Goal: Submit feedback/report problem: Provide input to the site owners about the experience or issues

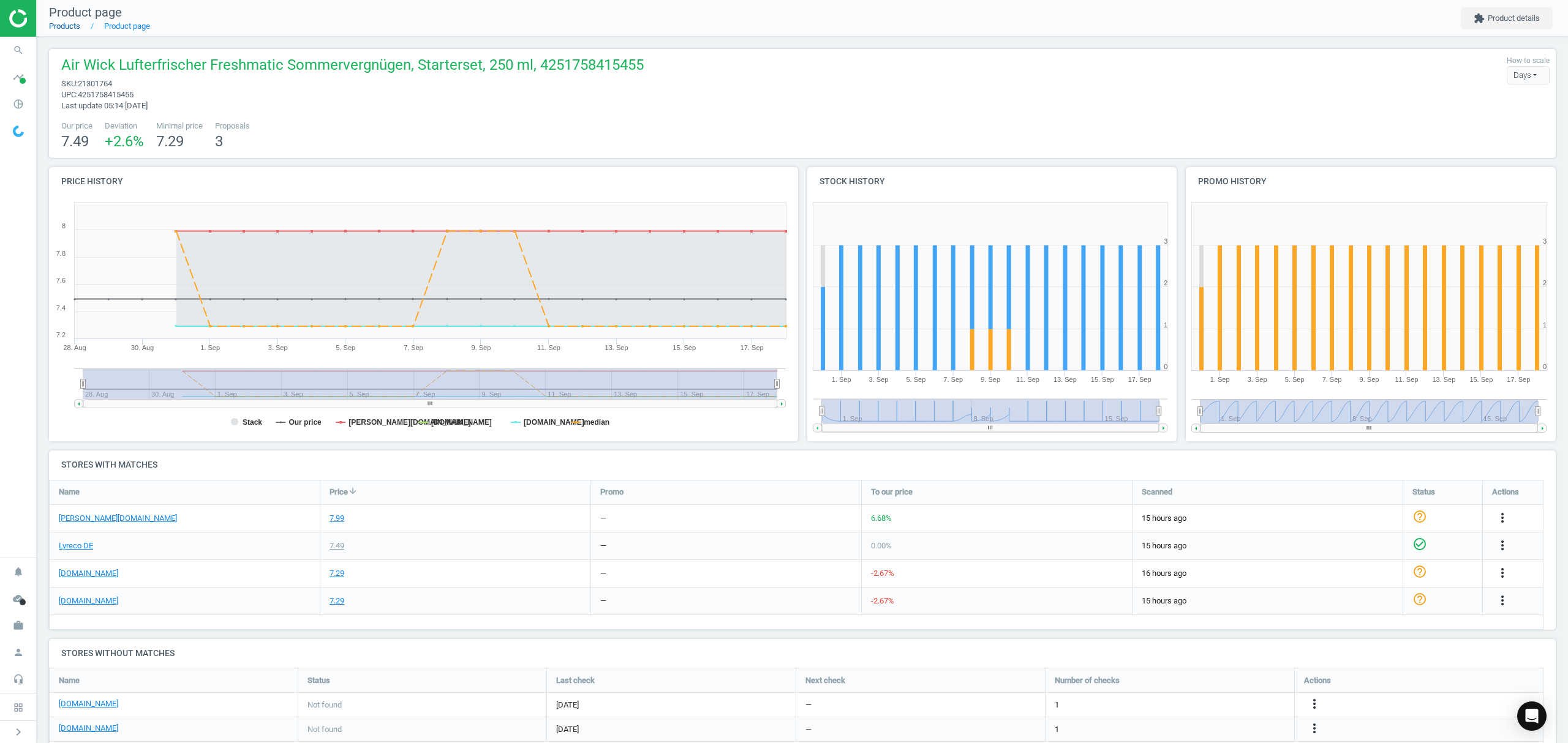
drag, startPoint x: 0, startPoint y: 0, endPoint x: 66, endPoint y: 27, distance: 71.3
click at [66, 27] on link "Products" at bounding box center [64, 26] width 31 height 9
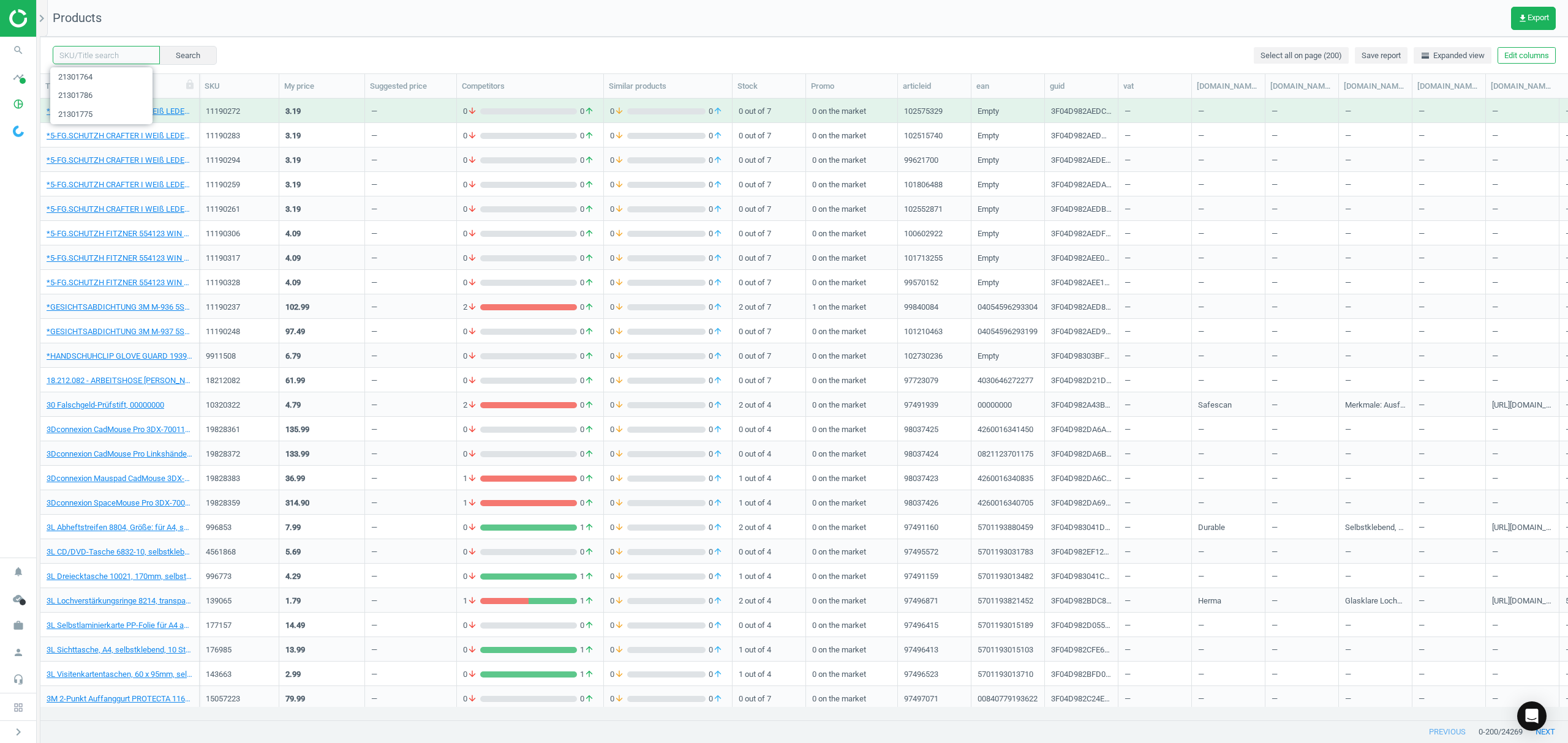
click at [120, 53] on input "text" at bounding box center [106, 55] width 107 height 18
paste input "2229025"
type input "2229025"
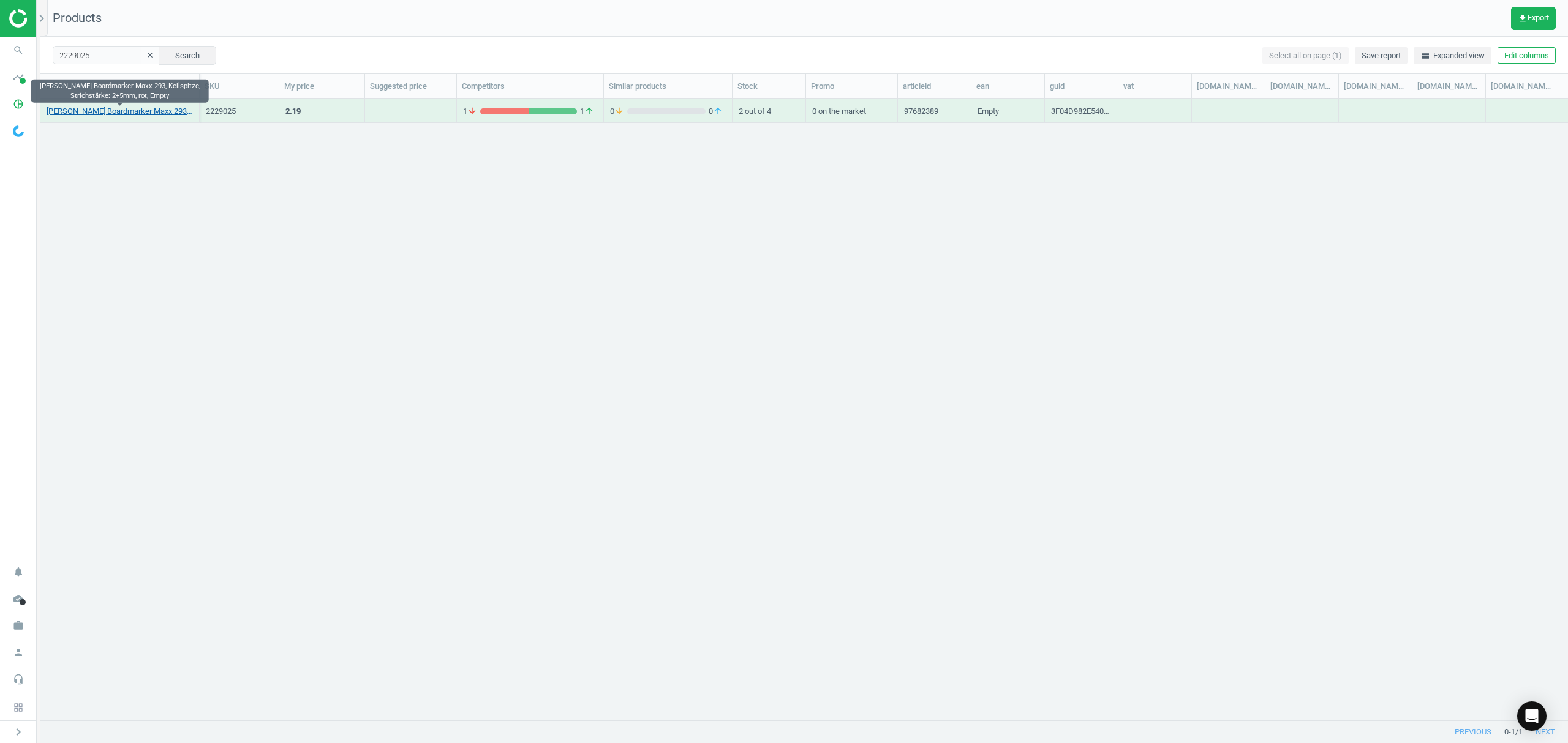
click at [143, 114] on link "[PERSON_NAME] Boardmarker Maxx 293, Keilspitze, Strichstärke: 2+5mm, rot, Empty" at bounding box center [119, 111] width 147 height 11
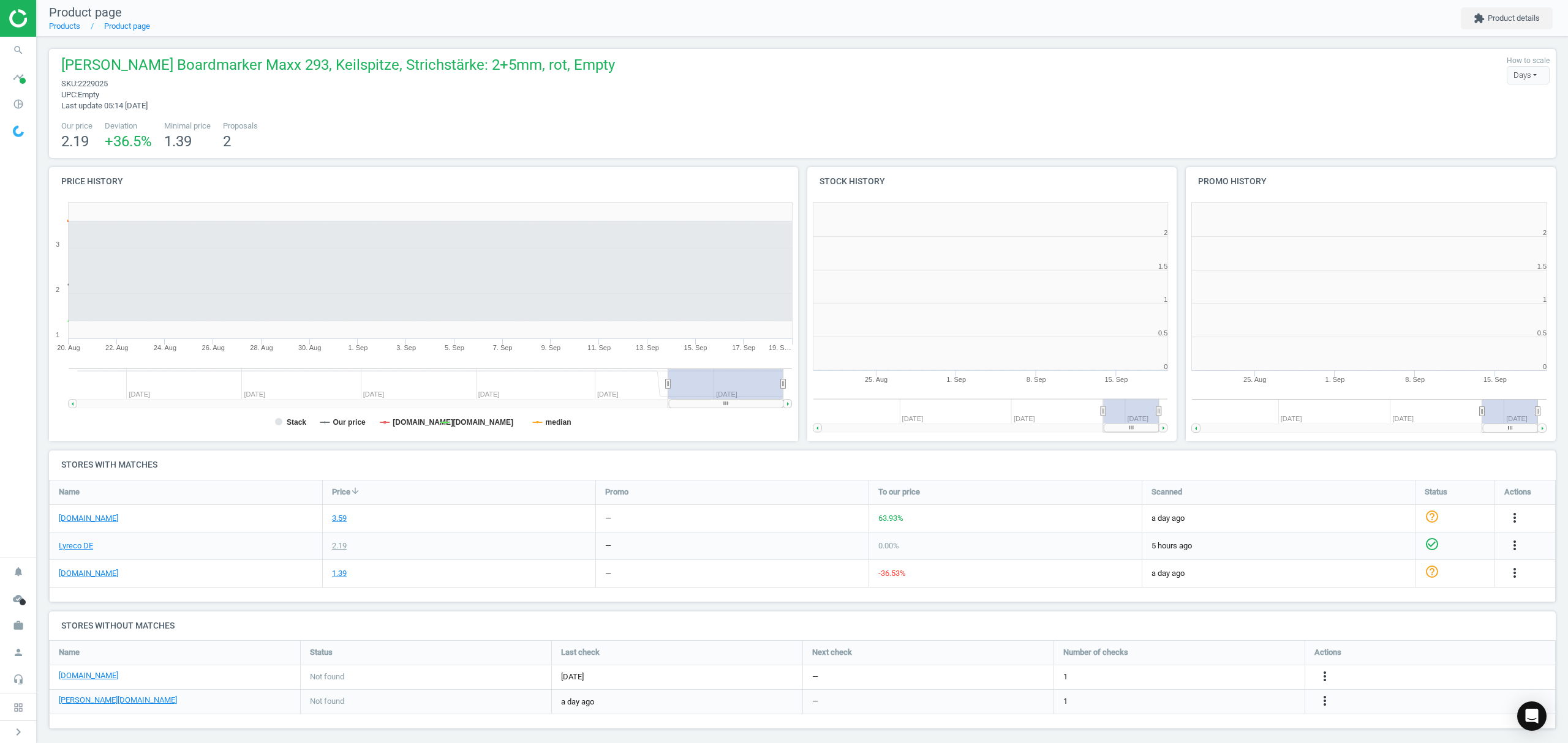
scroll to position [5, 6]
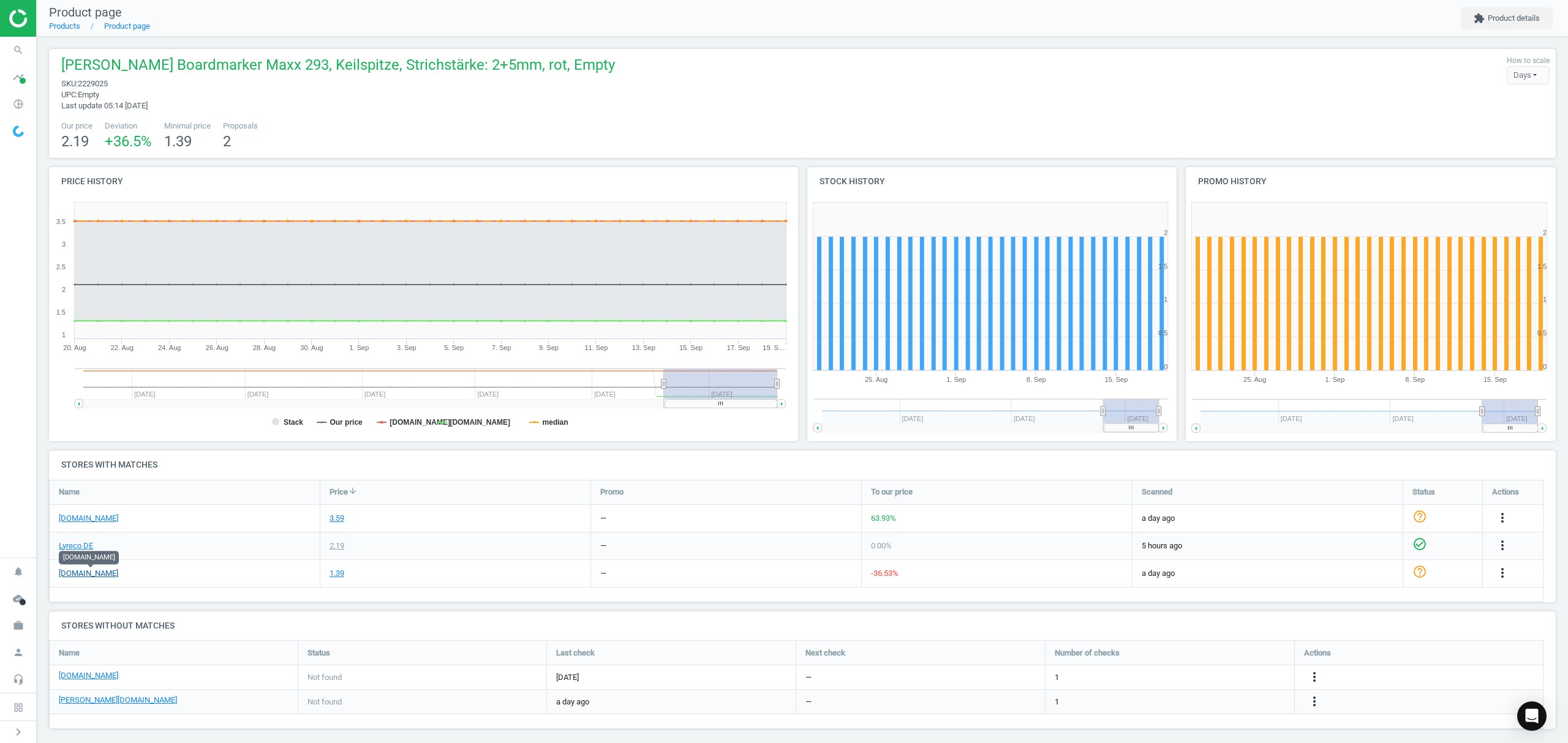
click at [94, 576] on link "[DOMAIN_NAME]" at bounding box center [88, 574] width 59 height 11
click at [70, 29] on link "Products" at bounding box center [64, 26] width 31 height 9
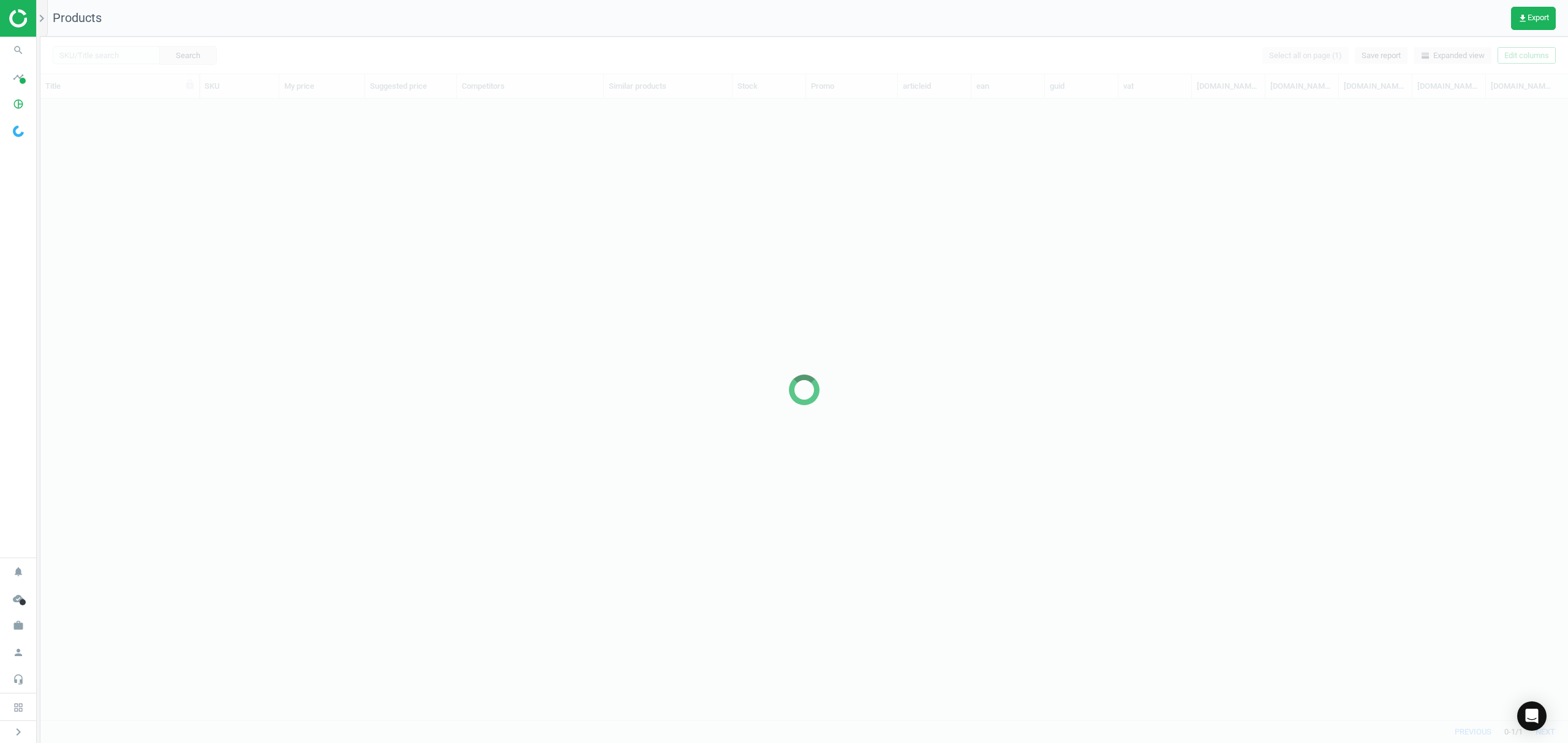
scroll to position [596, 1515]
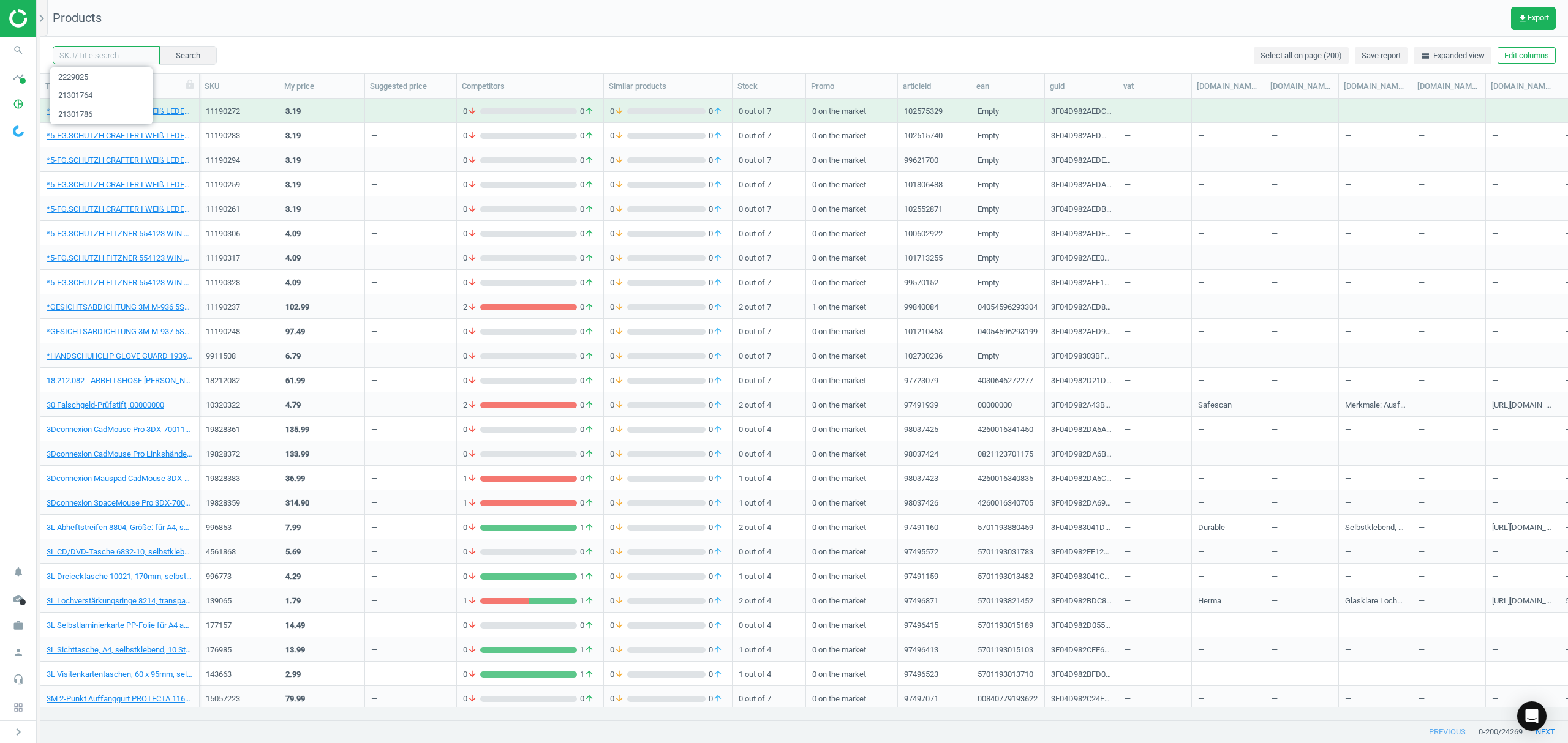
click at [101, 56] on input "text" at bounding box center [106, 55] width 107 height 18
paste input "2229025"
type input "2229025"
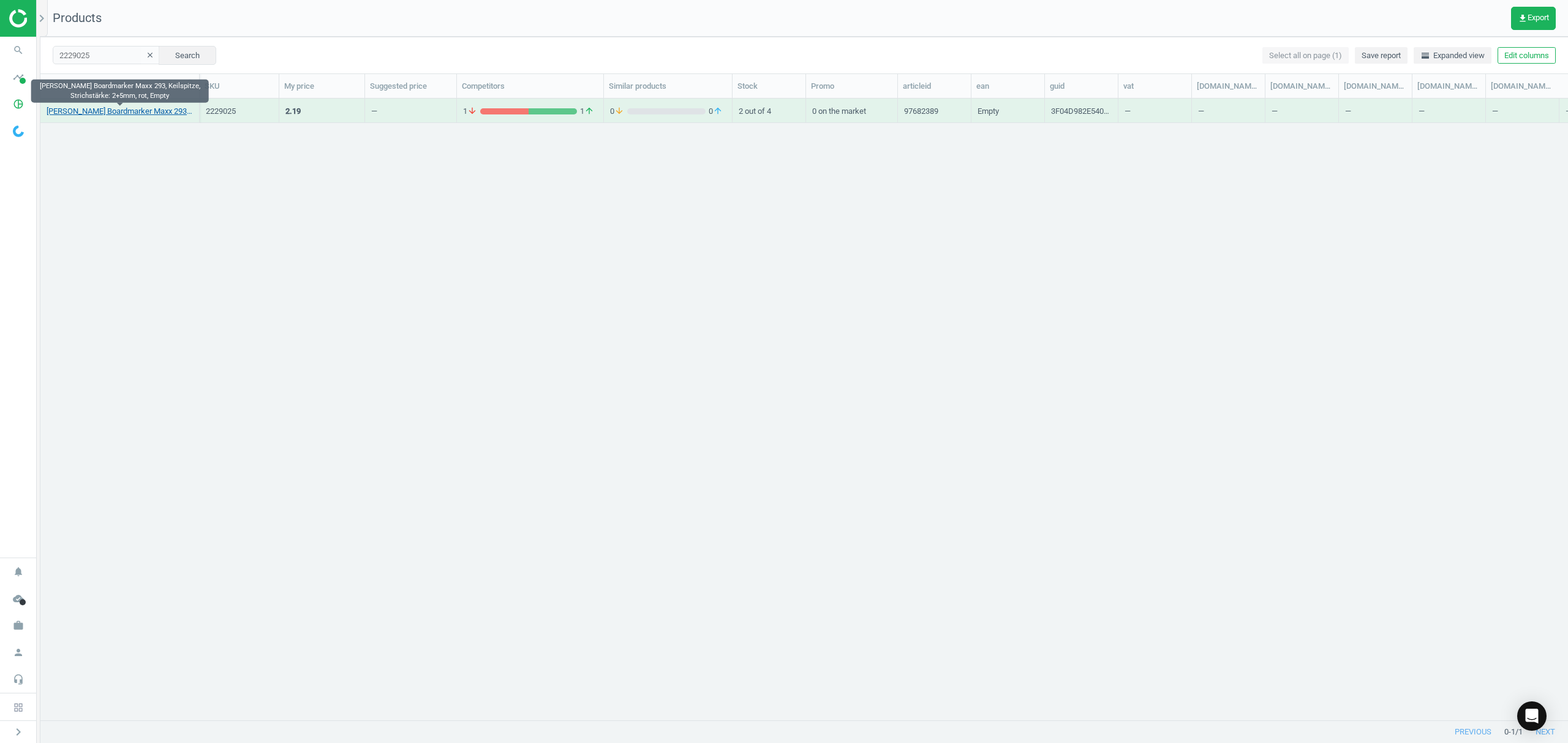
click at [145, 114] on link "[PERSON_NAME] Boardmarker Maxx 293, Keilspitze, Strichstärke: 2+5mm, rot, Empty" at bounding box center [119, 111] width 147 height 11
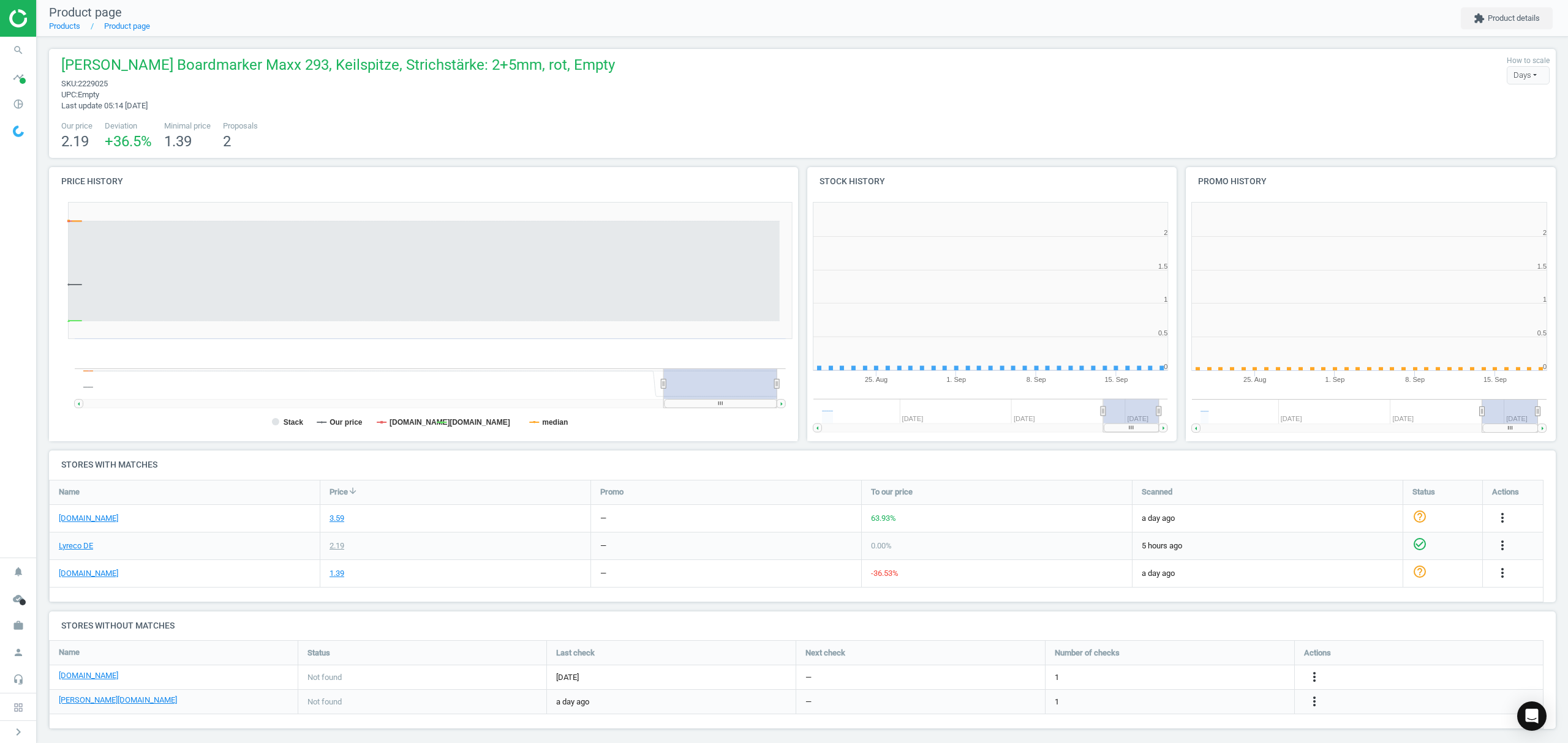
scroll to position [270, 392]
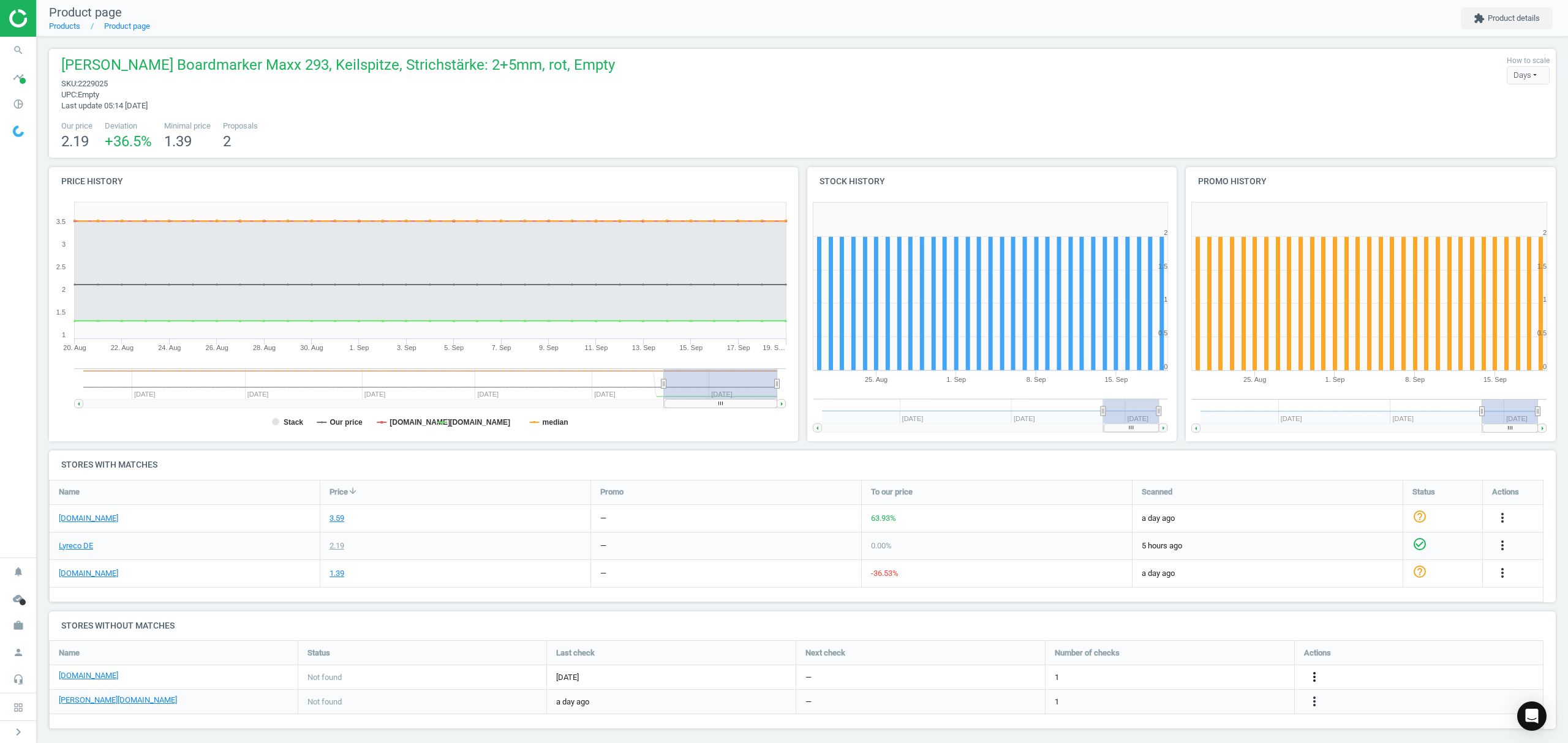
click at [1311, 675] on icon "more_vert" at bounding box center [1314, 677] width 15 height 15
click at [1201, 679] on link "Edit URL/product option" at bounding box center [1219, 678] width 168 height 19
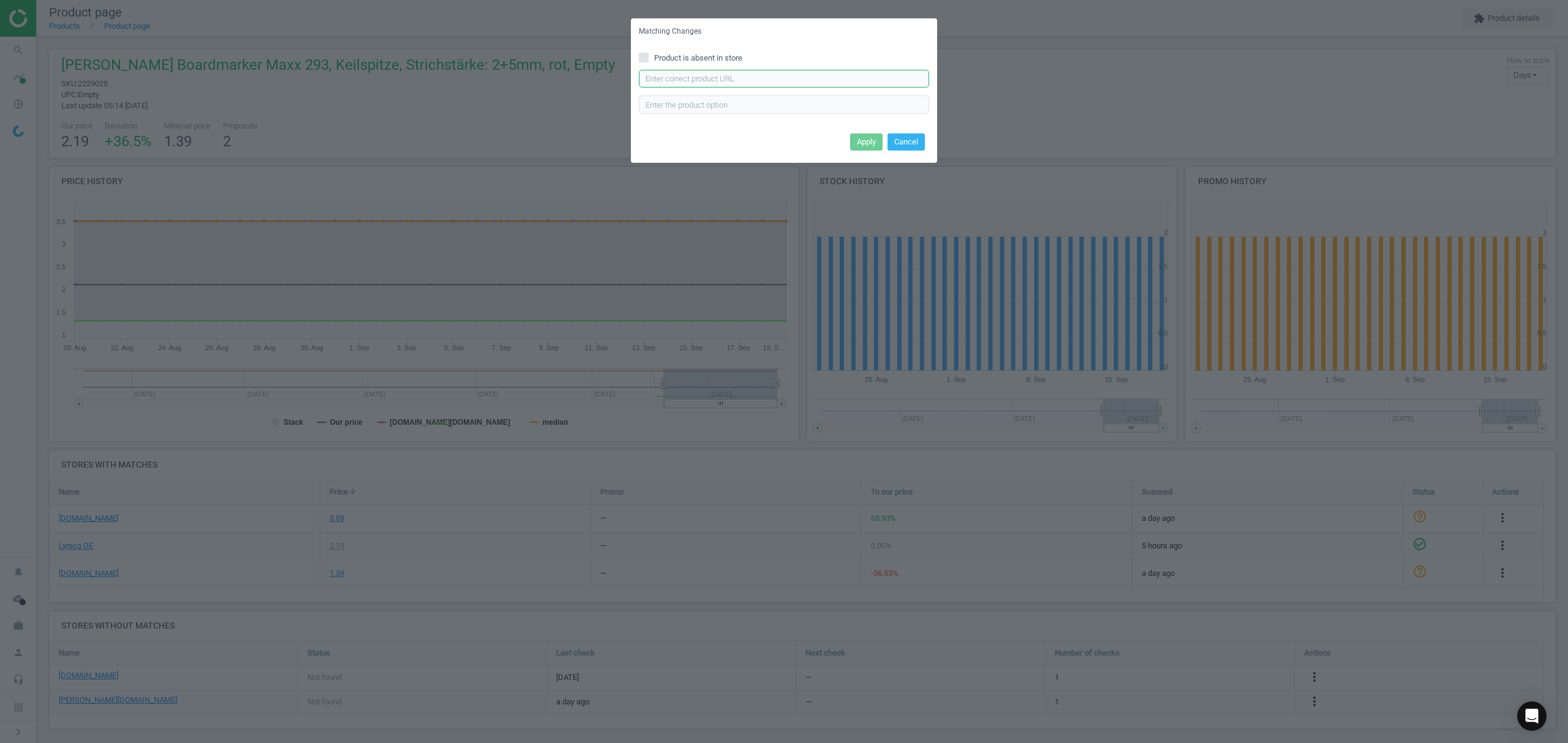
click at [755, 79] on input "text" at bounding box center [784, 79] width 291 height 18
paste input "https://www.bueromarkt-ag.de/whiteboardmarker_schneider_maxx_293_rot,p-129302.h…"
type input "https://www.bueromarkt-ag.de/whiteboardmarker_schneider_maxx_293_rot,p-129302.h…"
click at [858, 145] on button "Apply" at bounding box center [866, 142] width 33 height 17
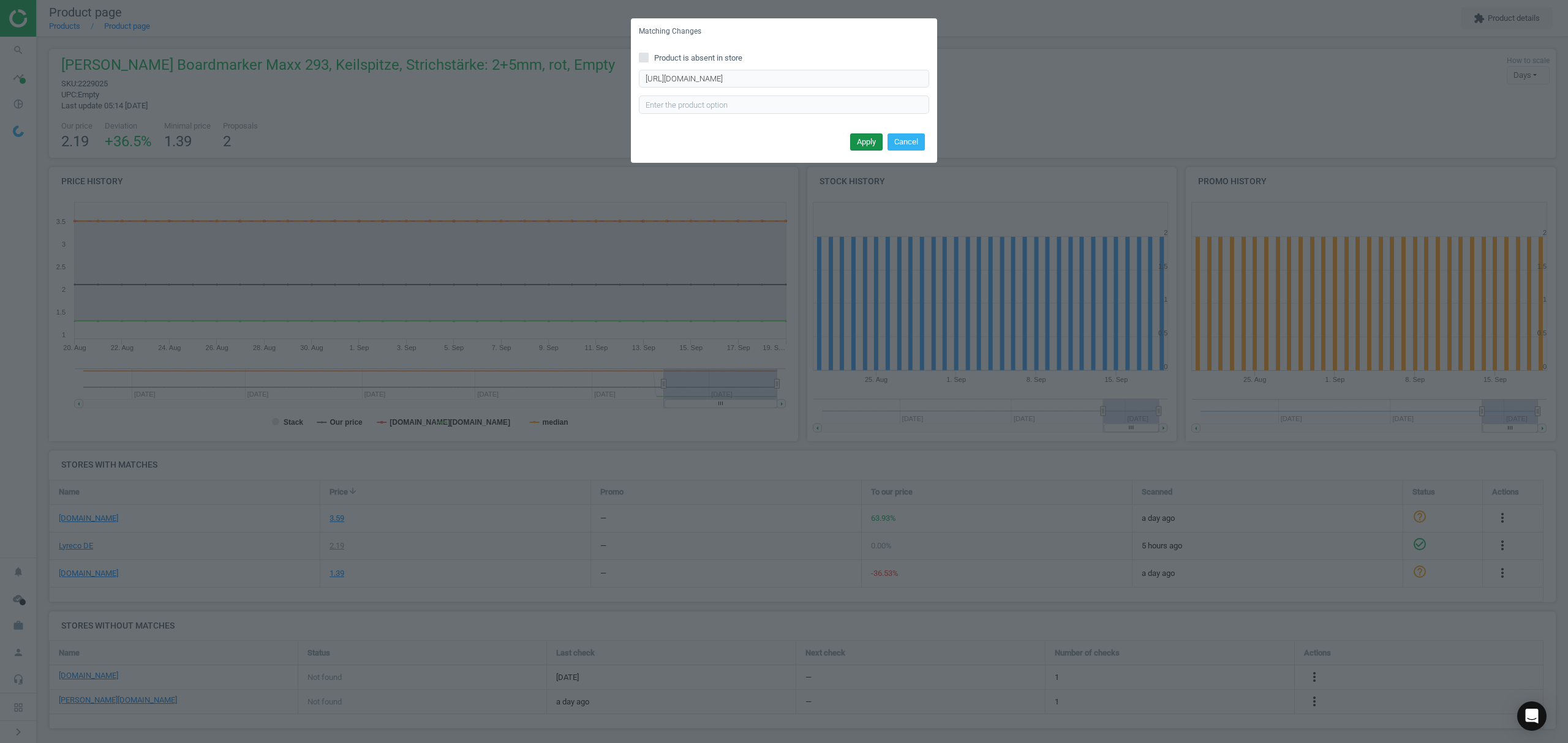
scroll to position [0, 0]
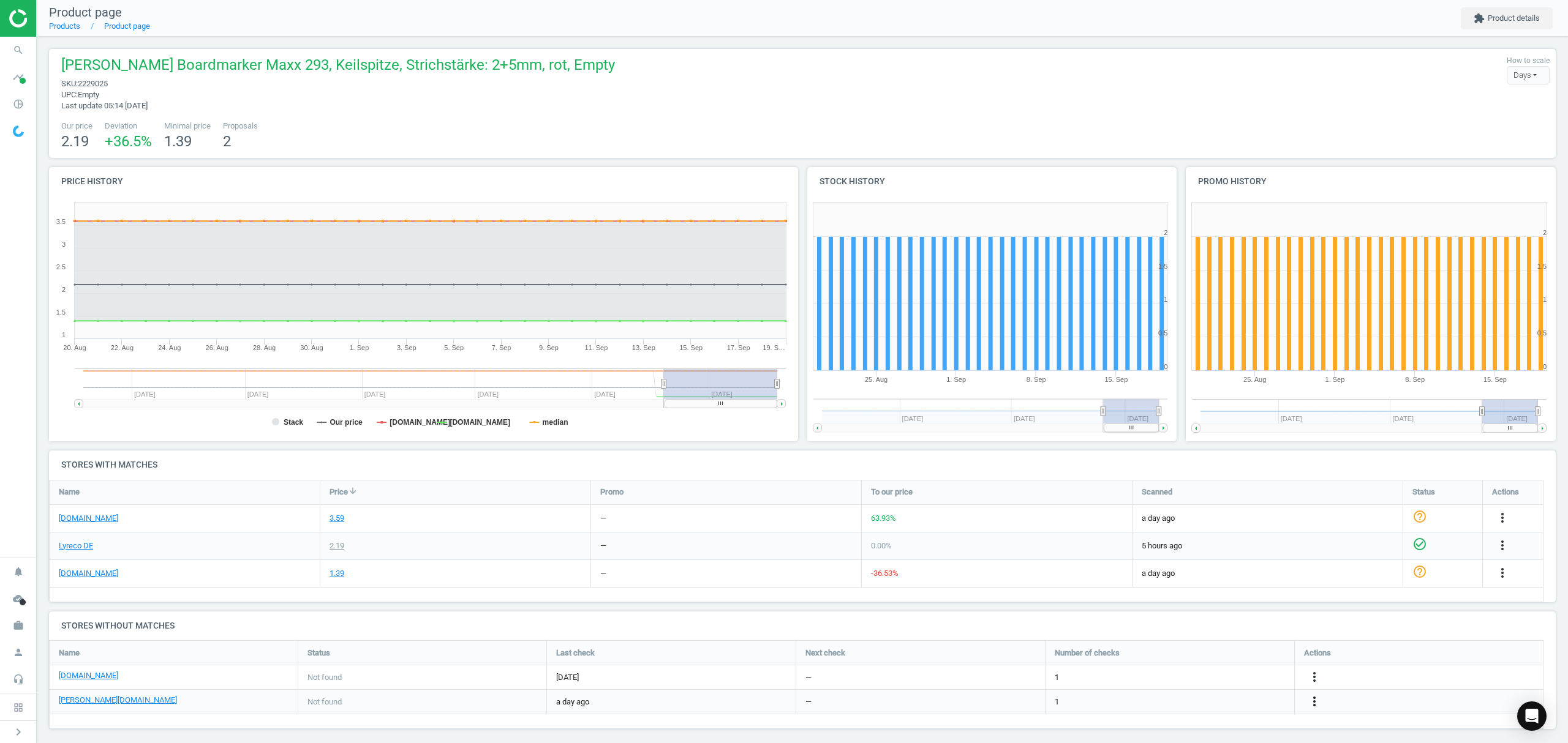
click at [1313, 701] on icon "more_vert" at bounding box center [1314, 701] width 15 height 15
click at [1195, 703] on link "Edit URL/product option" at bounding box center [1219, 702] width 168 height 19
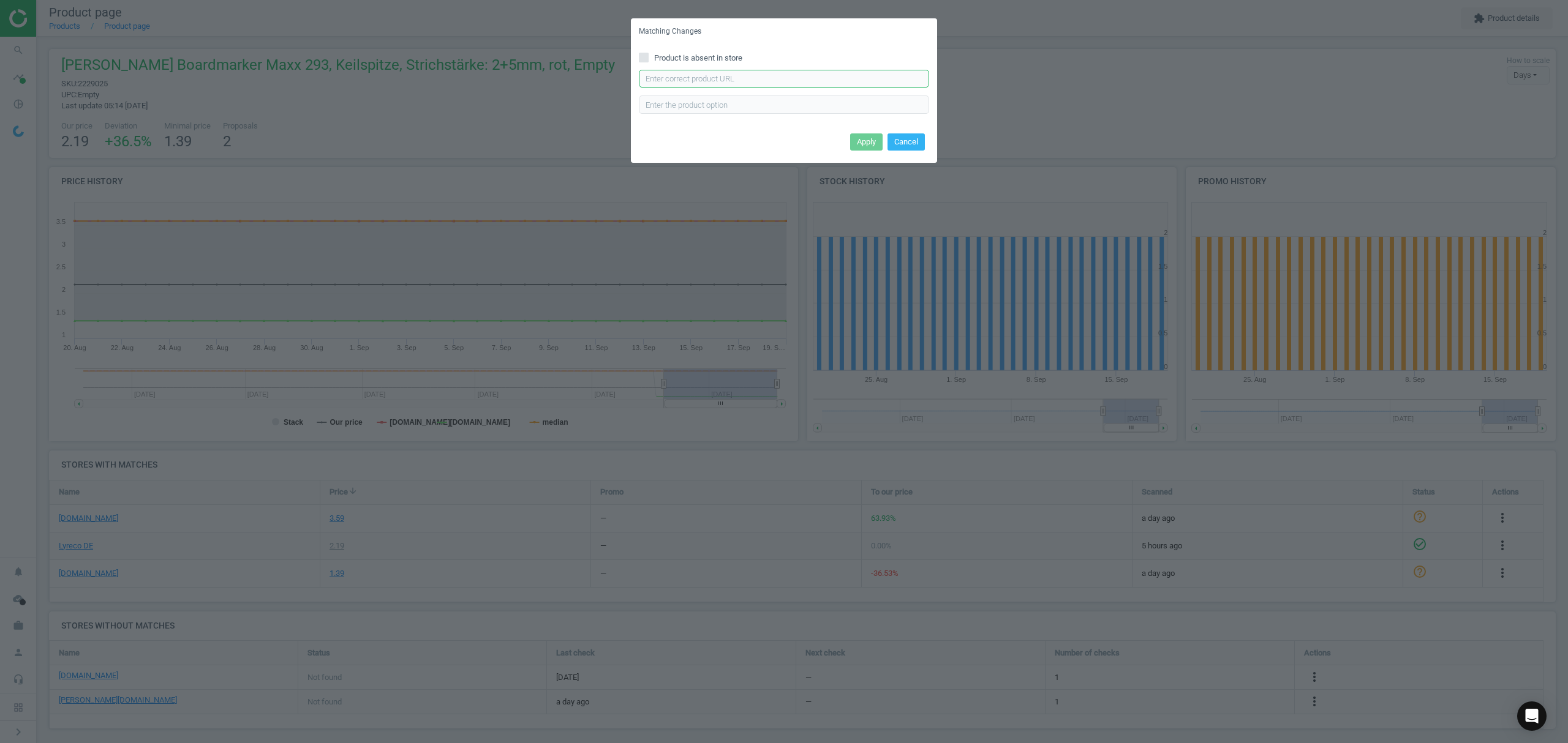
click at [735, 77] on input "text" at bounding box center [784, 79] width 291 height 18
paste input "[URL][DOMAIN_NAME][PERSON_NAME][PERSON_NAME]"
type input "[URL][DOMAIN_NAME][PERSON_NAME][PERSON_NAME]"
click at [864, 141] on button "Apply" at bounding box center [866, 142] width 33 height 17
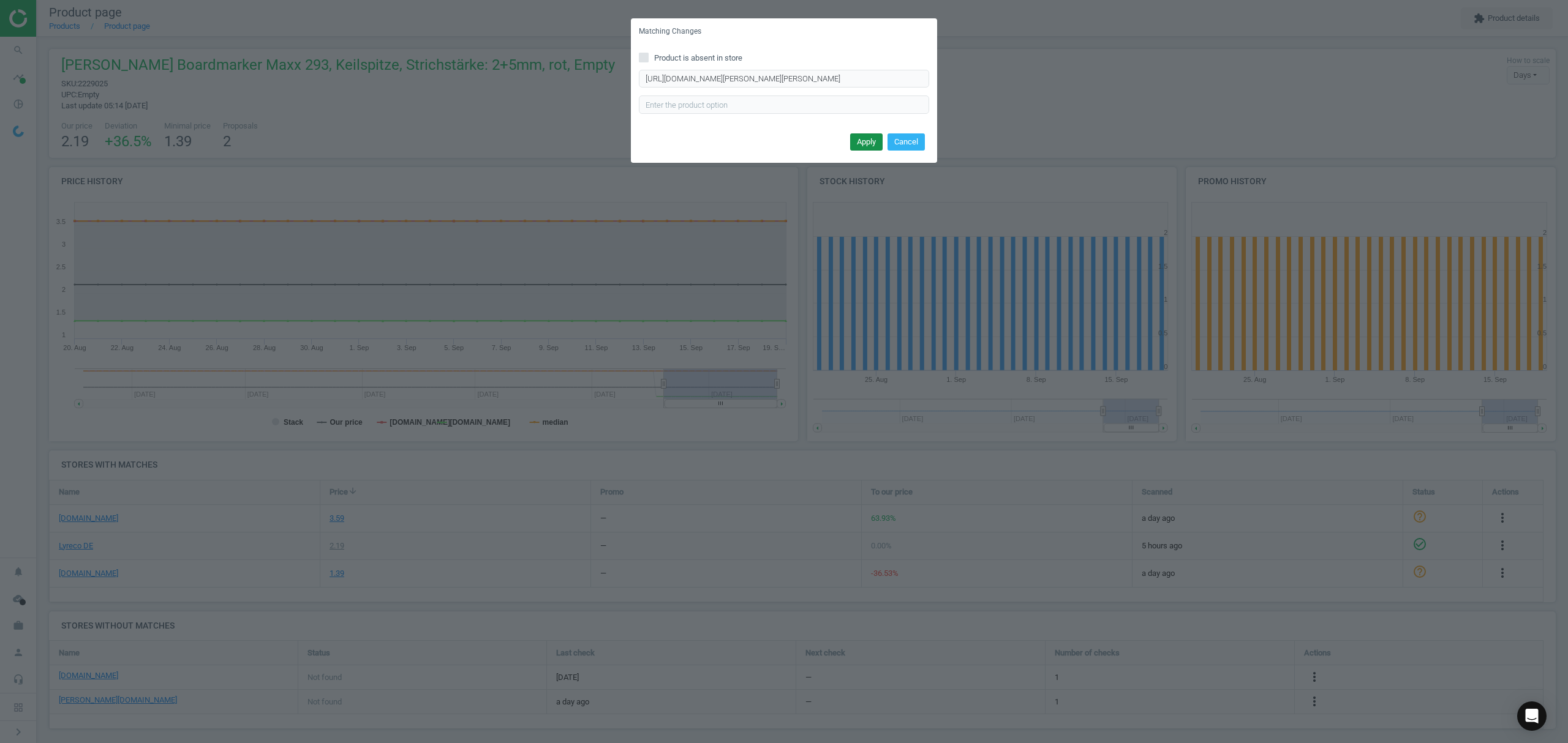
scroll to position [0, 0]
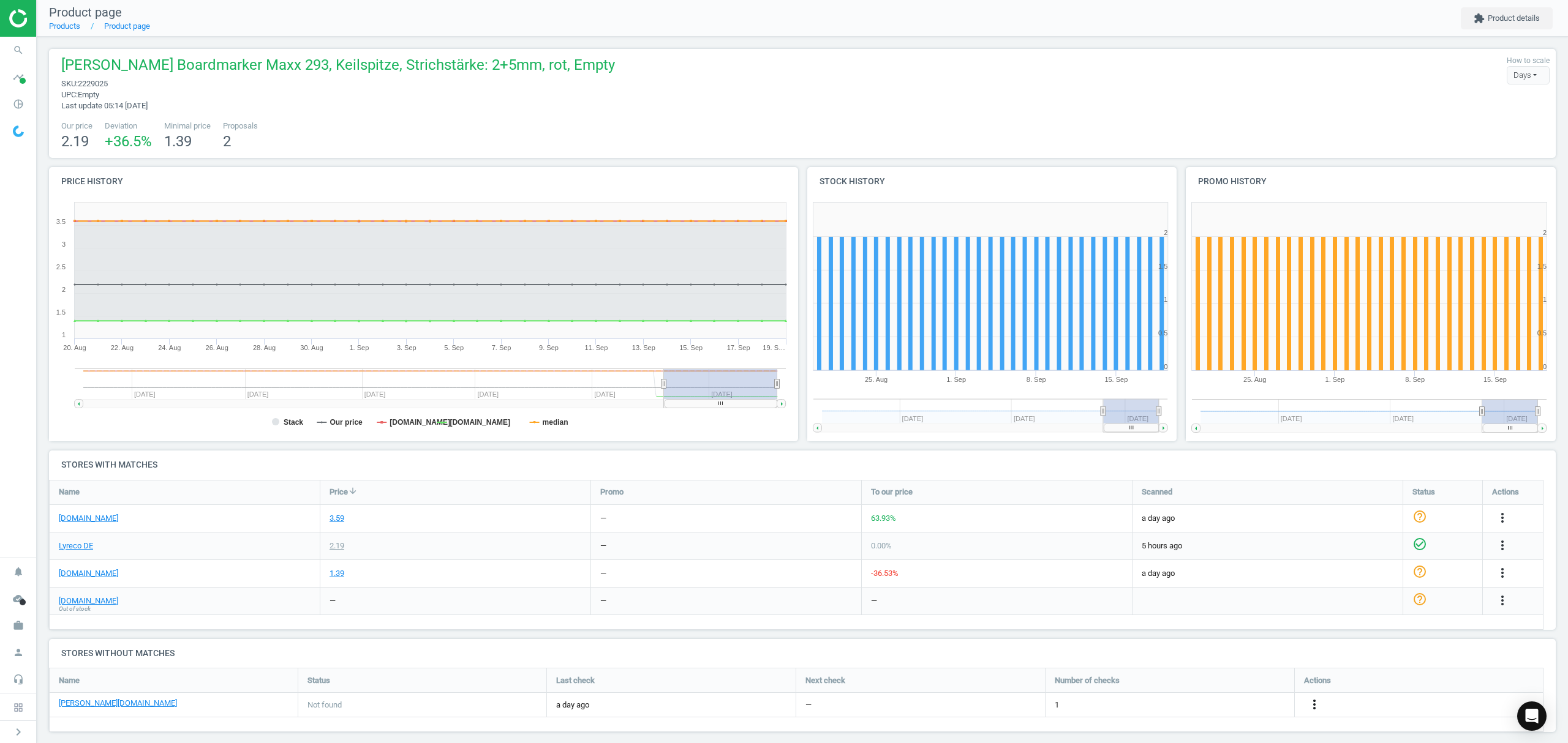
click at [1312, 703] on icon "more_vert" at bounding box center [1314, 705] width 15 height 15
click at [1215, 708] on link "Edit URL/product option" at bounding box center [1219, 705] width 168 height 19
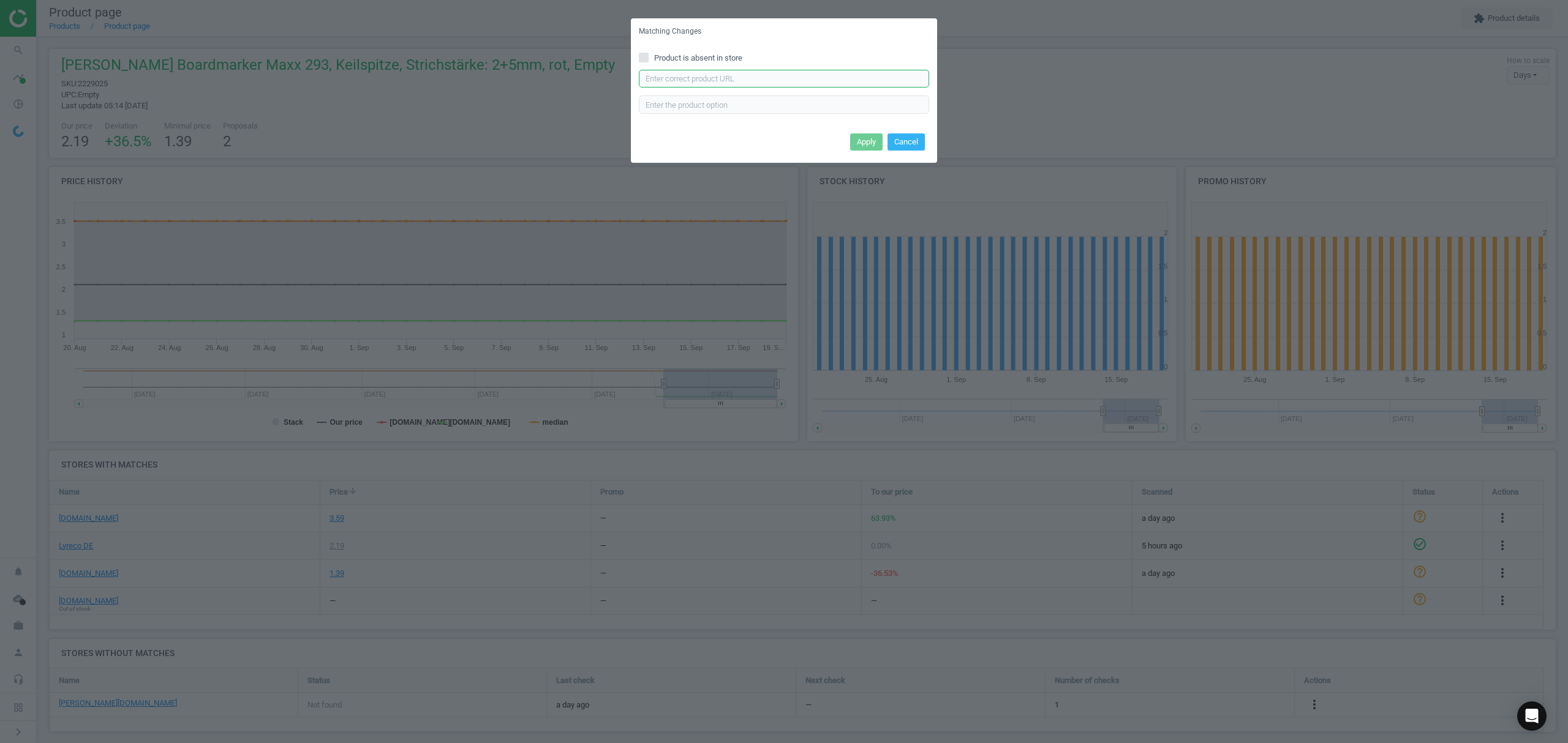
click at [780, 78] on input "text" at bounding box center [784, 79] width 291 height 18
paste input "[URL][DOMAIN_NAME][PERSON_NAME][PERSON_NAME]"
type input "[URL][DOMAIN_NAME][PERSON_NAME][PERSON_NAME]"
click at [859, 137] on button "Apply" at bounding box center [866, 142] width 33 height 17
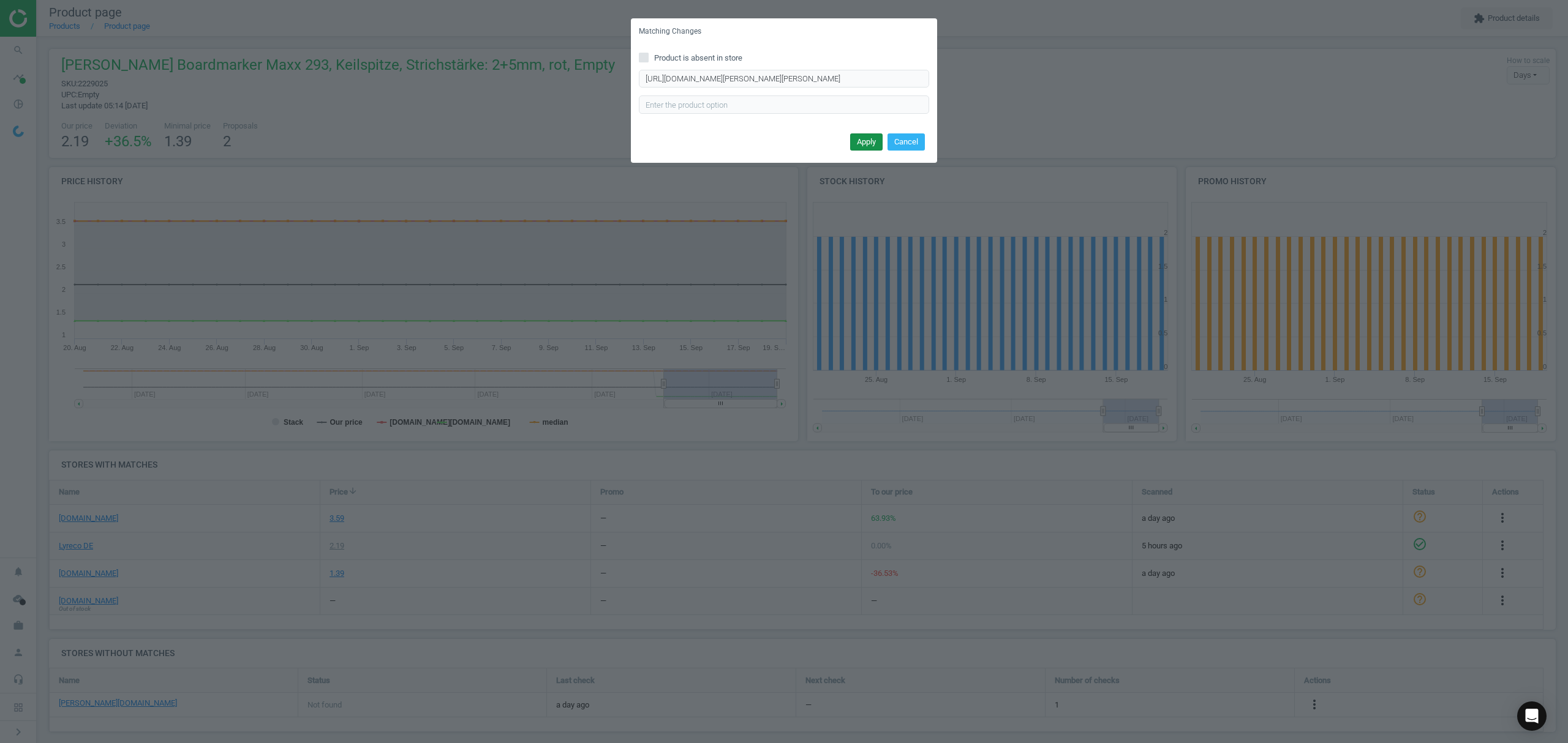
scroll to position [0, 0]
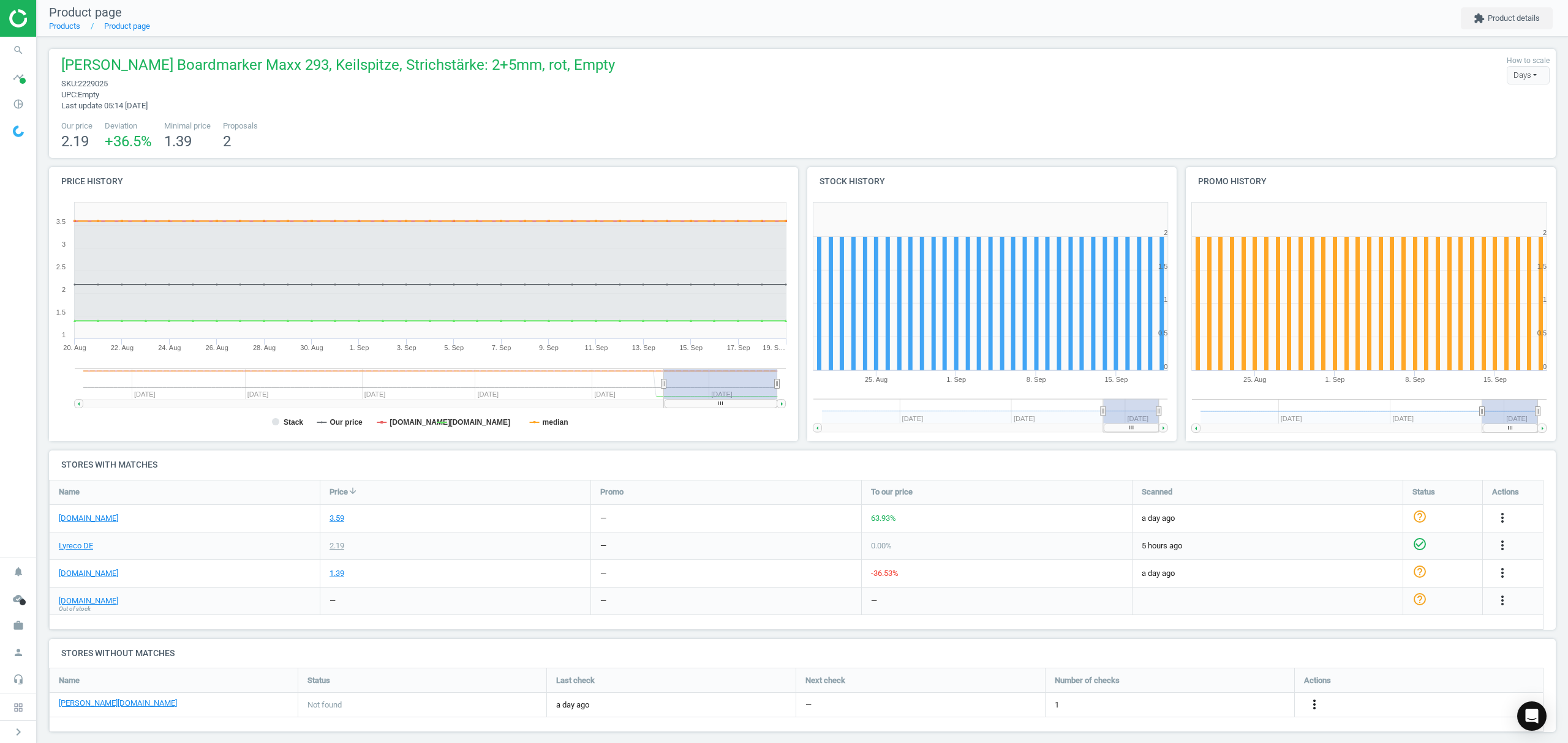
click at [1316, 704] on icon "more_vert" at bounding box center [1314, 705] width 15 height 15
click at [1221, 705] on link "Edit URL/product option" at bounding box center [1219, 705] width 168 height 19
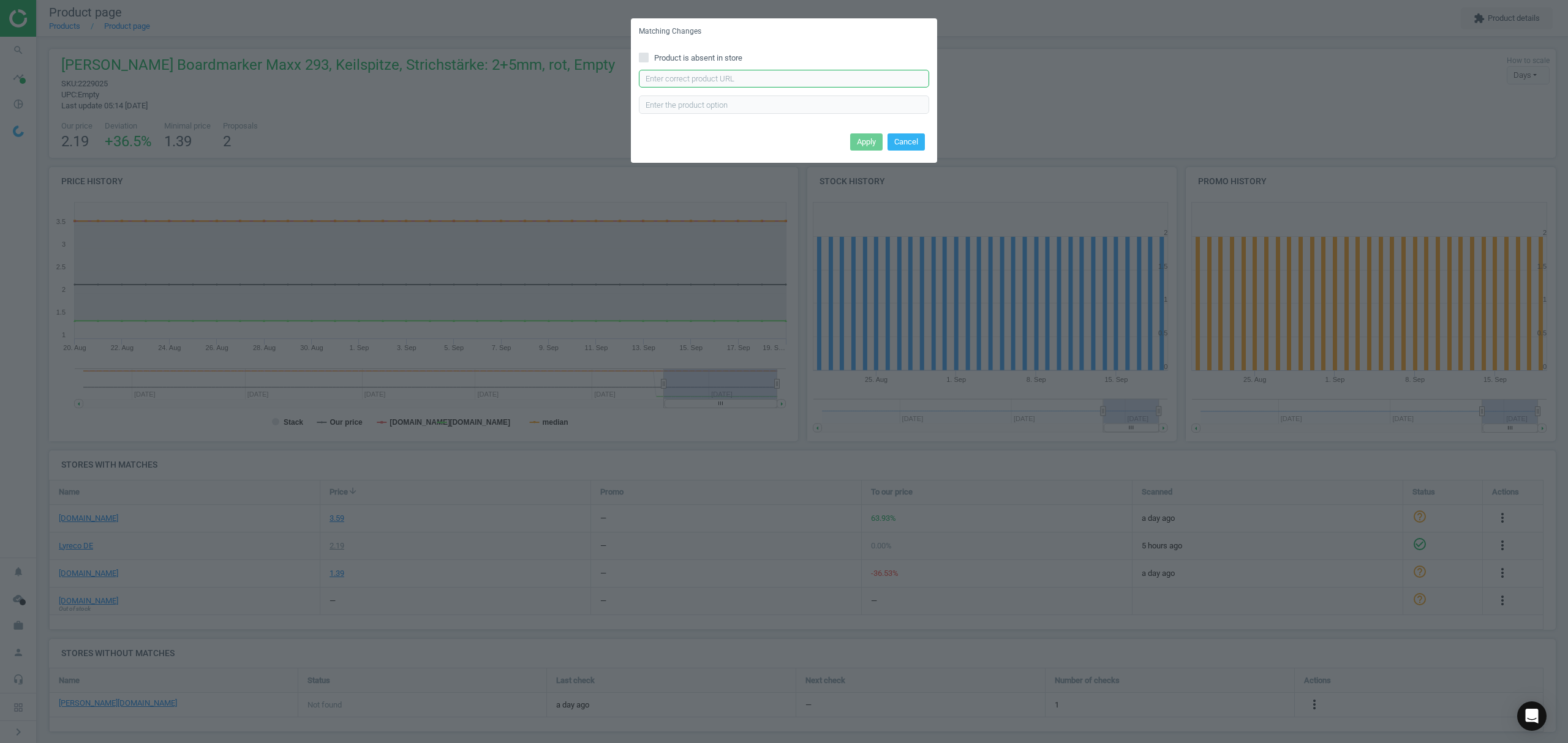
click at [748, 82] on input "text" at bounding box center [784, 79] width 291 height 18
paste input "[URL][DOMAIN_NAME][PERSON_NAME][PERSON_NAME]"
type input "[URL][DOMAIN_NAME][PERSON_NAME][PERSON_NAME]"
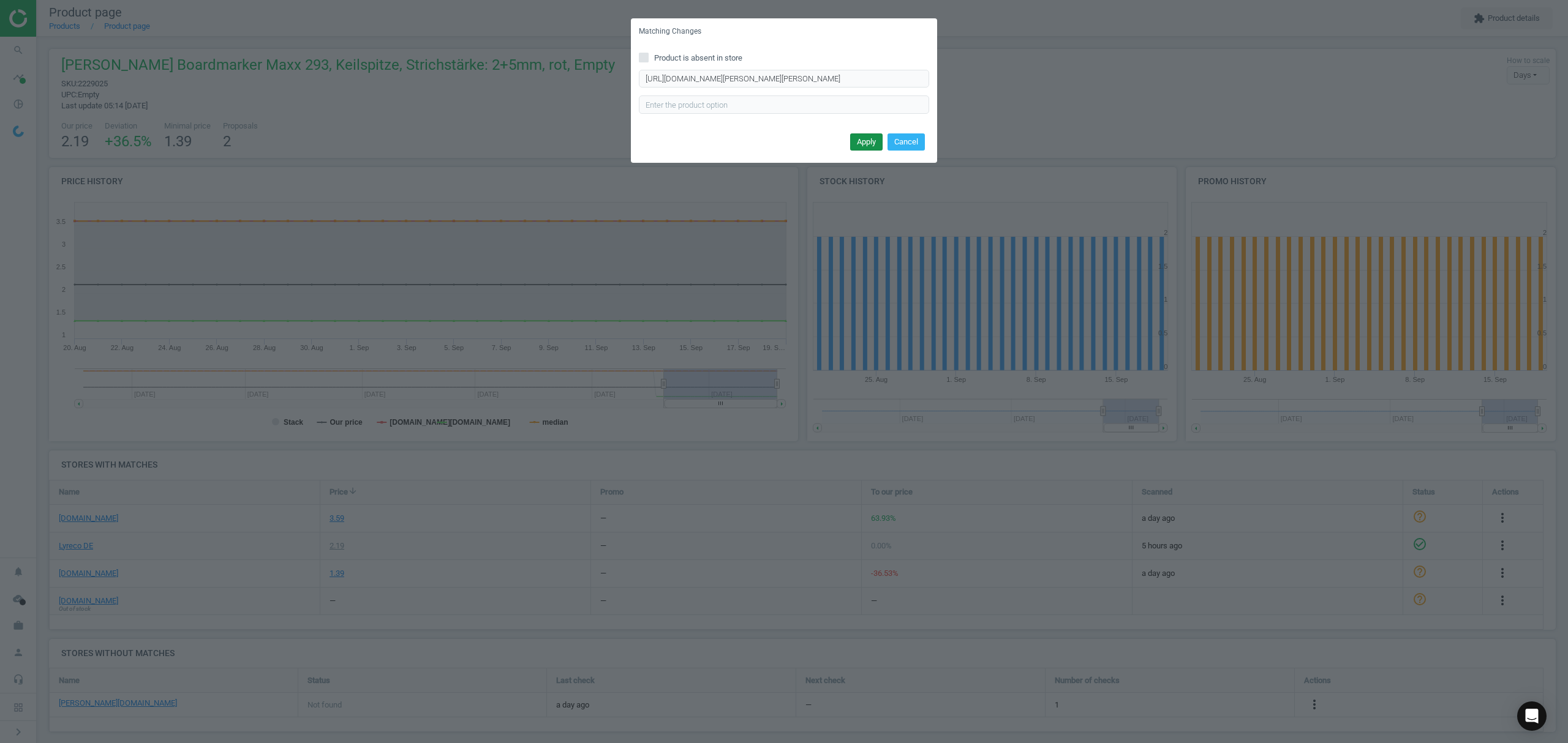
click at [865, 137] on button "Apply" at bounding box center [866, 142] width 33 height 17
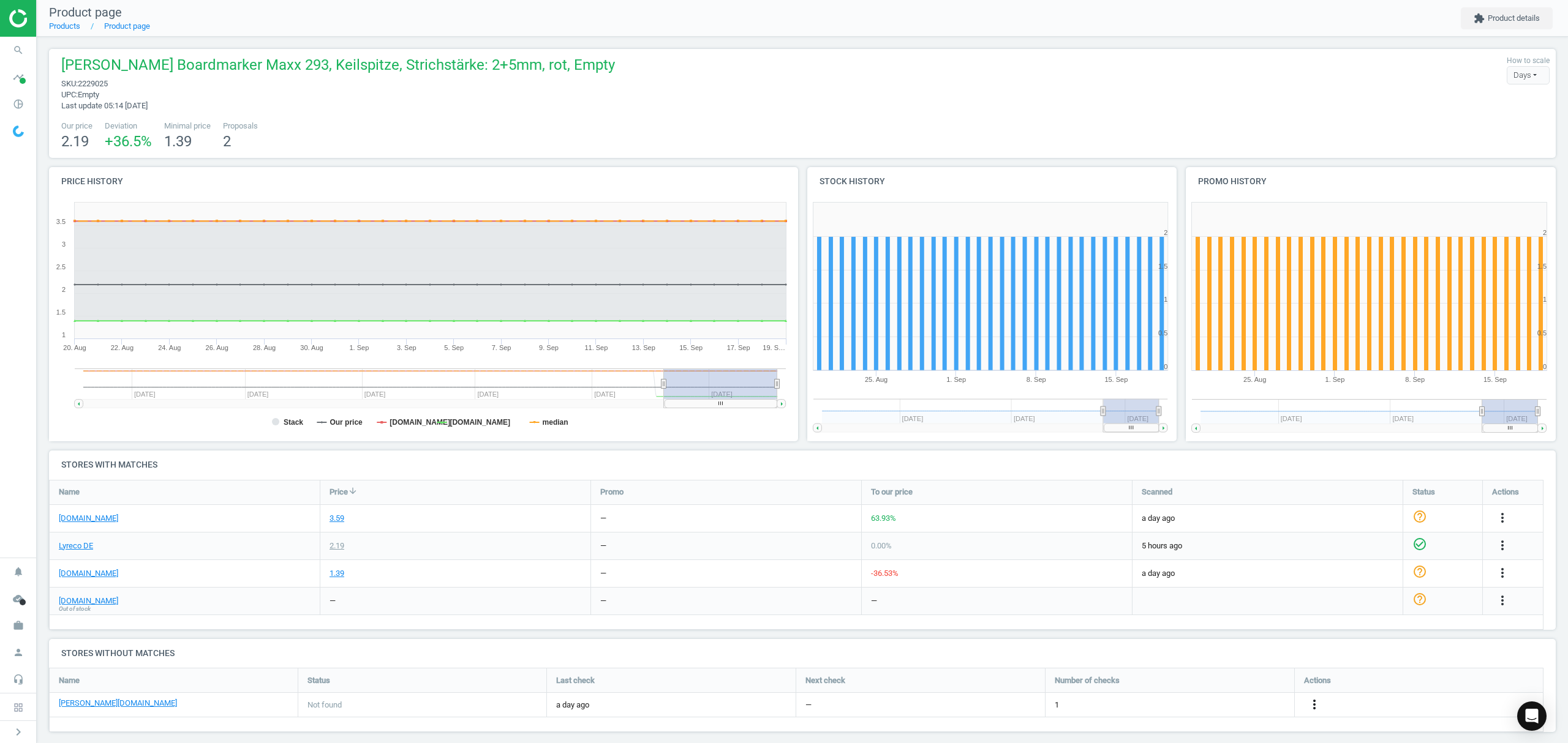
click at [1314, 703] on icon "more_vert" at bounding box center [1314, 705] width 15 height 15
click at [1199, 686] on link "Report error in other" at bounding box center [1219, 686] width 168 height 19
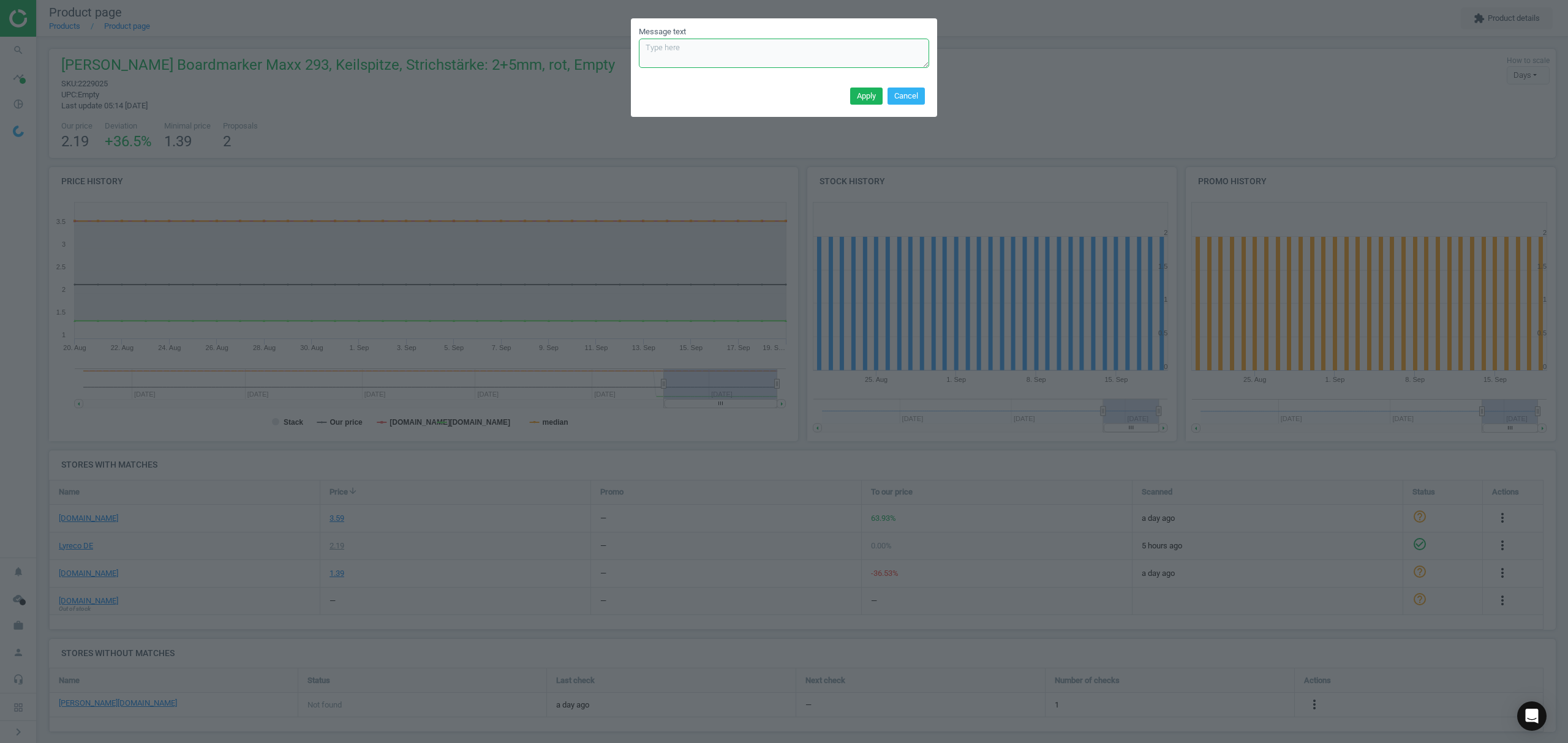
drag, startPoint x: 687, startPoint y: 55, endPoint x: 708, endPoint y: 63, distance: 22.5
click at [687, 55] on textarea "Message text" at bounding box center [784, 53] width 291 height 29
drag, startPoint x: 765, startPoint y: 49, endPoint x: 586, endPoint y: 25, distance: 180.6
click at [586, 25] on div "Message text Please take it from the blacklist Apply Cancel" at bounding box center [784, 371] width 1568 height 743
click at [794, 47] on textarea "Please take it from the blacklist" at bounding box center [784, 53] width 291 height 29
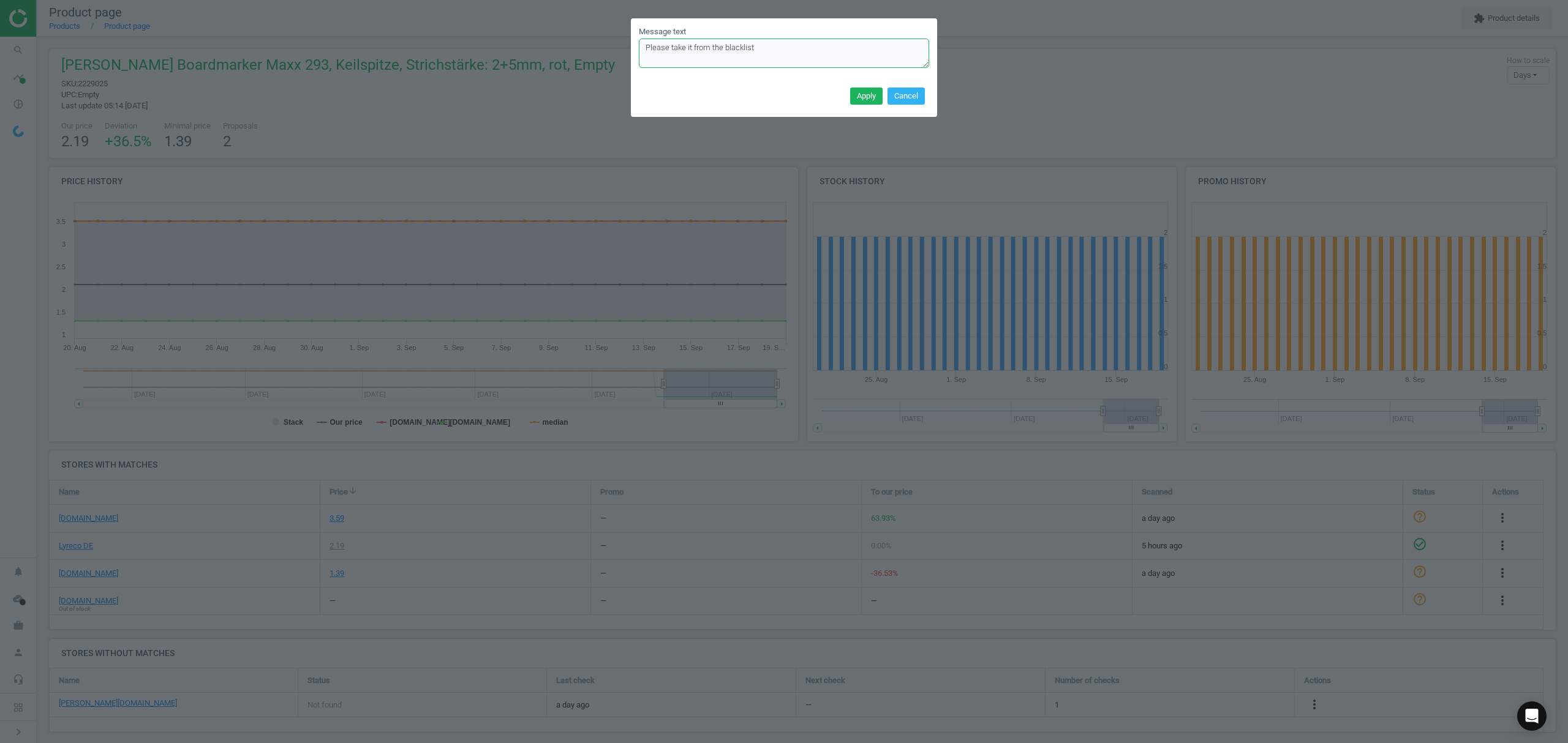
click at [788, 49] on textarea "Please take it from the blacklist" at bounding box center [784, 53] width 291 height 29
paste textarea "[URL][DOMAIN_NAME][PERSON_NAME][PERSON_NAME]"
type textarea "Please take it from the blacklist and add: [URL][DOMAIN_NAME][PERSON_NAME][PERS…"
click at [861, 94] on button "Apply" at bounding box center [866, 96] width 33 height 17
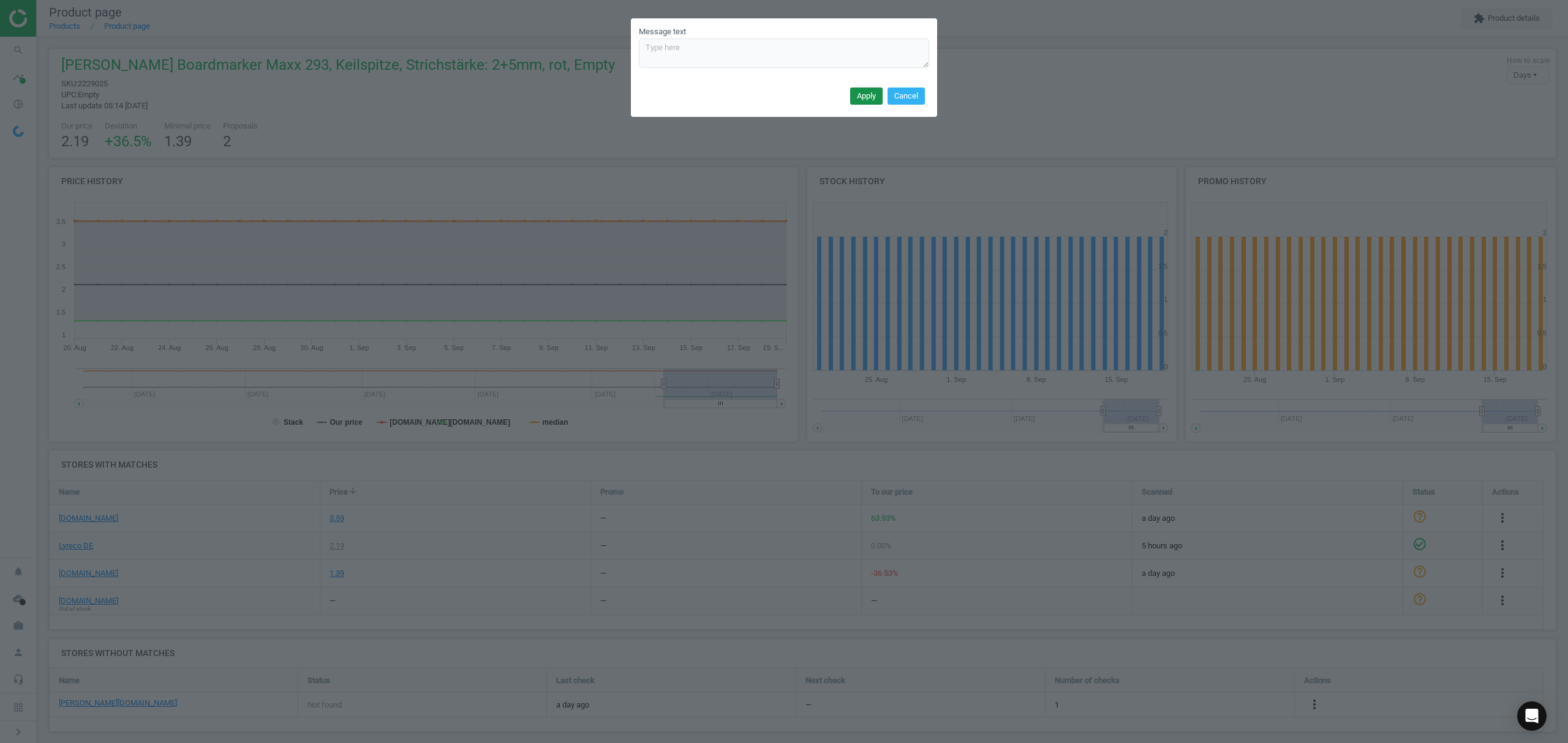
scroll to position [0, 0]
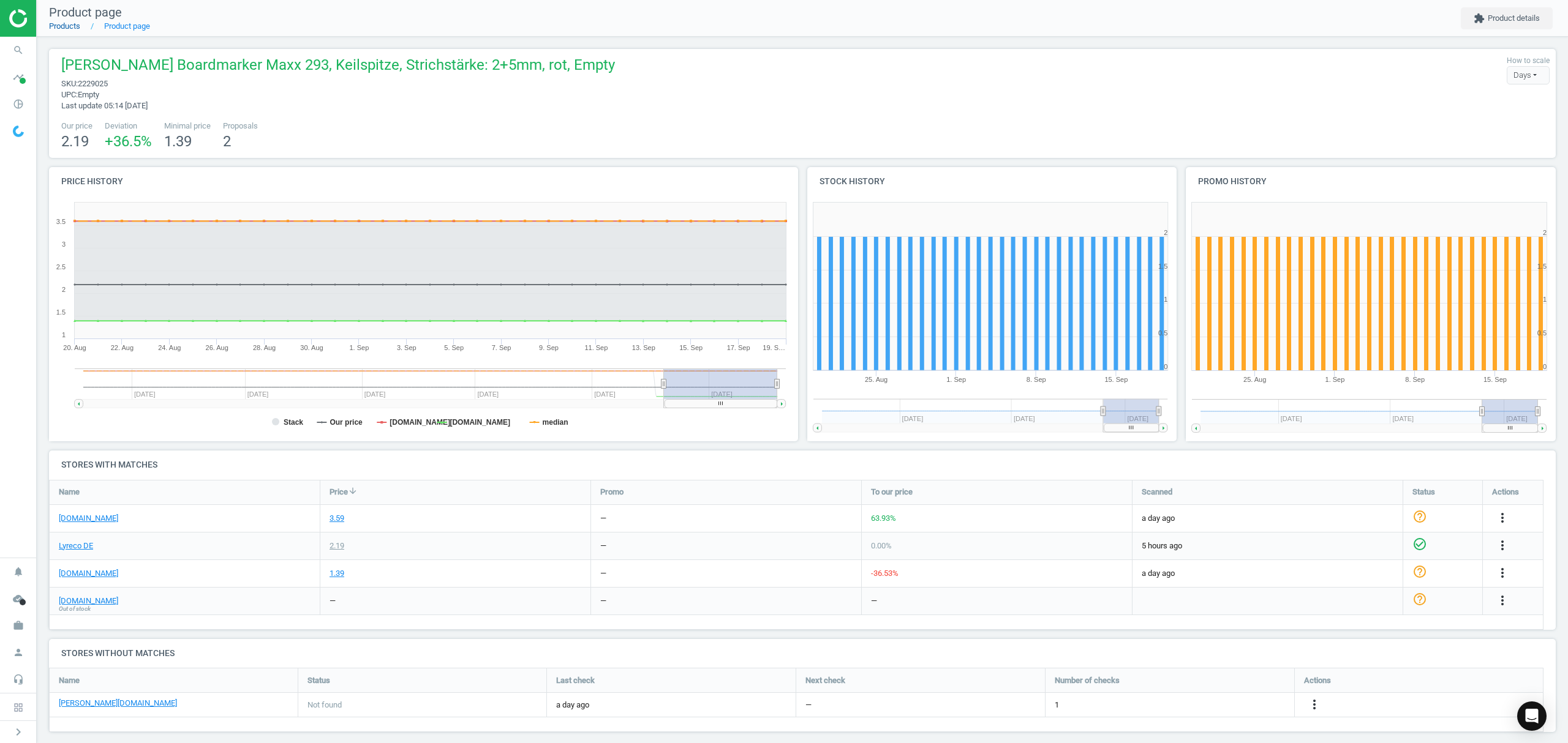
click at [69, 28] on link "Products" at bounding box center [64, 26] width 31 height 9
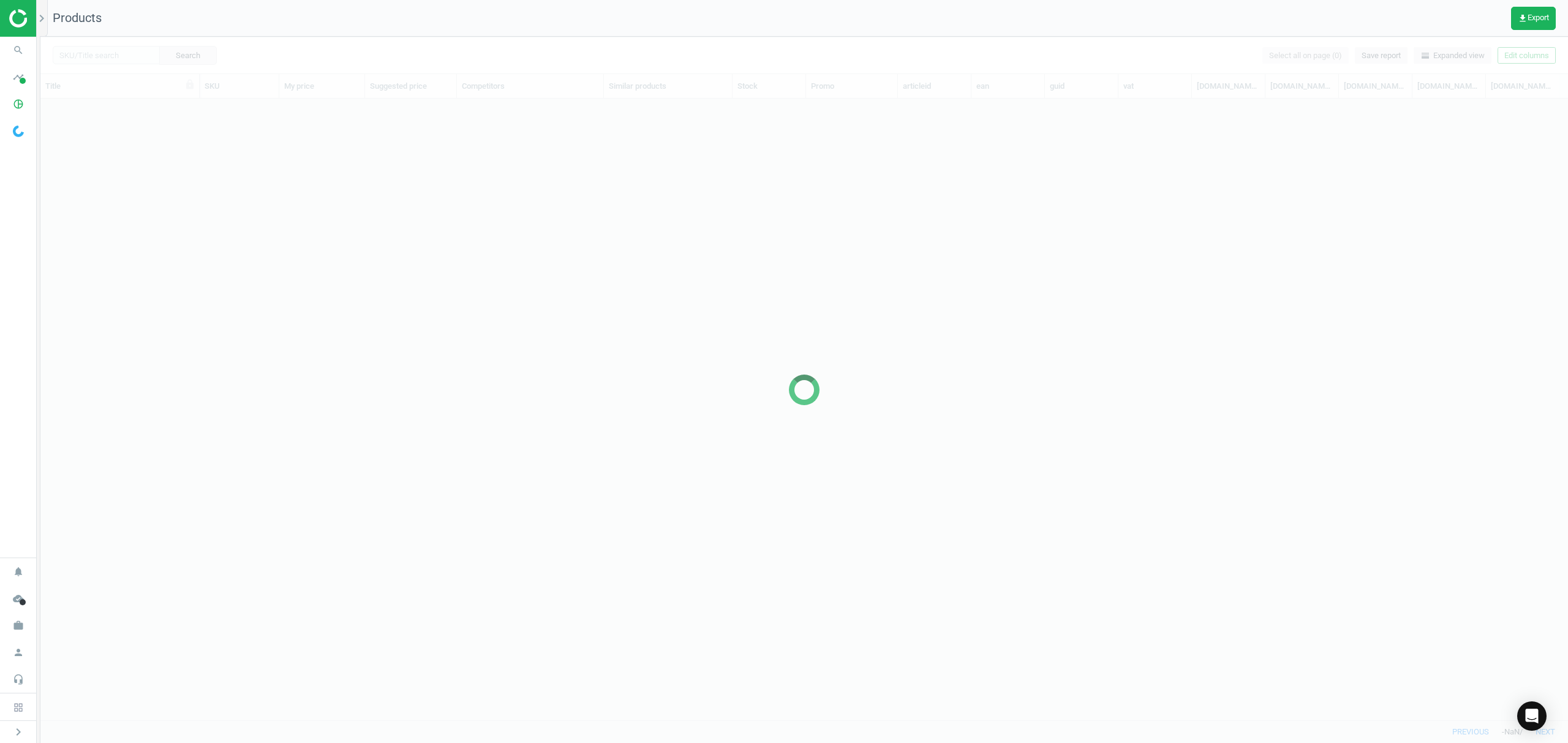
scroll to position [596, 1515]
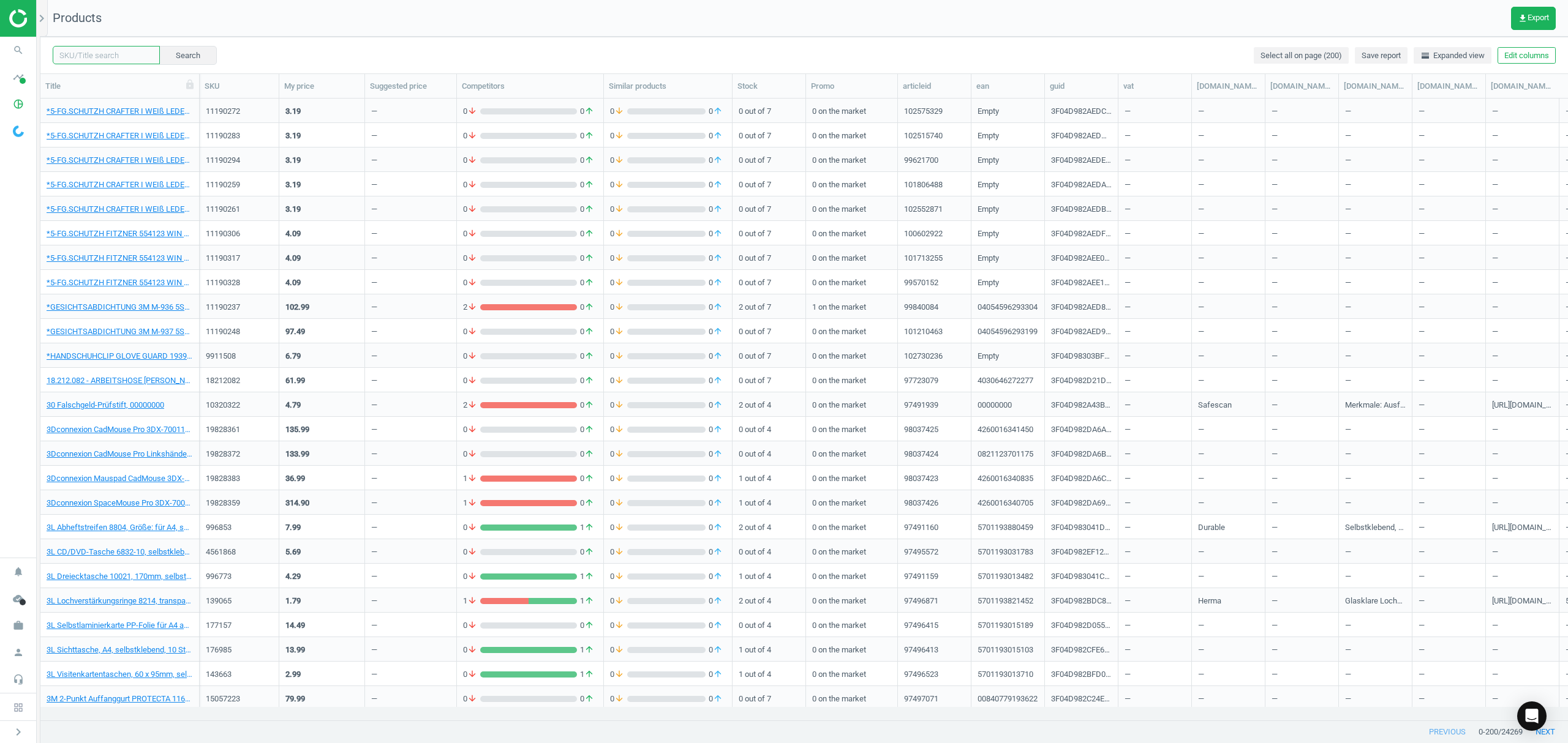
click at [101, 57] on input "text" at bounding box center [106, 55] width 107 height 18
paste input "2229014"
type input "2229014"
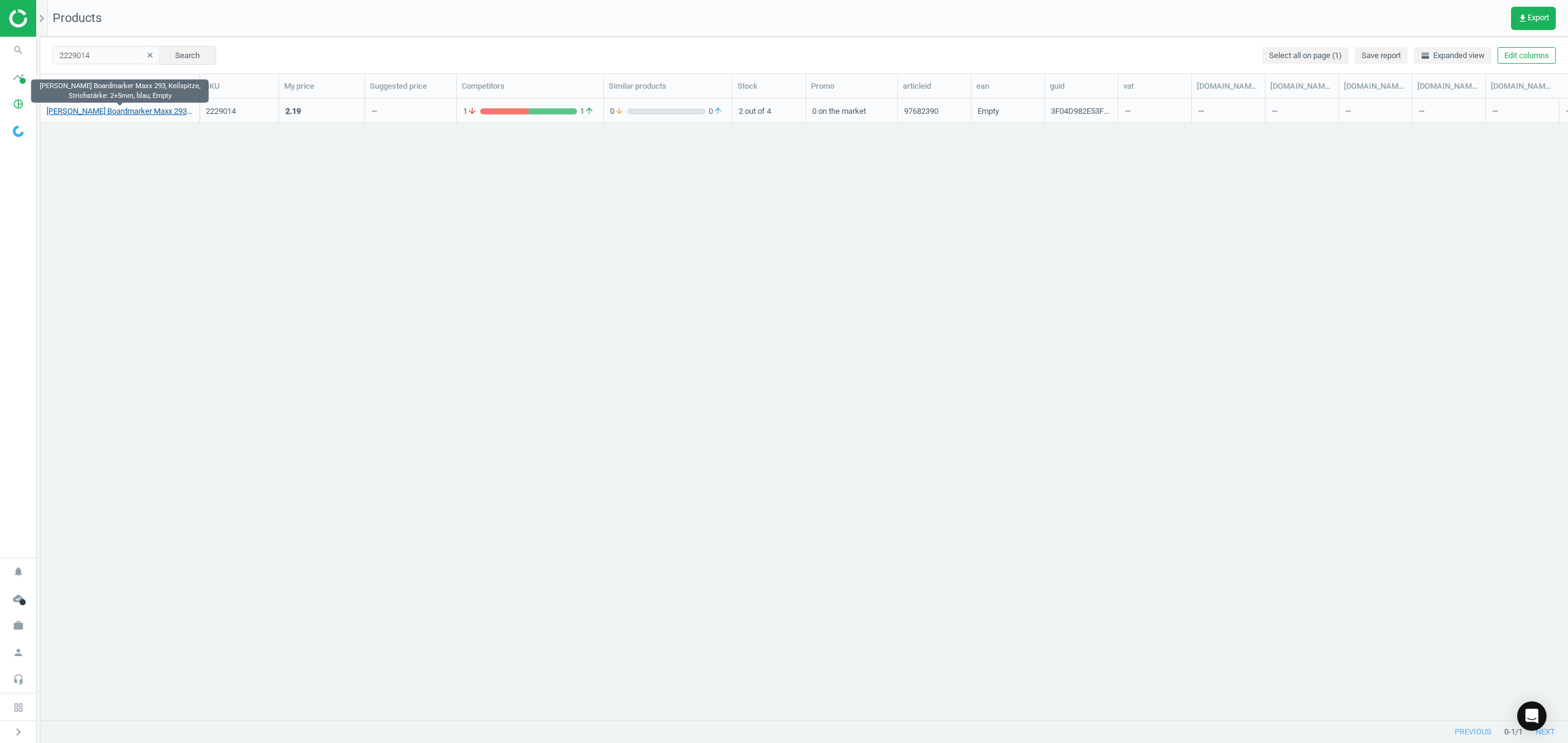
click at [132, 115] on link "[PERSON_NAME] Boardmarker Maxx 293, Keilspitze, Strichstärke: 2+5mm, blau, Empty" at bounding box center [119, 111] width 147 height 11
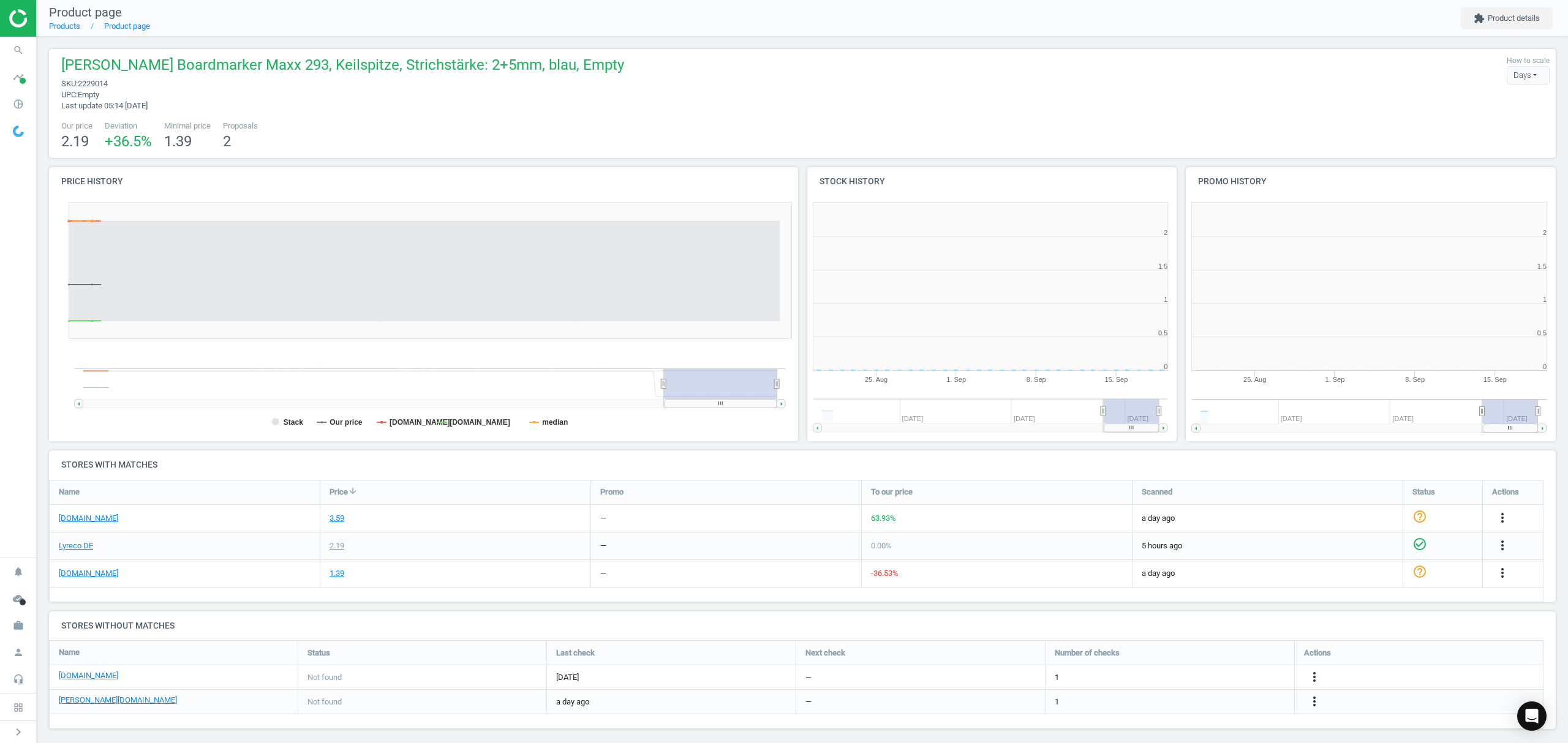
scroll to position [5, 6]
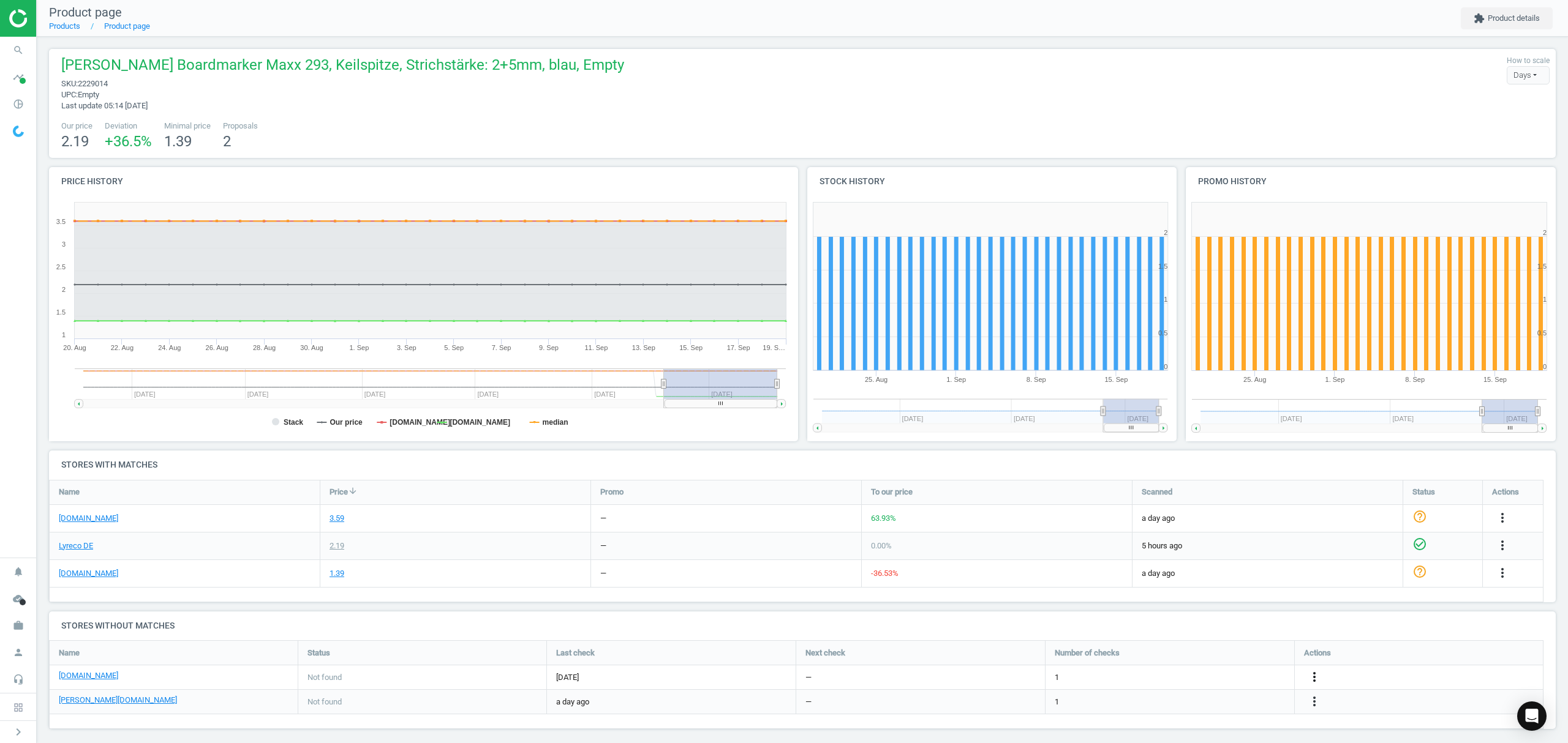
click at [1315, 676] on icon "more_vert" at bounding box center [1314, 677] width 15 height 15
click at [1211, 677] on link "Edit URL/product option" at bounding box center [1219, 678] width 168 height 19
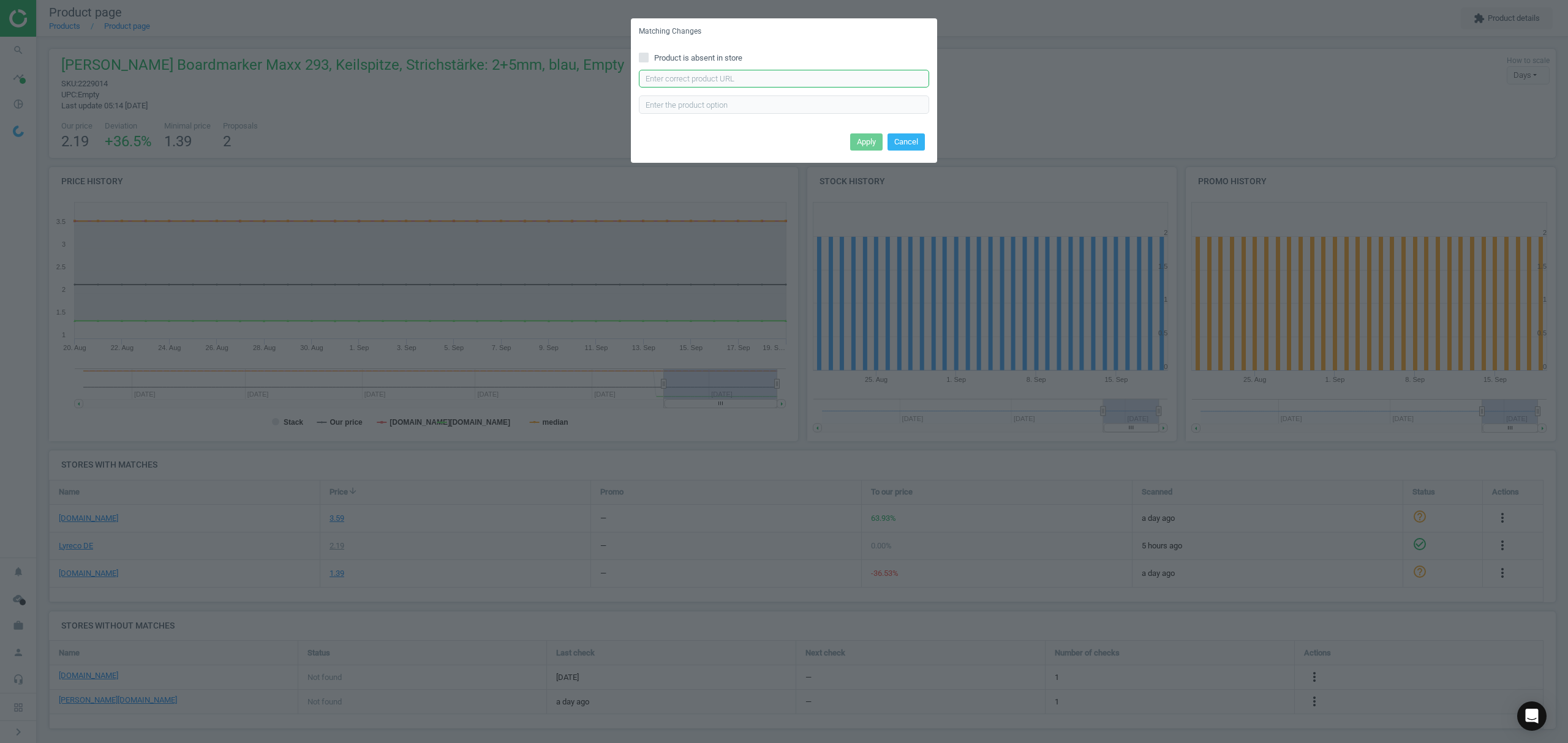
click at [700, 84] on input "text" at bounding box center [784, 79] width 291 height 18
paste input "[URL][DOMAIN_NAME]"
type input "[URL][DOMAIN_NAME]"
click at [854, 137] on button "Apply" at bounding box center [866, 142] width 33 height 17
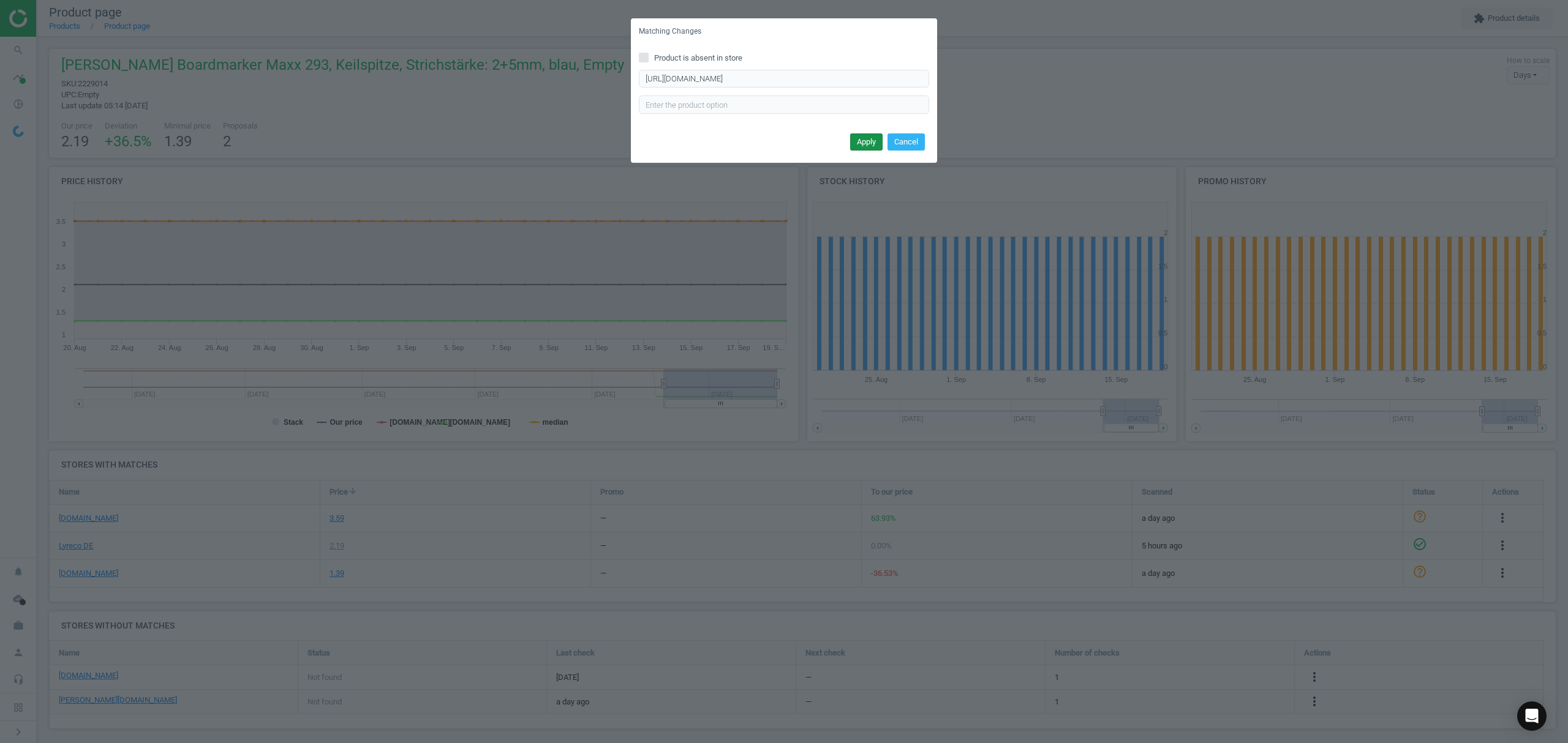
scroll to position [0, 0]
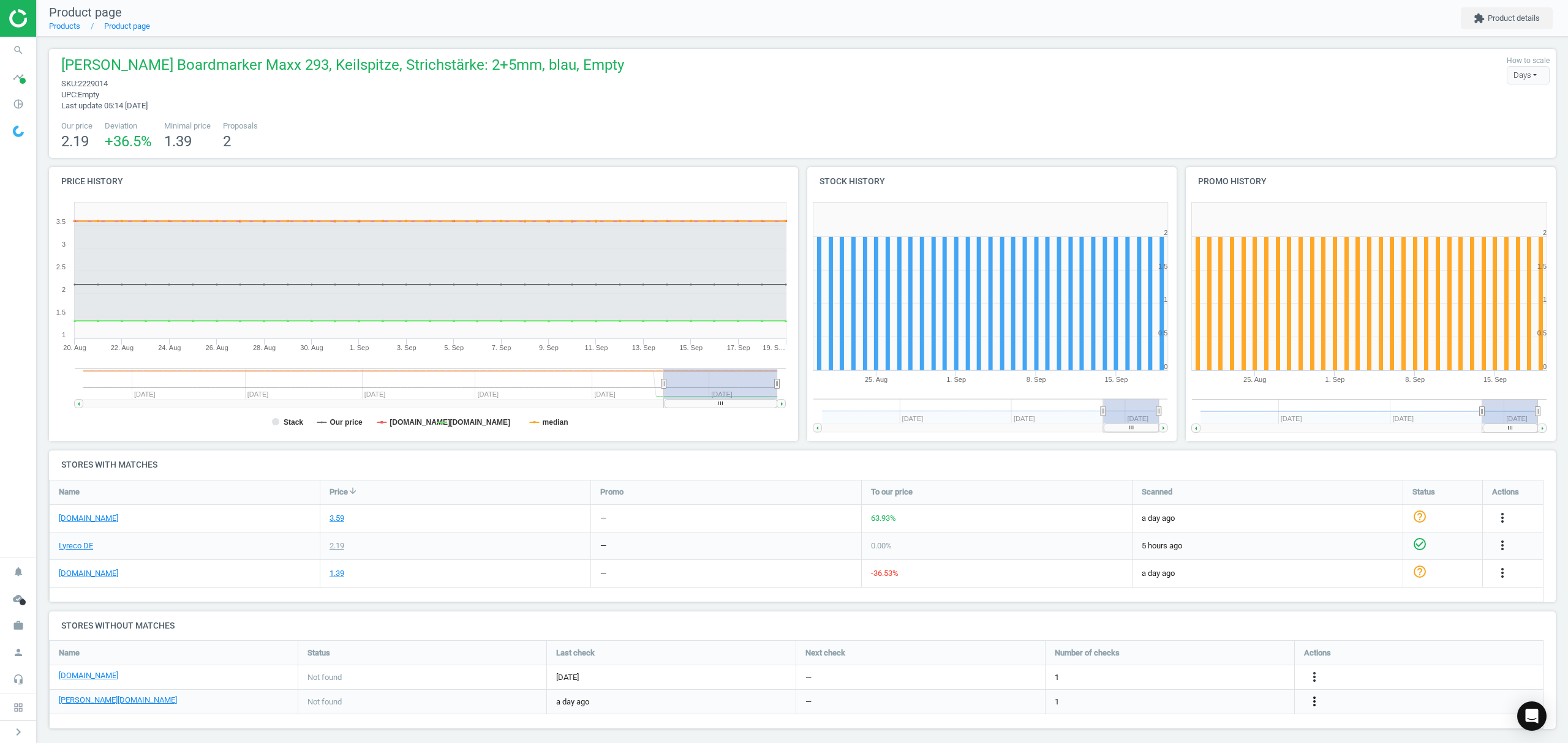
click at [1314, 707] on icon "more_vert" at bounding box center [1314, 701] width 15 height 15
click at [1201, 705] on link "Edit URL/product option" at bounding box center [1219, 702] width 168 height 19
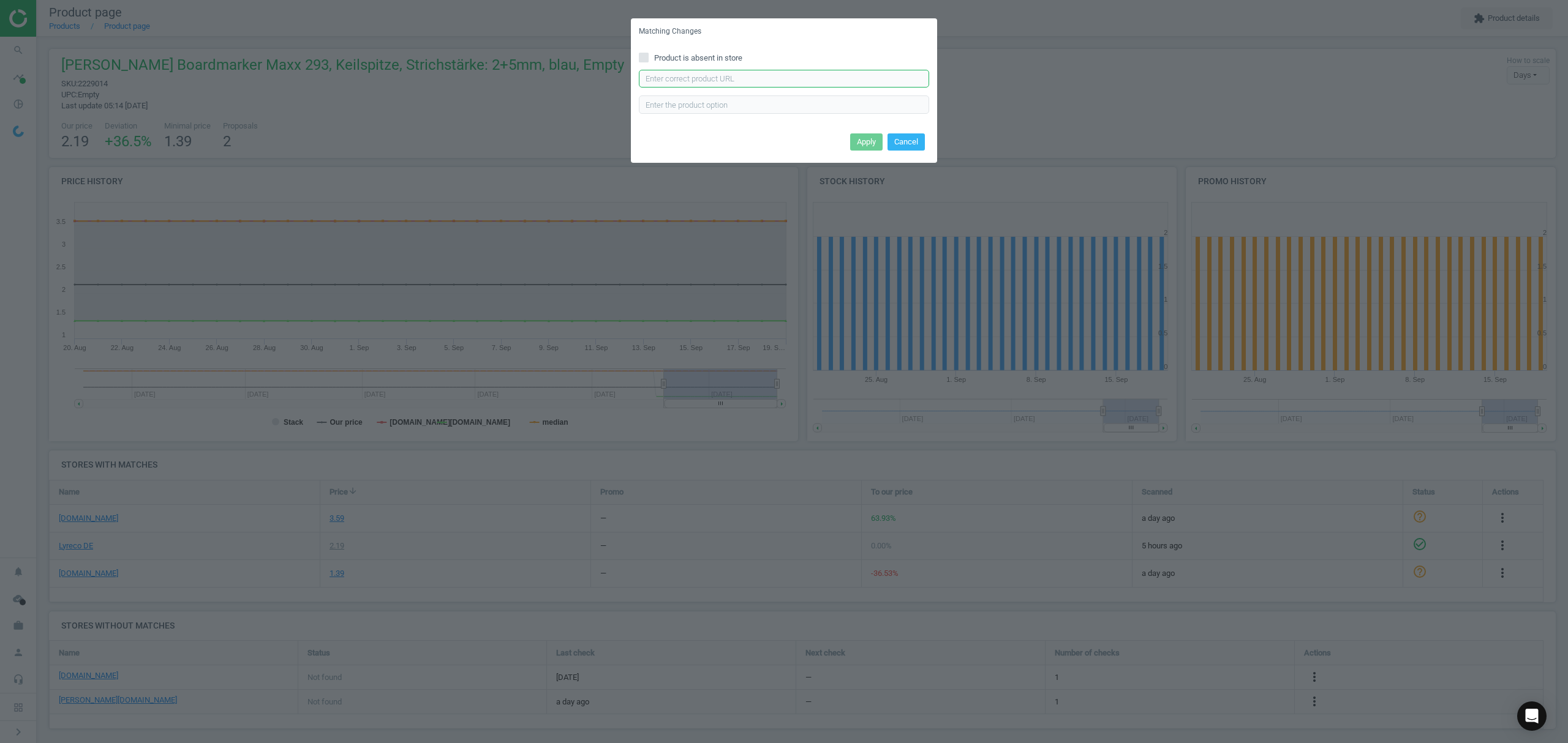
click at [731, 79] on input "text" at bounding box center [784, 79] width 291 height 18
paste input "[URL][DOMAIN_NAME][PERSON_NAME][PERSON_NAME]"
type input "[URL][DOMAIN_NAME][PERSON_NAME][PERSON_NAME]"
click at [862, 145] on button "Apply" at bounding box center [866, 142] width 33 height 17
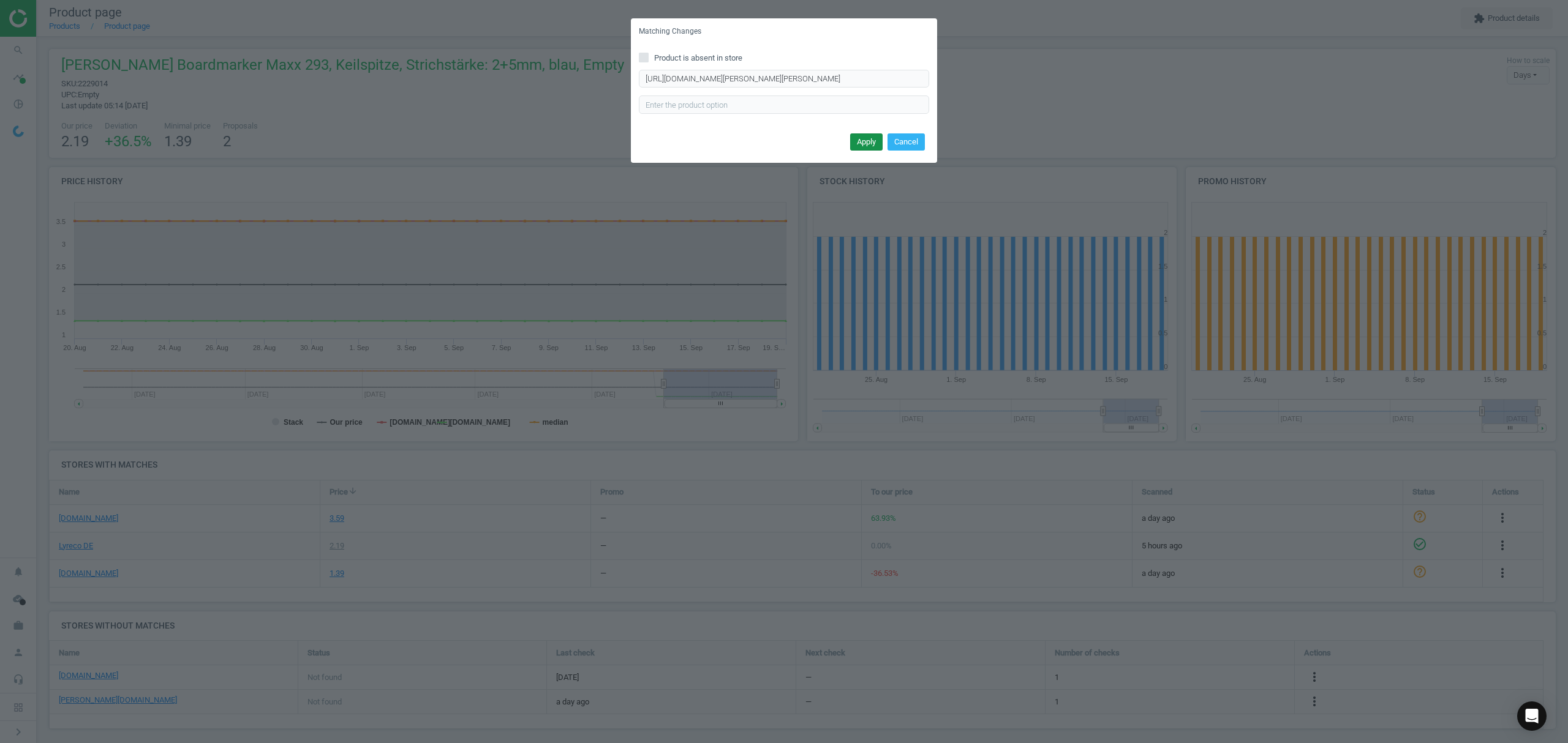
scroll to position [0, 0]
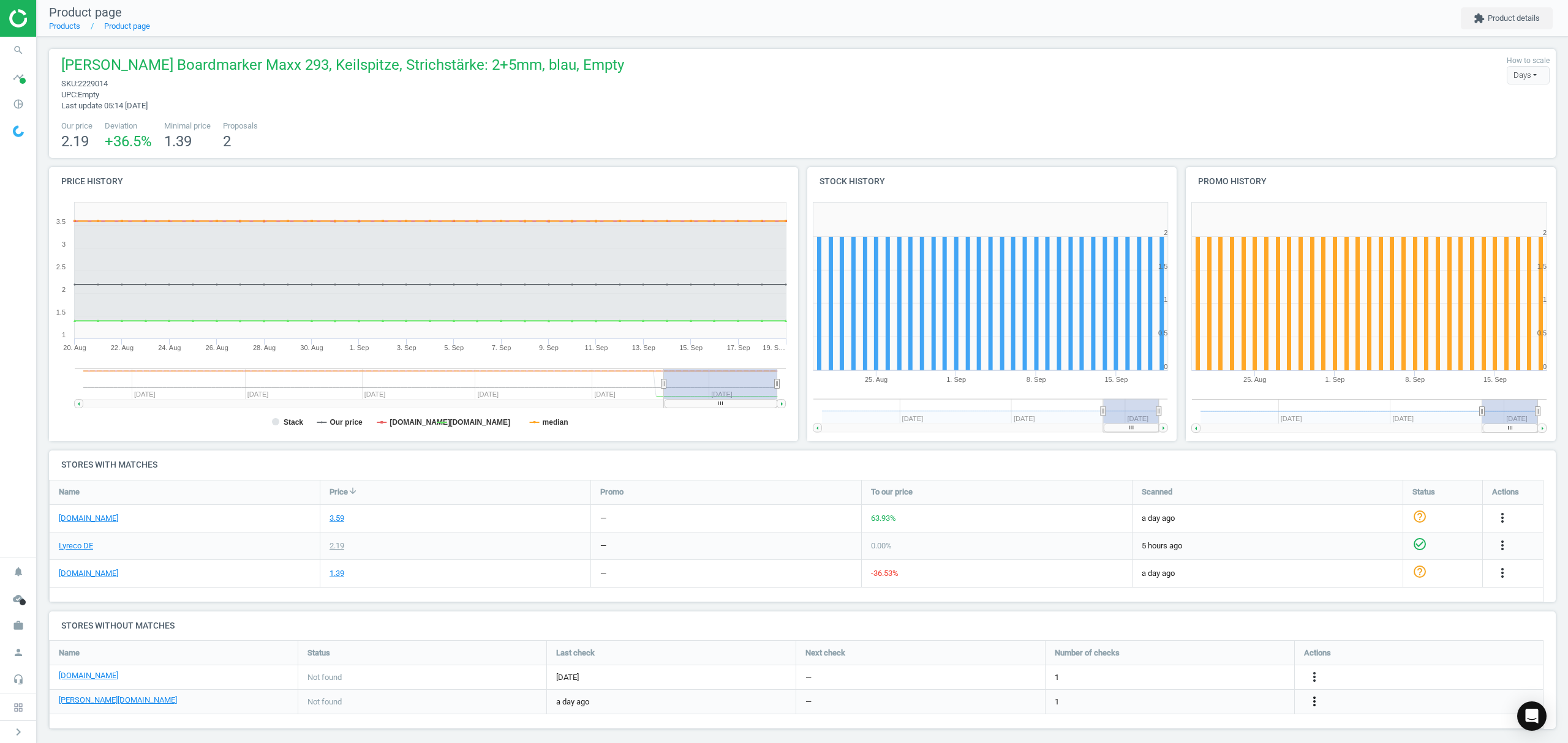
click at [1313, 701] on icon "more_vert" at bounding box center [1314, 701] width 15 height 15
click at [1196, 682] on link "Report error in other" at bounding box center [1219, 683] width 168 height 19
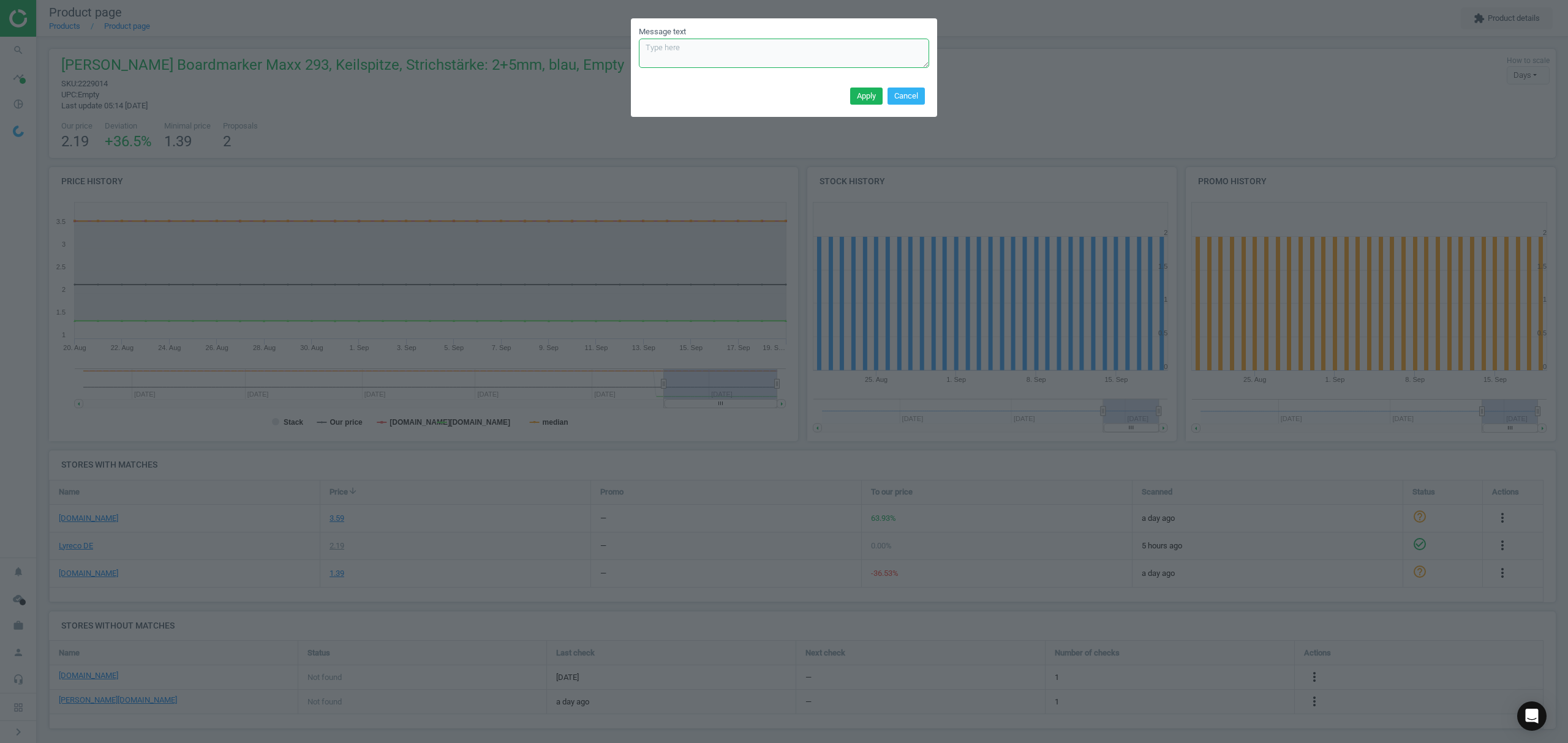
click at [699, 48] on textarea "Message text" at bounding box center [784, 53] width 291 height 29
paste textarea "please take it from the blacklist and use [URL][DOMAIN_NAME][PERSON_NAME][PERSO…"
type textarea "please take it from the blacklist and use [URL][DOMAIN_NAME][PERSON_NAME][PERSO…"
click at [856, 96] on button "Apply" at bounding box center [866, 96] width 33 height 17
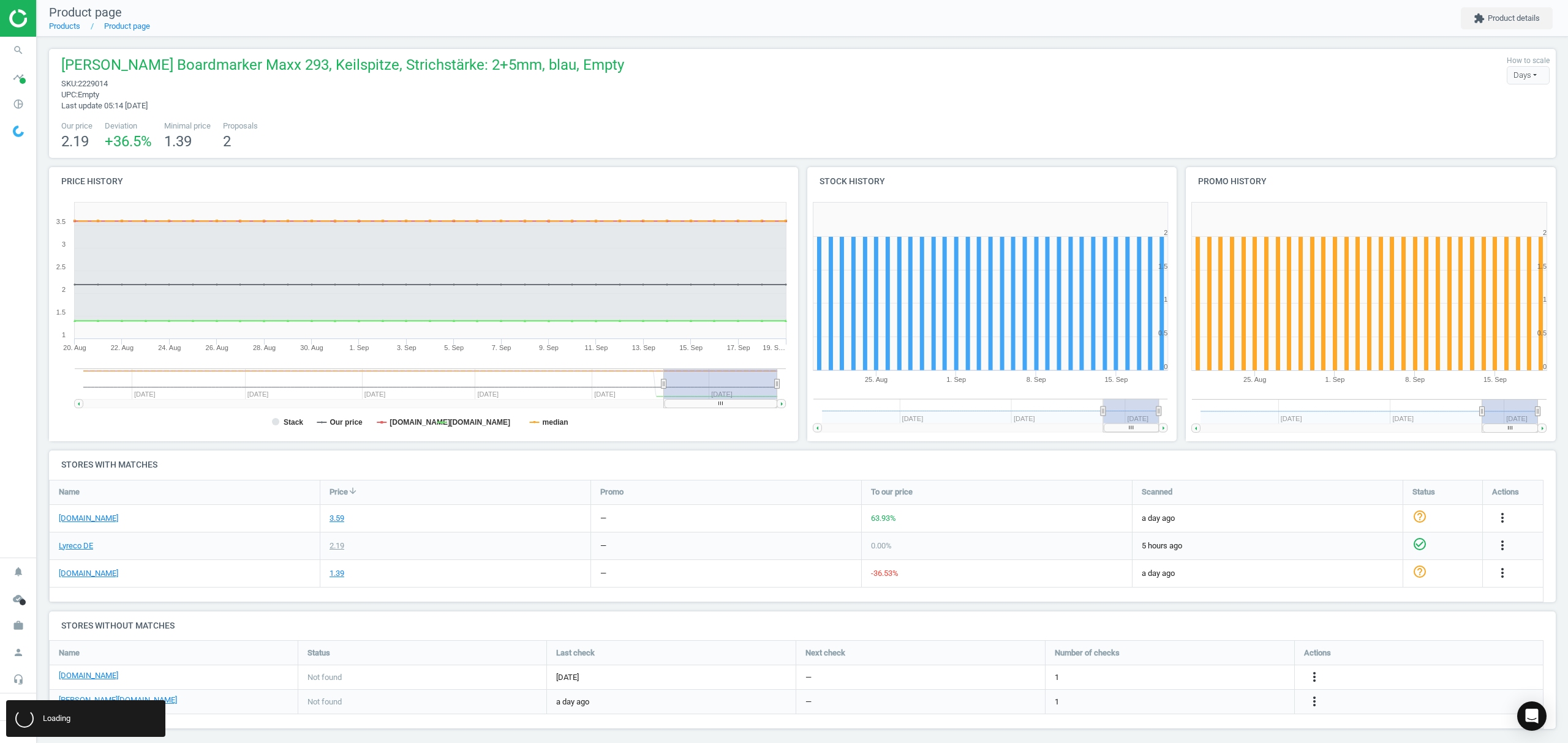
scroll to position [0, 0]
click at [59, 28] on link "Products" at bounding box center [64, 26] width 31 height 9
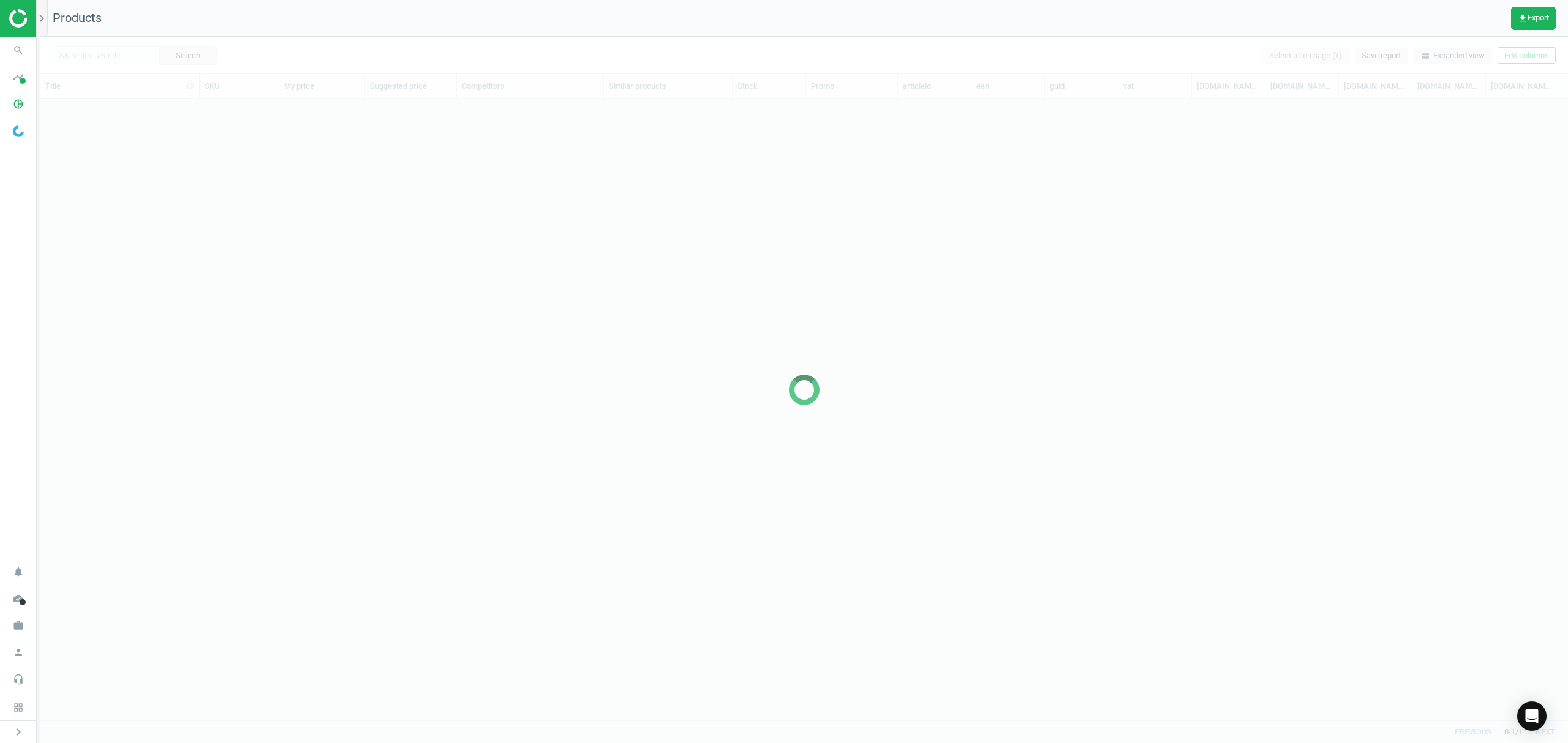
scroll to position [596, 1515]
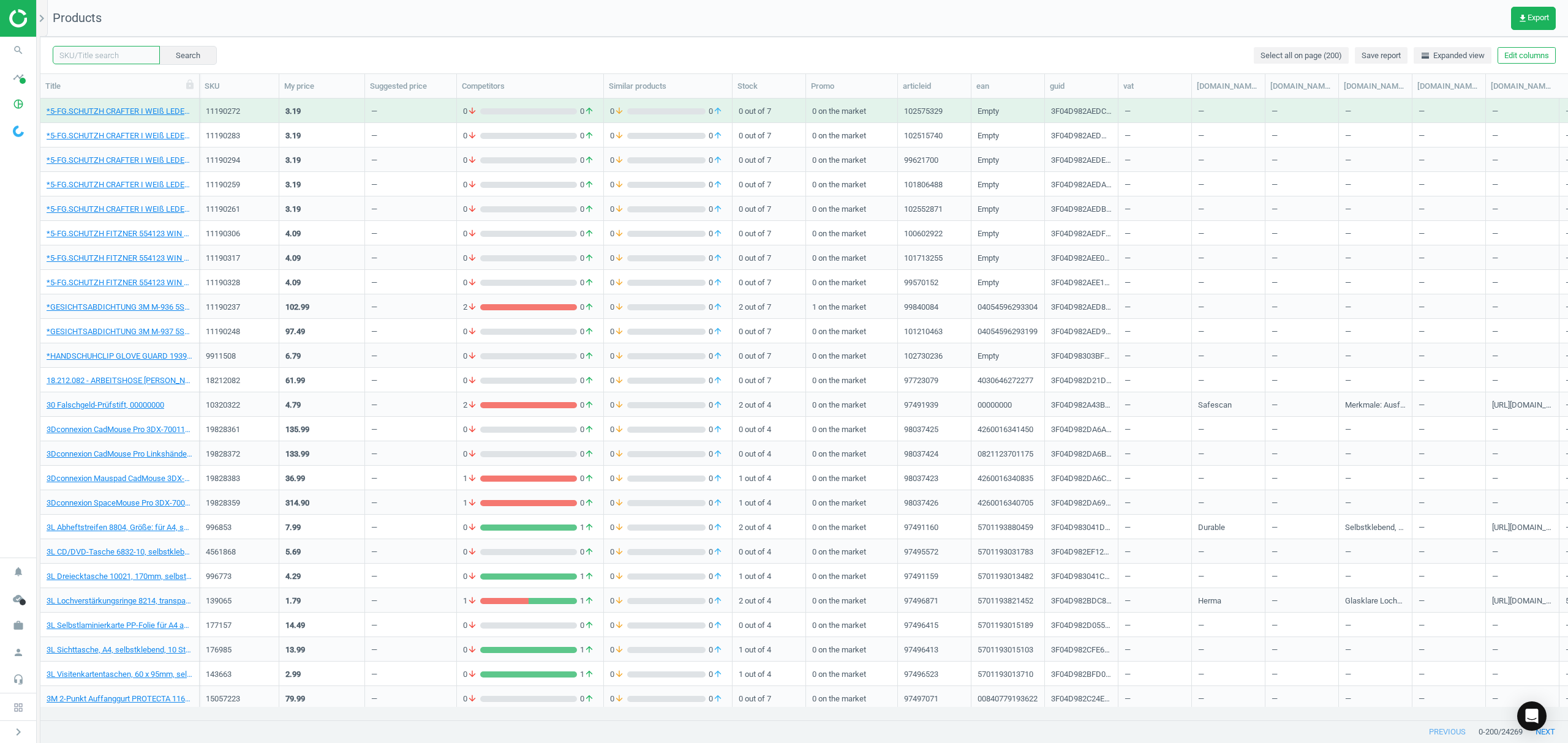
click at [109, 55] on input "text" at bounding box center [106, 55] width 107 height 18
paste input "2229047"
type input "2229047"
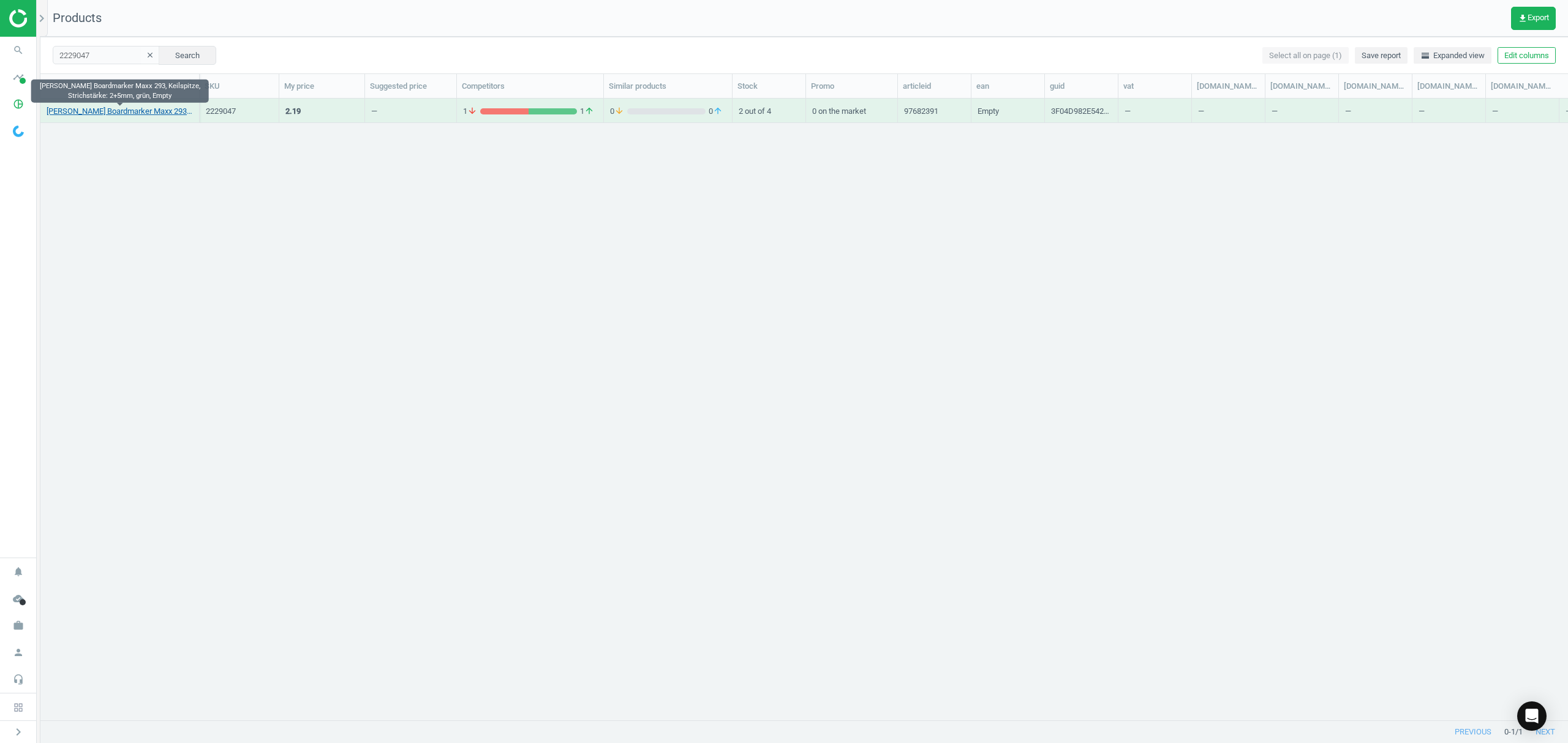
click at [128, 110] on link "[PERSON_NAME] Boardmarker Maxx 293, Keilspitze, Strichstärke: 2+5mm, grün, Empty" at bounding box center [119, 111] width 147 height 11
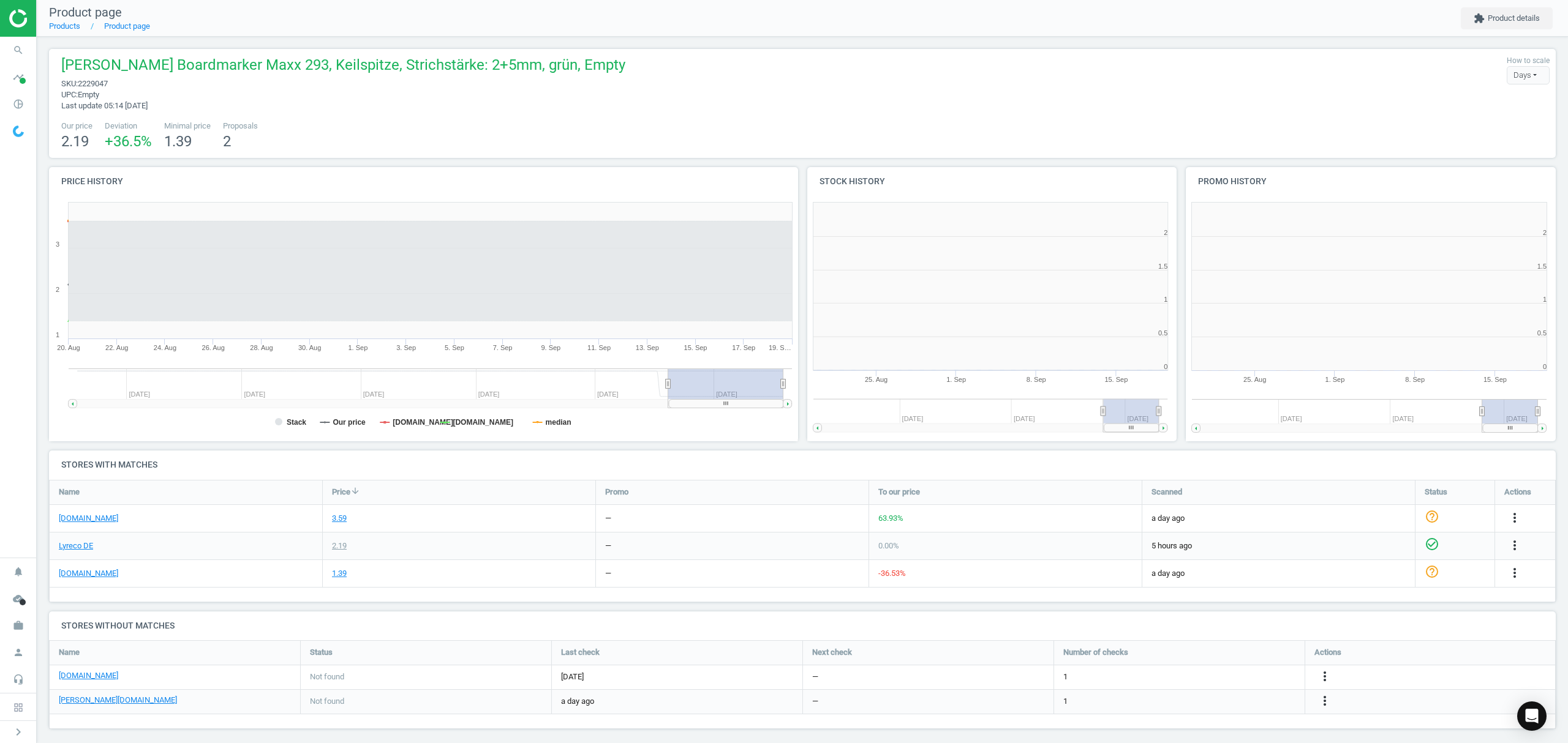
scroll to position [270, 392]
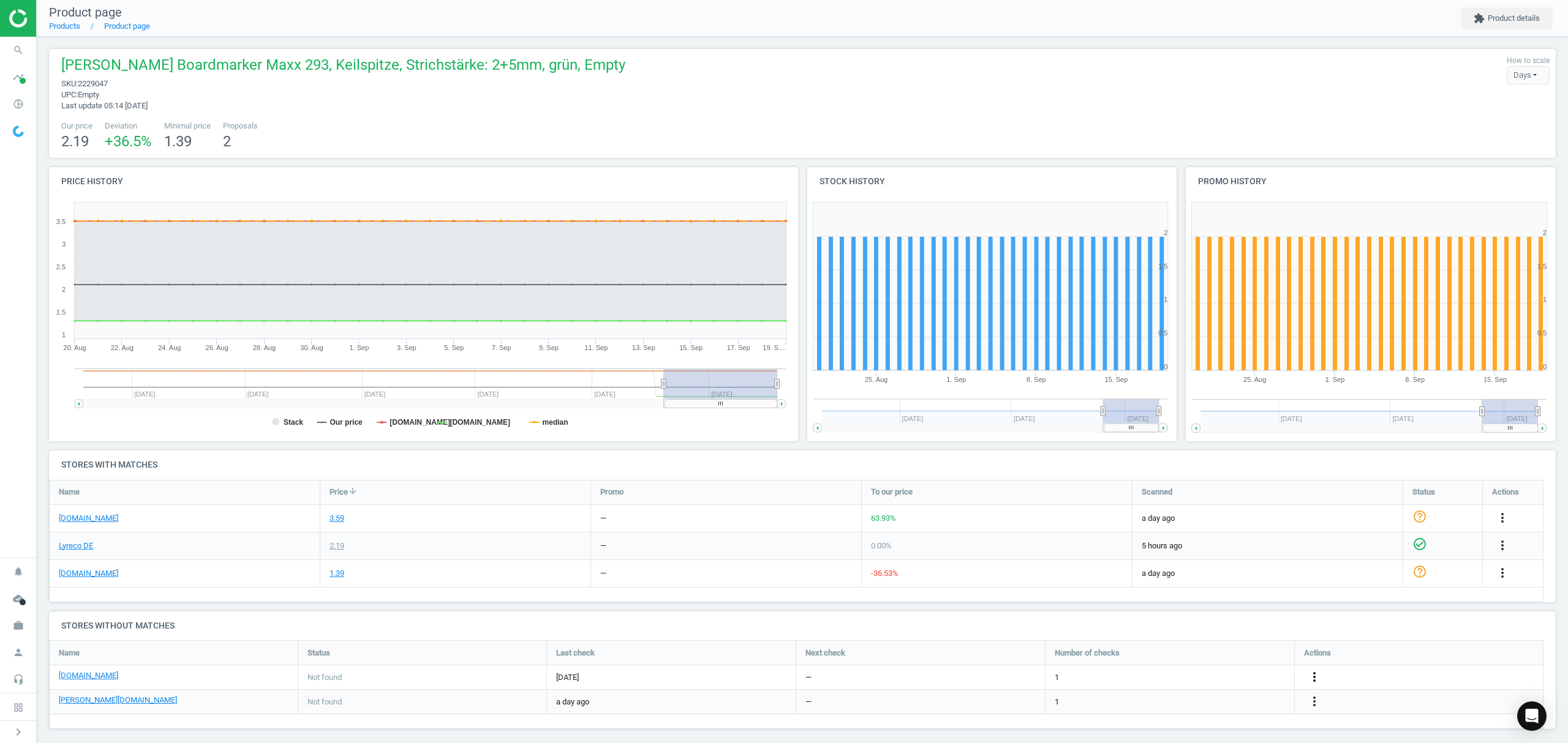
click at [1314, 677] on icon "more_vert" at bounding box center [1314, 677] width 15 height 15
click at [1179, 679] on link "Edit URL/product option" at bounding box center [1219, 678] width 168 height 19
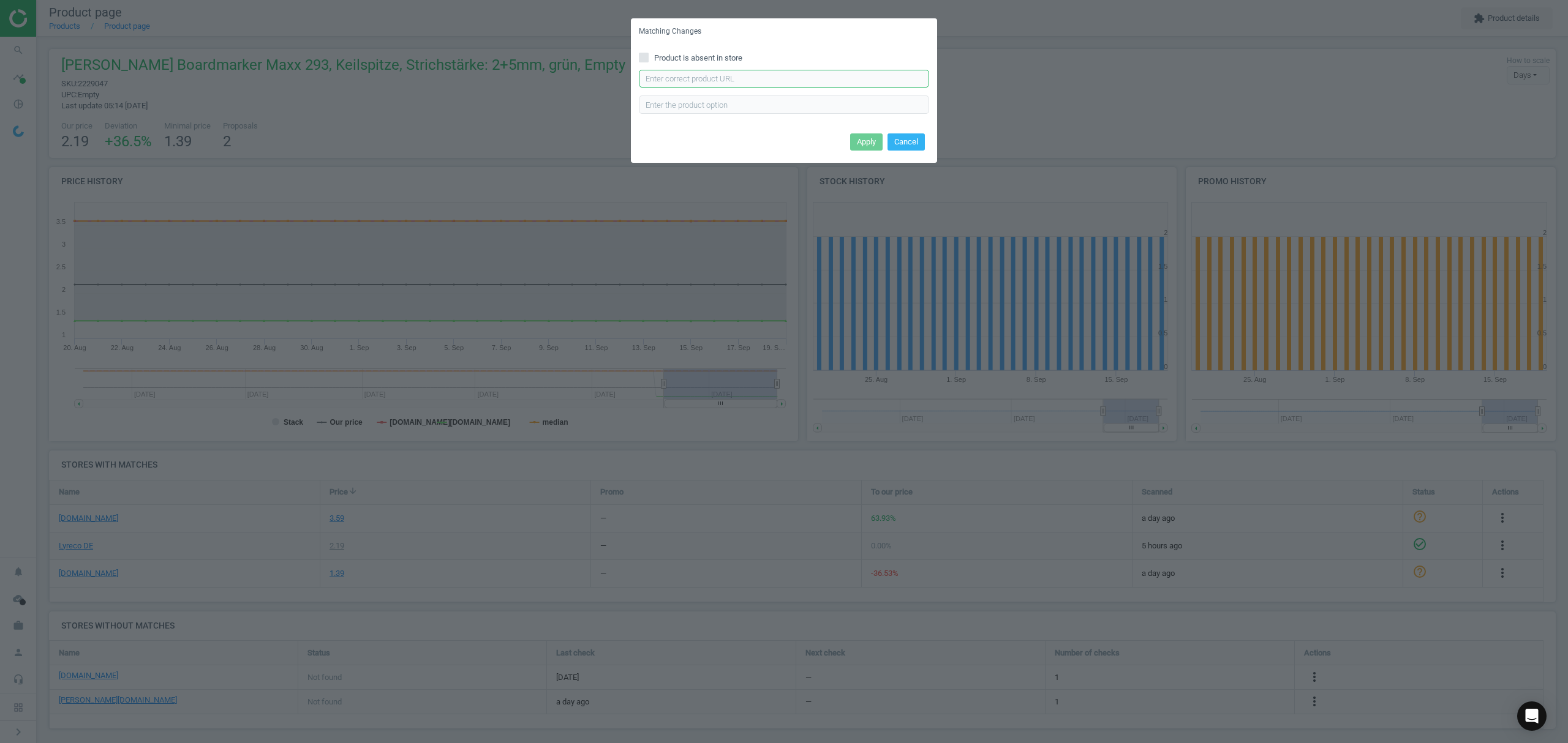
click at [693, 77] on input "text" at bounding box center [784, 79] width 291 height 18
paste input "[URL][DOMAIN_NAME]"
type input "[URL][DOMAIN_NAME]"
click at [858, 138] on button "Apply" at bounding box center [866, 142] width 33 height 17
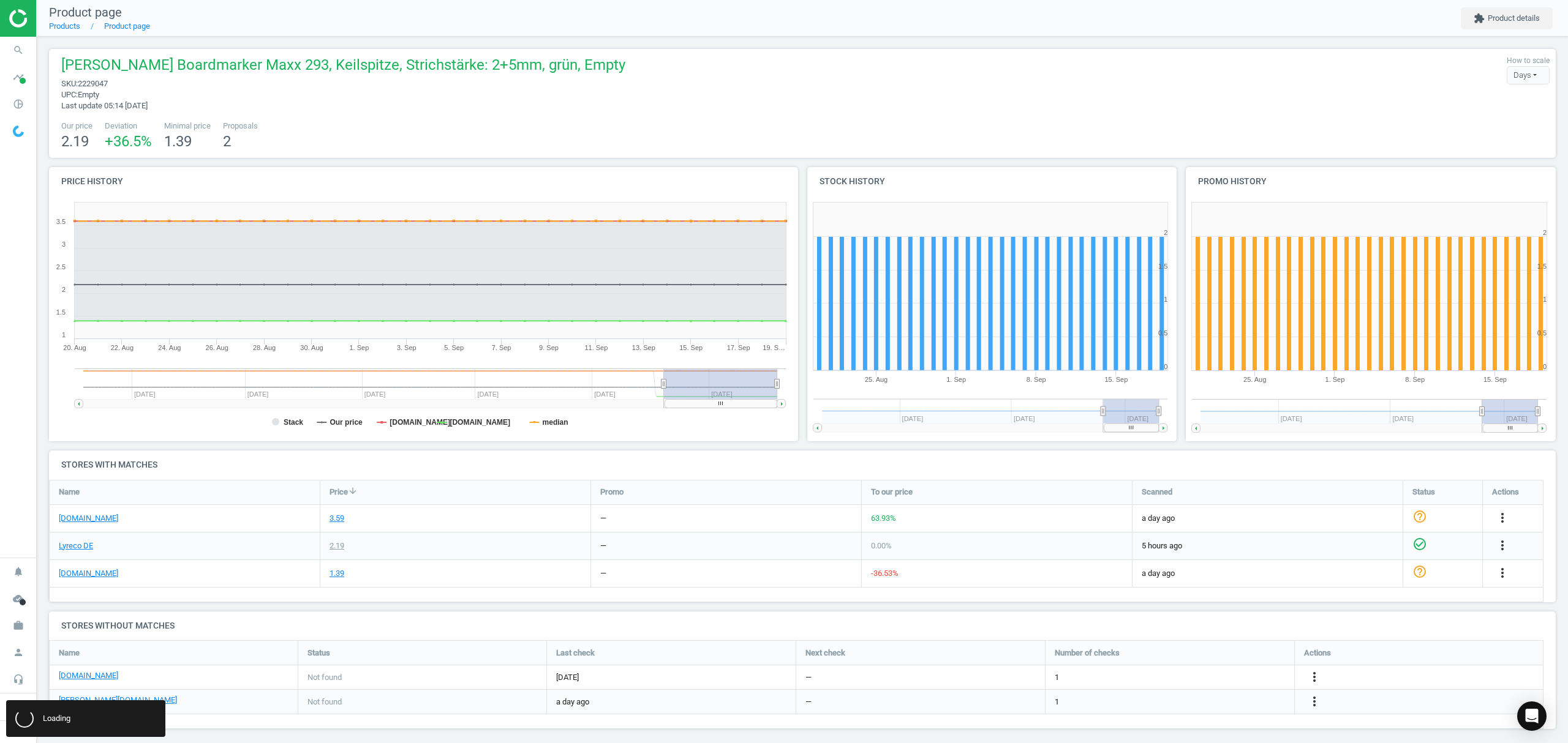
scroll to position [0, 0]
click at [1316, 704] on icon "more_vert" at bounding box center [1314, 701] width 15 height 15
click at [1210, 701] on link "Edit URL/product option" at bounding box center [1219, 702] width 168 height 19
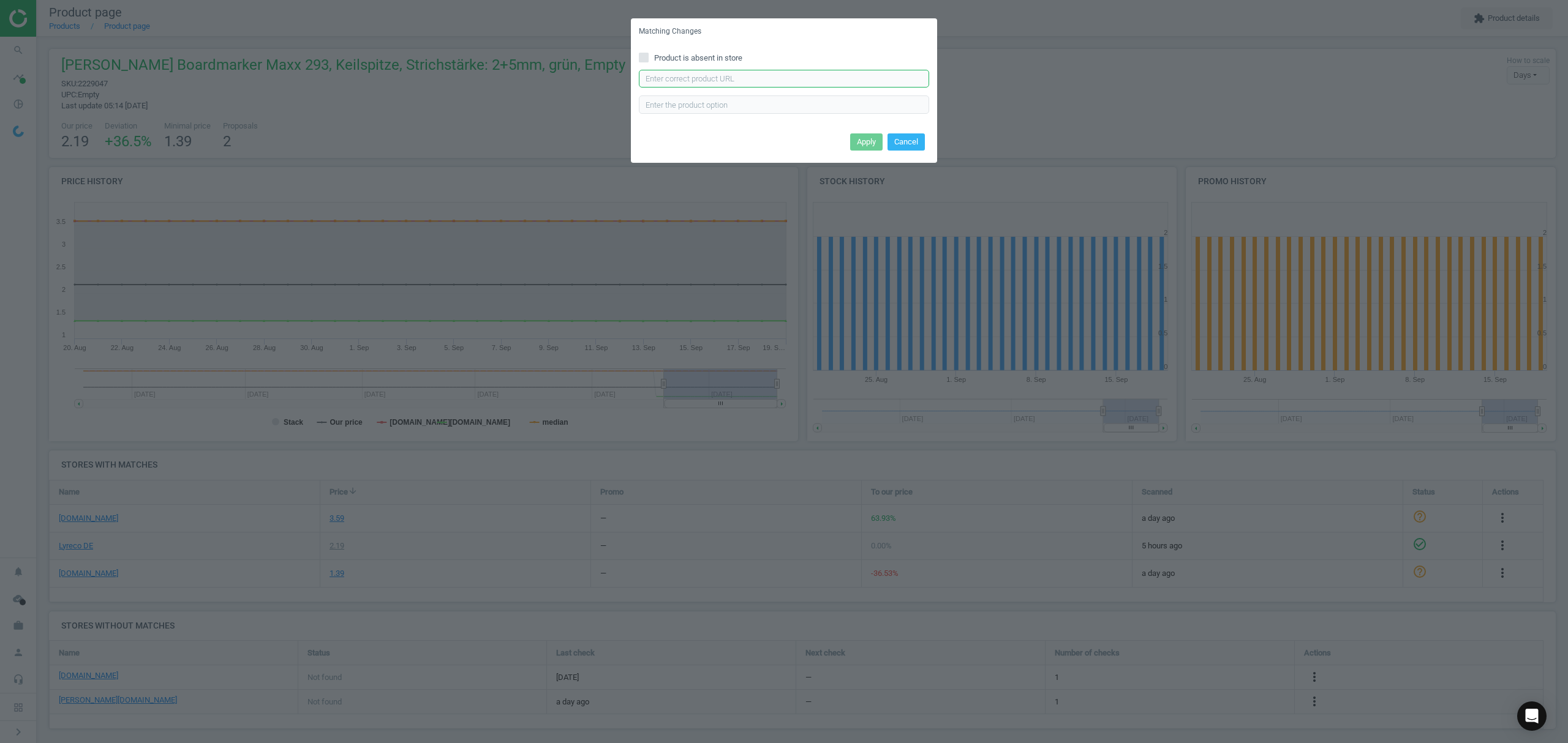
click at [748, 79] on input "text" at bounding box center [784, 79] width 291 height 18
paste input "[URL][DOMAIN_NAME][PERSON_NAME][PERSON_NAME]"
type input "[URL][DOMAIN_NAME][PERSON_NAME][PERSON_NAME]"
click at [865, 135] on button "Apply" at bounding box center [866, 142] width 33 height 17
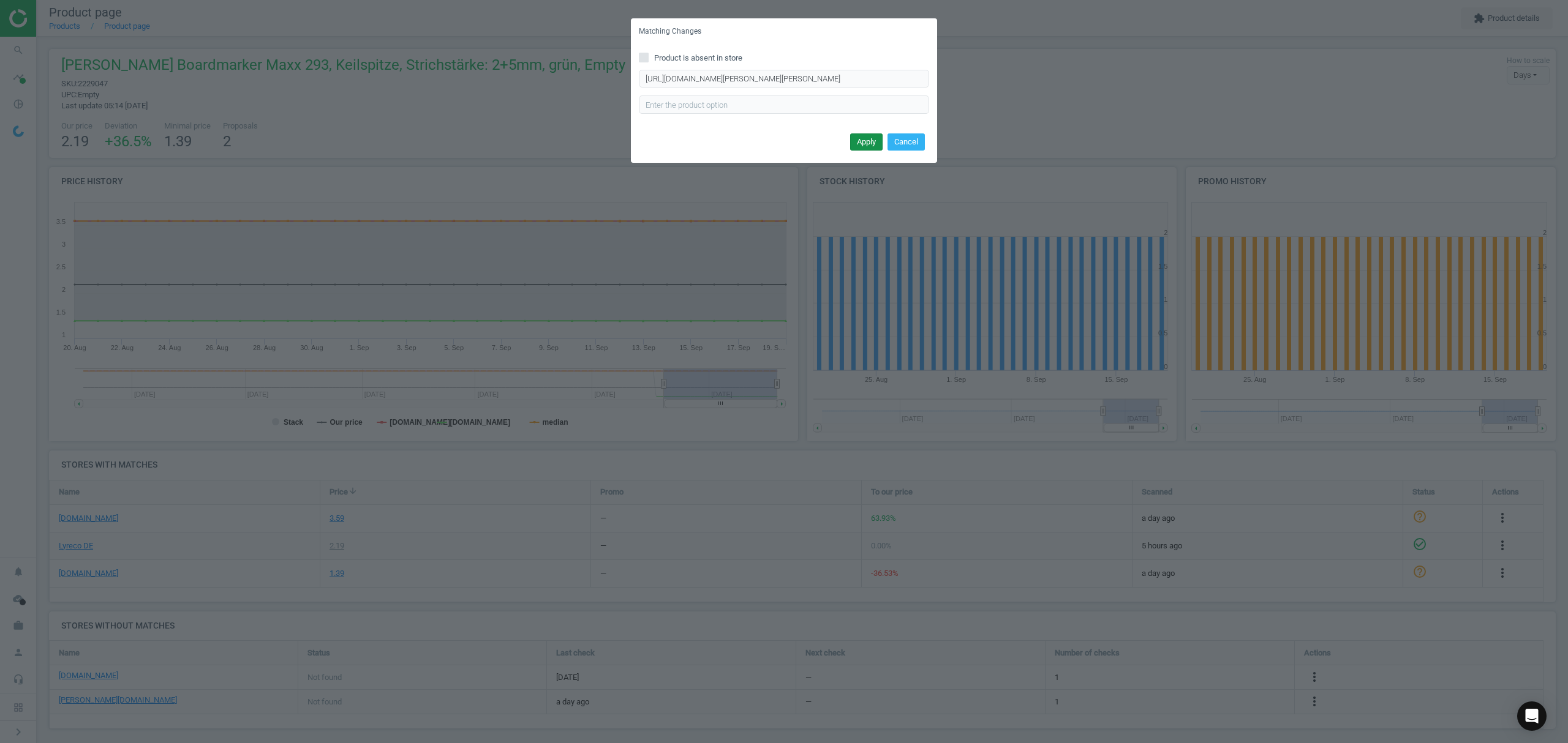
scroll to position [0, 0]
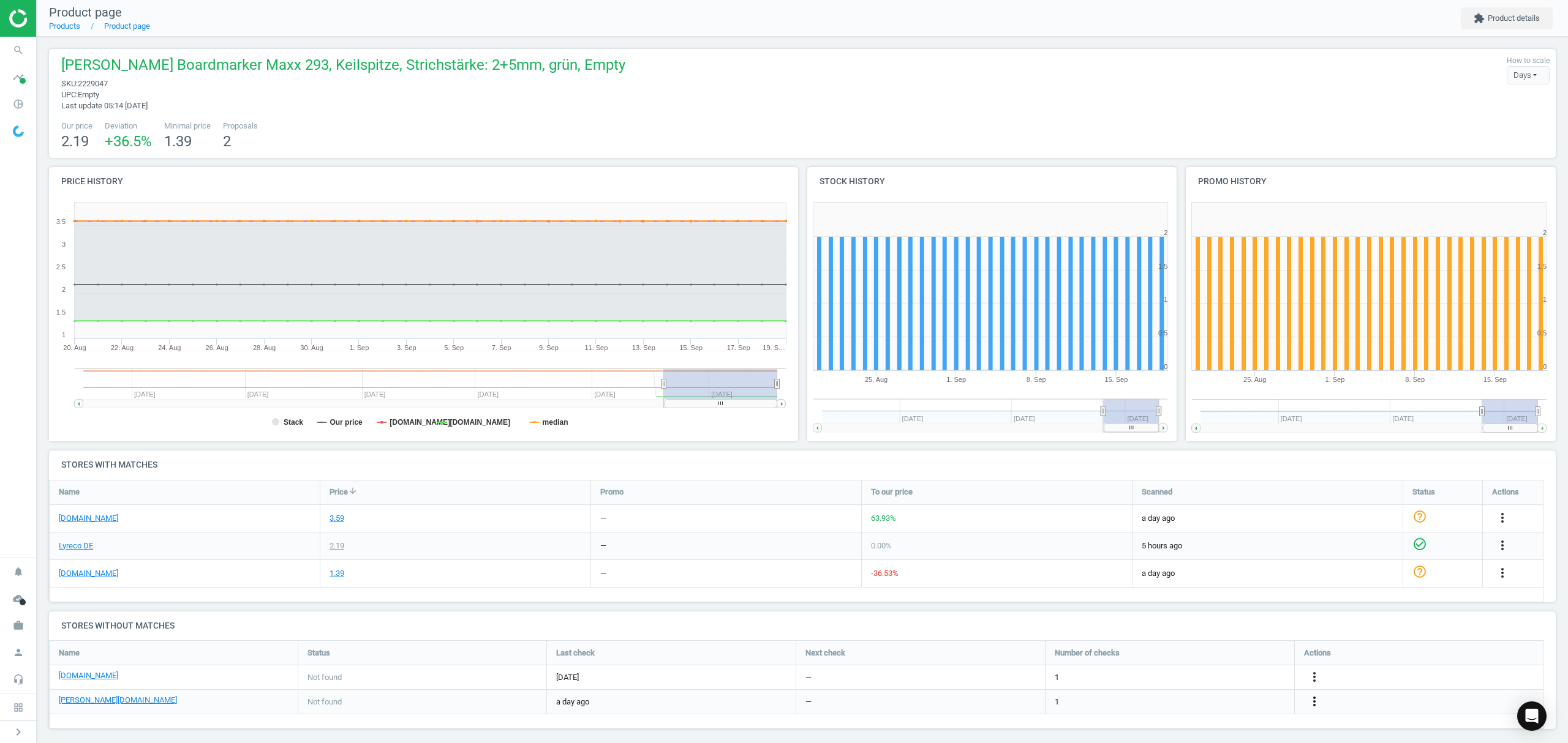
click at [1313, 699] on icon "more_vert" at bounding box center [1314, 701] width 15 height 15
click at [1209, 699] on link "Edit URL/product option" at bounding box center [1219, 702] width 168 height 19
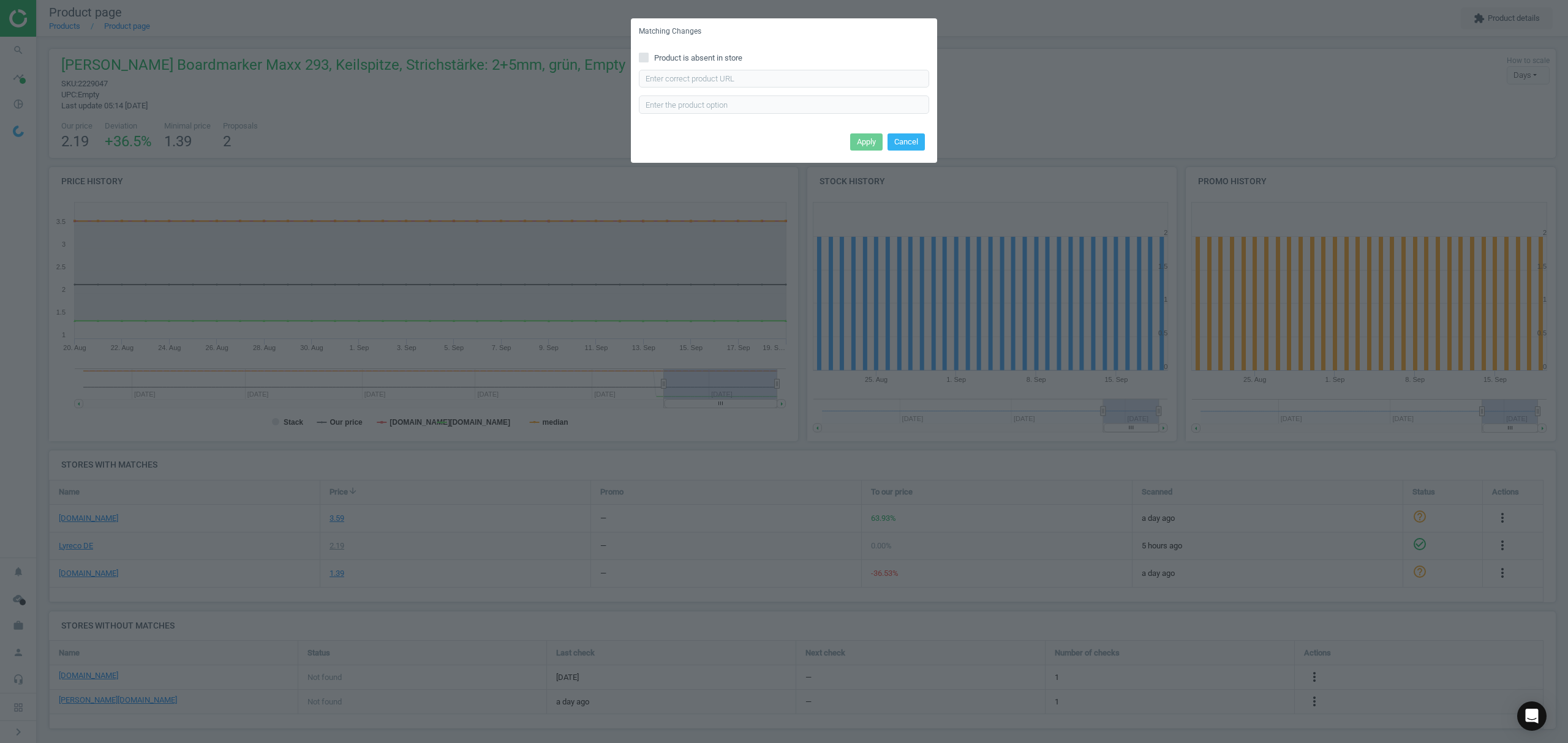
click at [898, 138] on button "Cancel" at bounding box center [905, 142] width 37 height 17
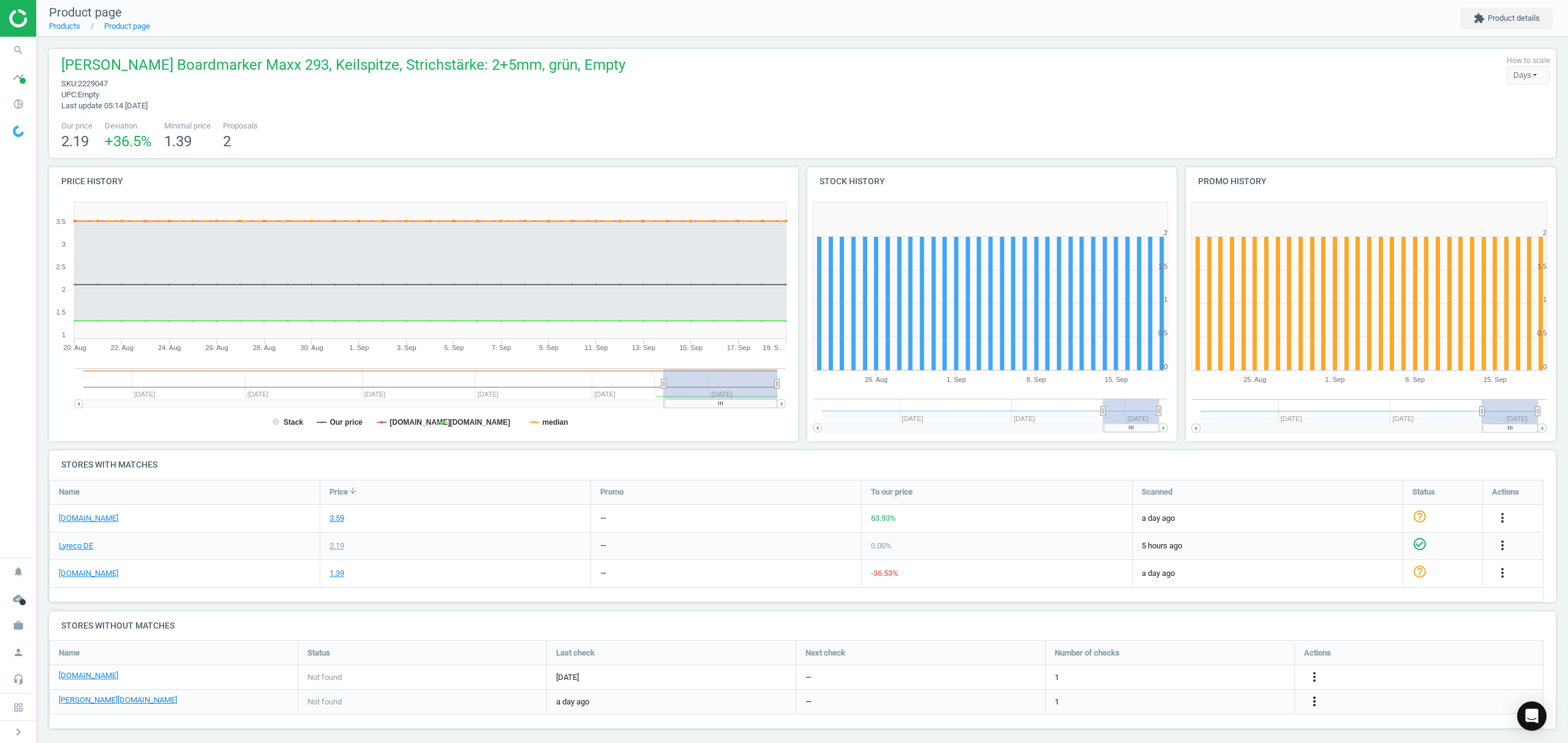
click at [1317, 699] on icon "more_vert" at bounding box center [1314, 701] width 15 height 15
click at [1204, 680] on link "Report error in other" at bounding box center [1219, 683] width 168 height 19
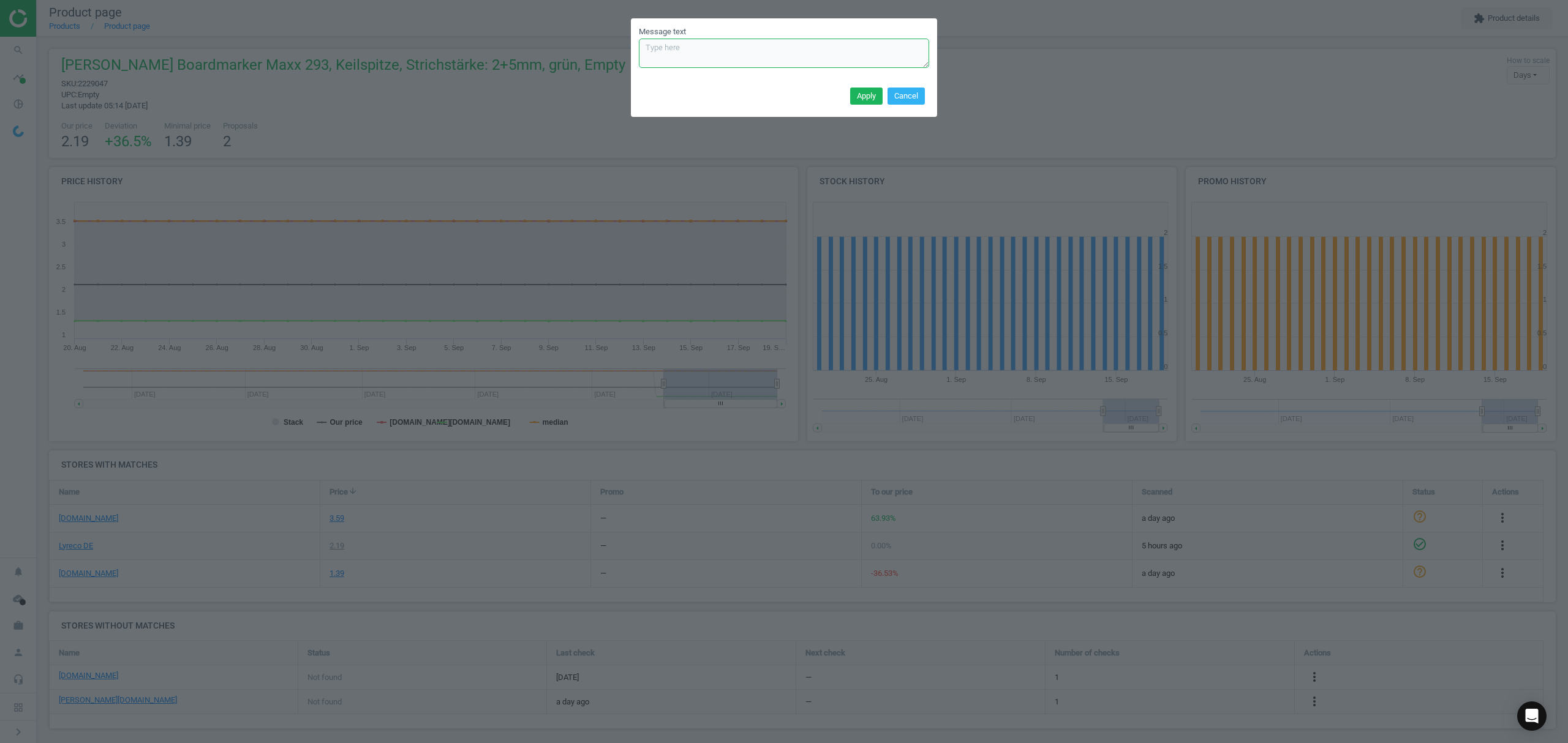
click at [692, 48] on textarea "Message text" at bounding box center [784, 53] width 291 height 29
paste textarea "please take it from the blacklist and use [URL][DOMAIN_NAME][PERSON_NAME][PERSO…"
type textarea "please take it from the blacklist and use [URL][DOMAIN_NAME][PERSON_NAME][PERSO…"
click at [861, 101] on button "Apply" at bounding box center [866, 96] width 33 height 17
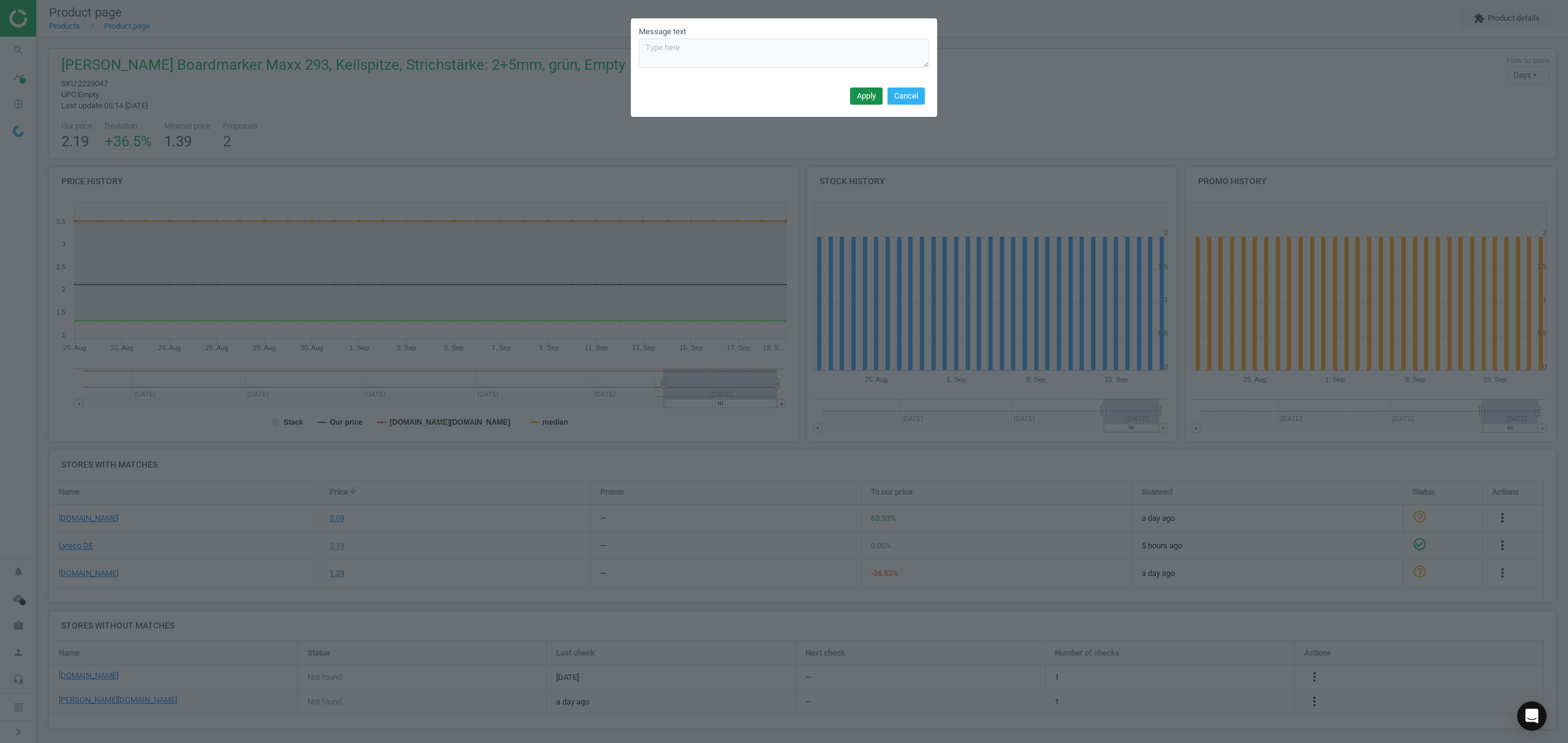
scroll to position [0, 0]
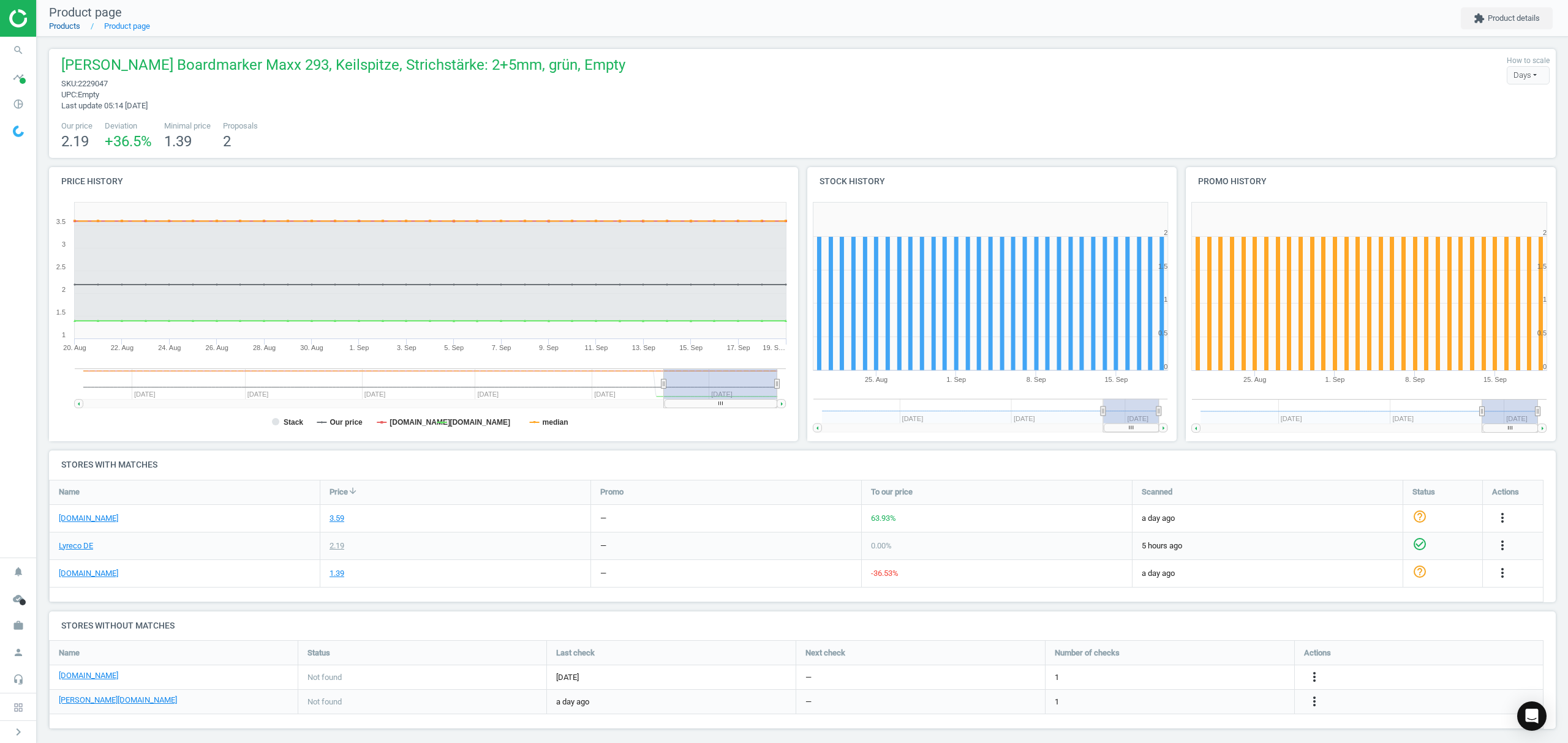
click at [62, 21] on link "Products" at bounding box center [64, 26] width 31 height 9
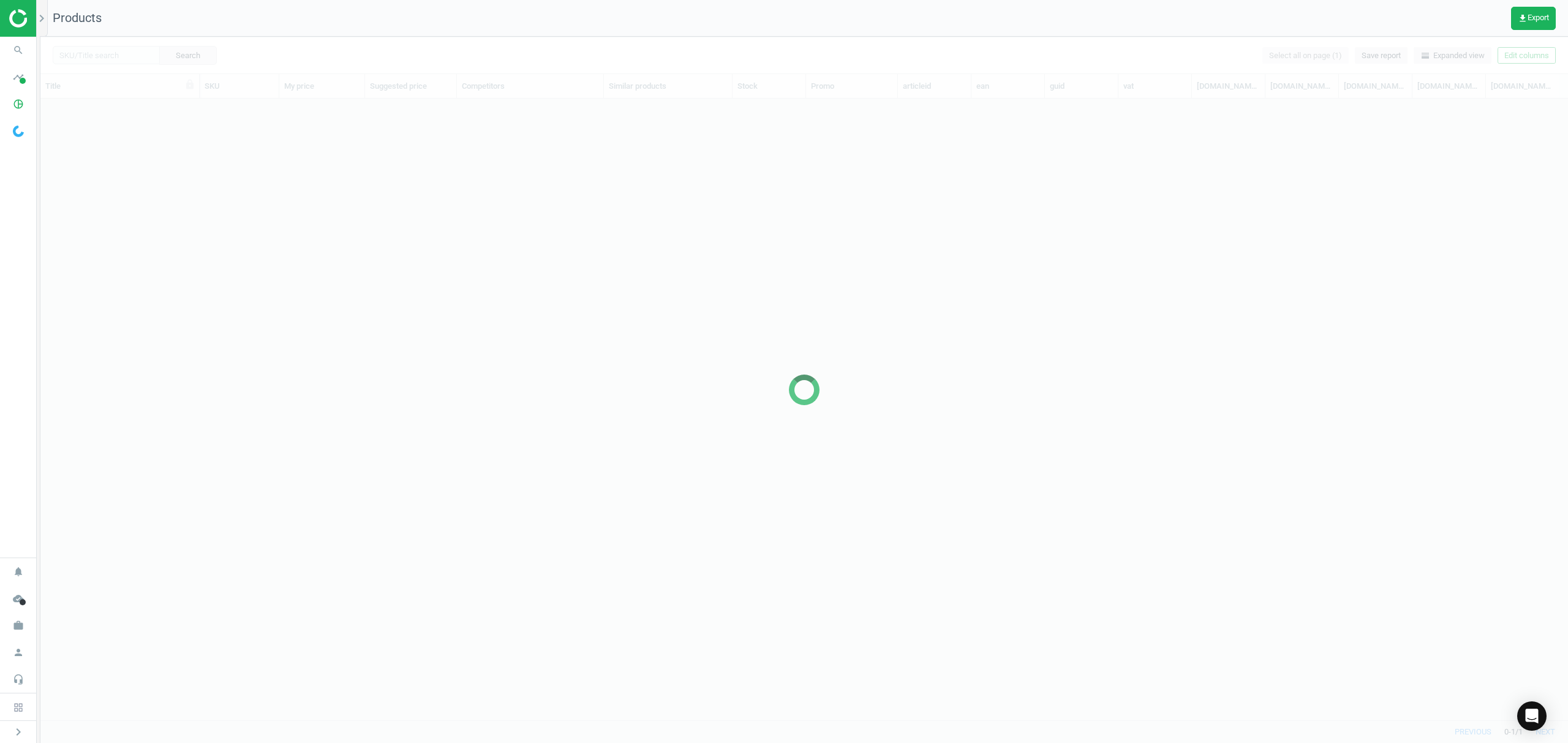
scroll to position [596, 1515]
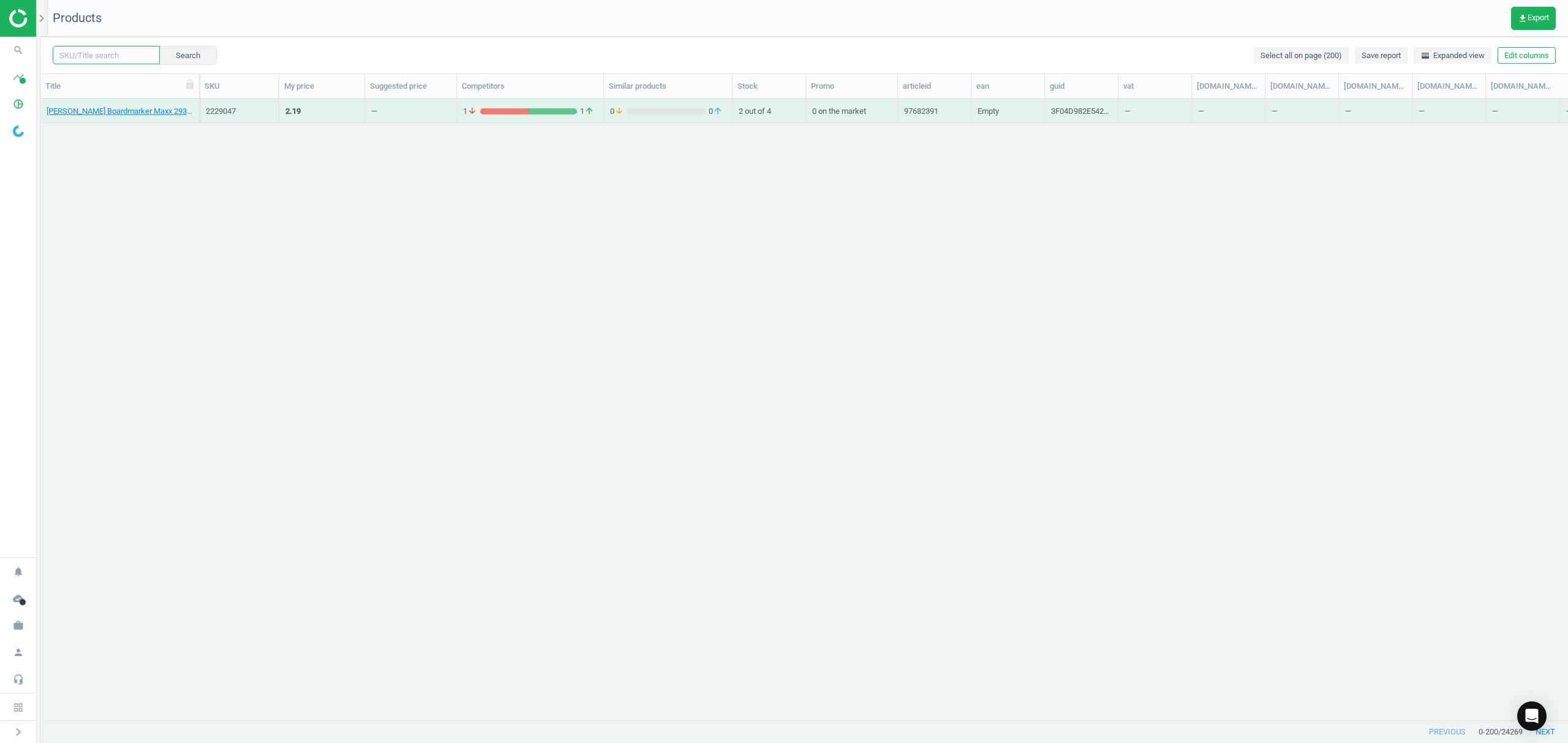
click at [111, 54] on input "text" at bounding box center [106, 55] width 107 height 18
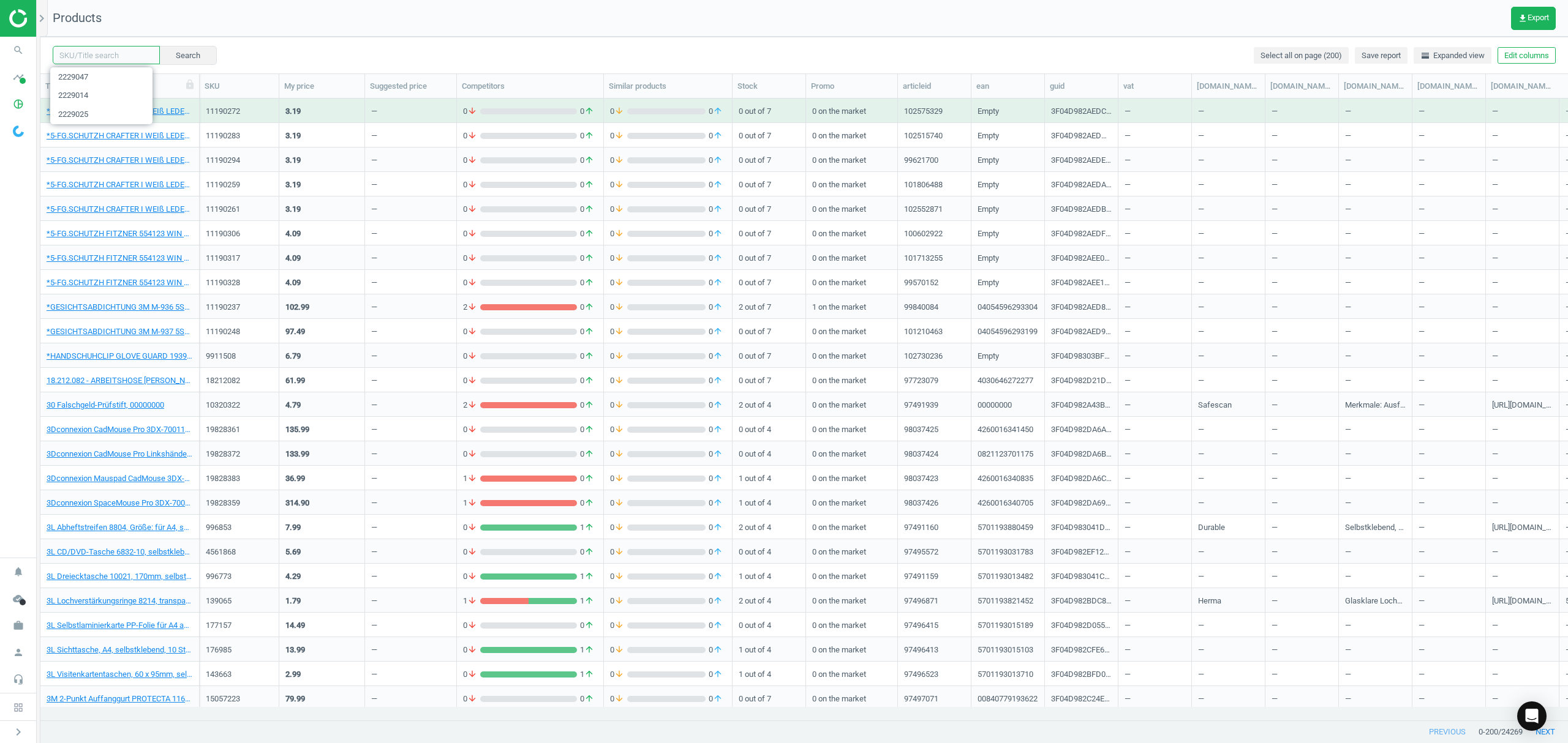
paste input "2229036"
type input "2229036"
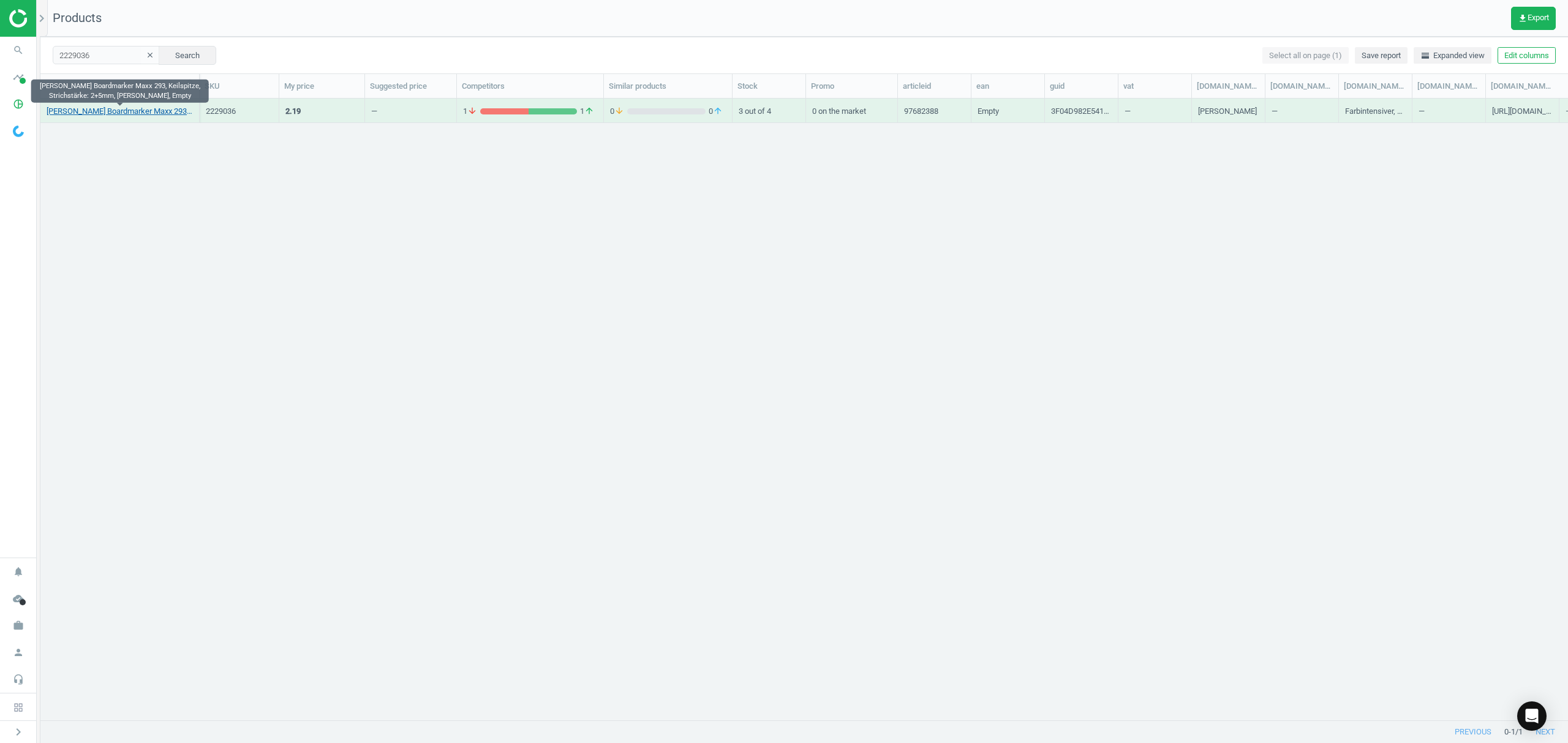
click at [134, 111] on link "[PERSON_NAME] Boardmarker Maxx 293, Keilspitze, Strichstärke: 2+5mm, [PERSON_NA…" at bounding box center [119, 111] width 147 height 11
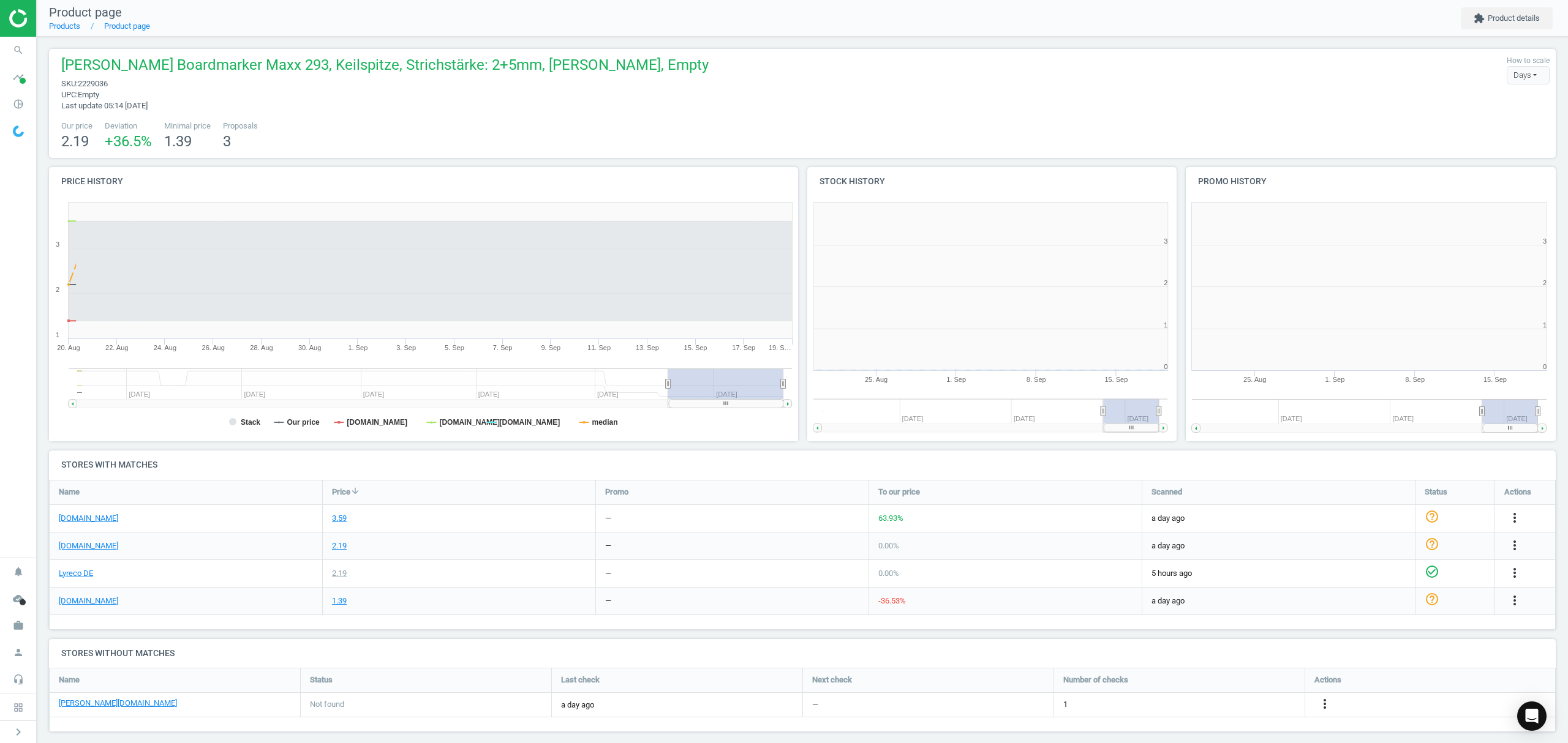
scroll to position [5, 6]
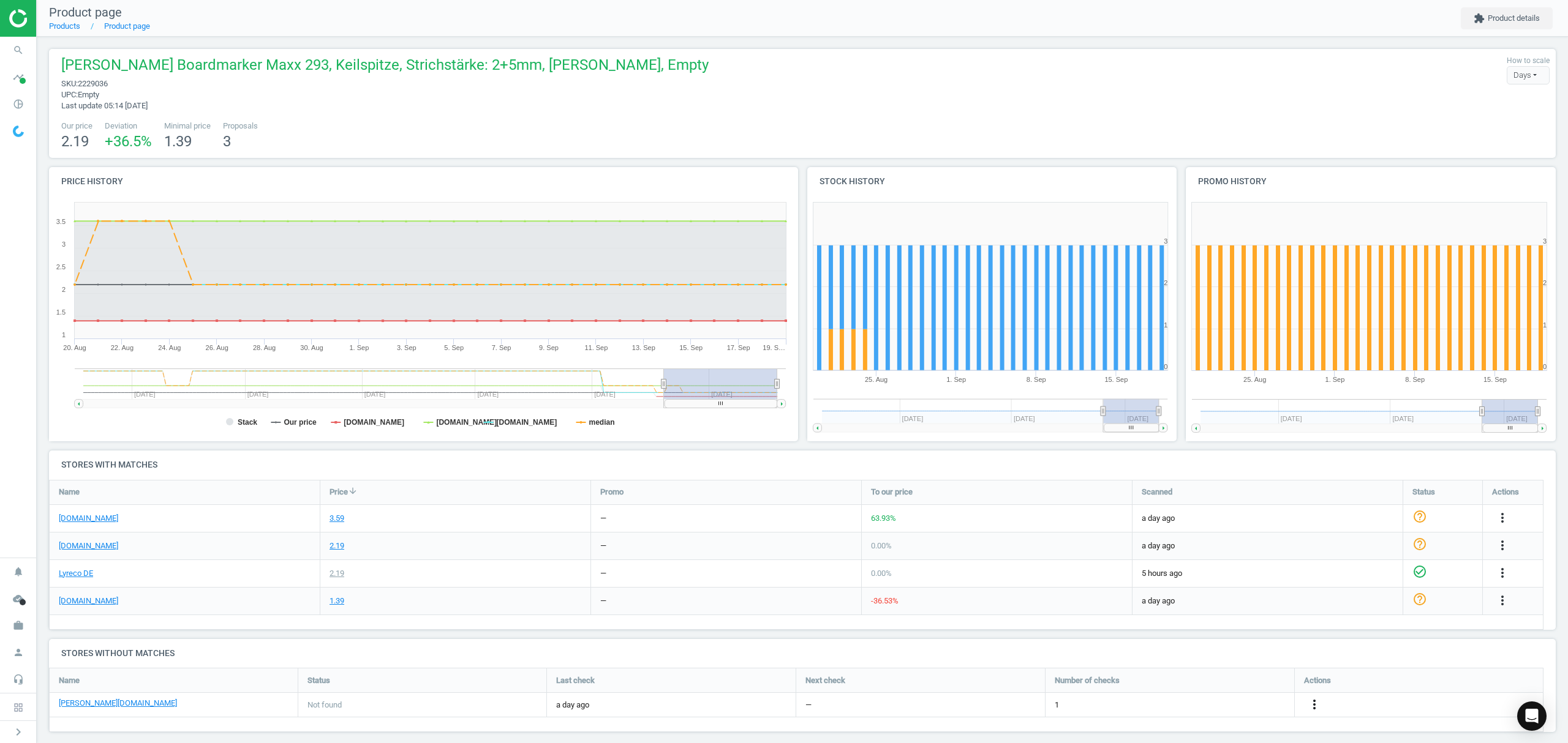
click at [1318, 708] on icon "more_vert" at bounding box center [1314, 705] width 15 height 15
click at [1225, 703] on link "Edit URL/product option" at bounding box center [1219, 705] width 168 height 19
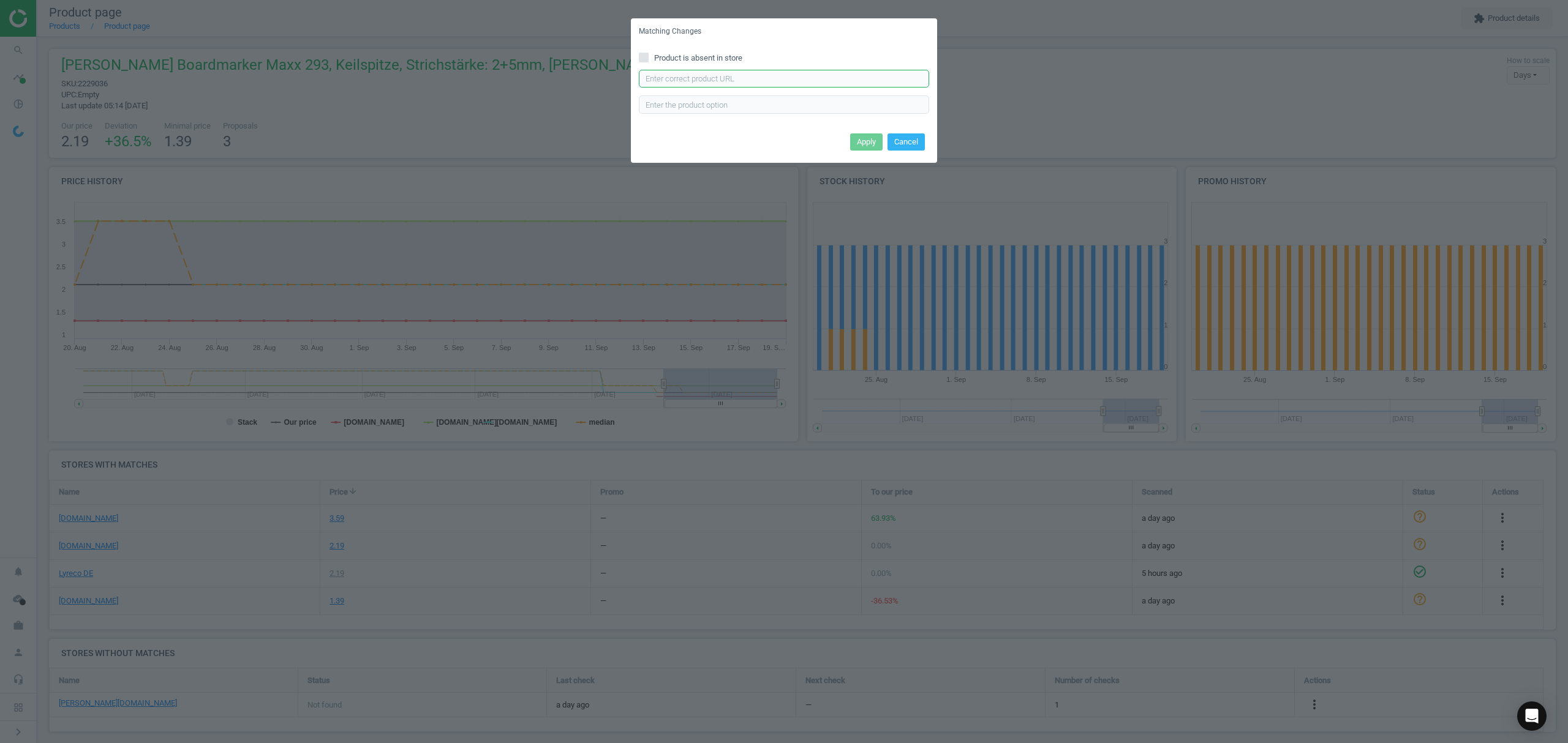
click at [745, 72] on input "text" at bounding box center [784, 79] width 291 height 18
paste input "[URL][DOMAIN_NAME][PERSON_NAME][PERSON_NAME]"
type input "[URL][DOMAIN_NAME][PERSON_NAME][PERSON_NAME]"
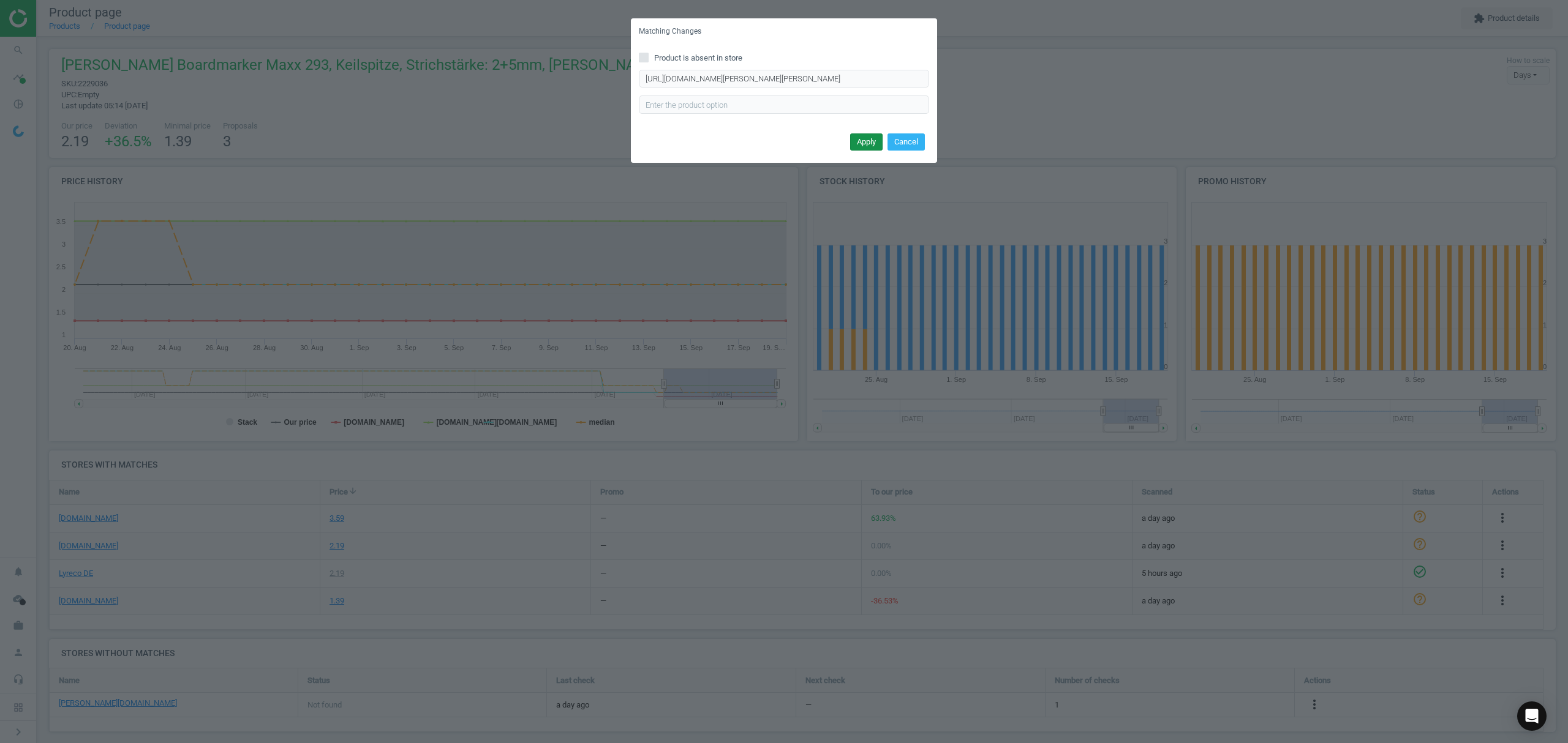
click at [870, 139] on button "Apply" at bounding box center [866, 142] width 33 height 17
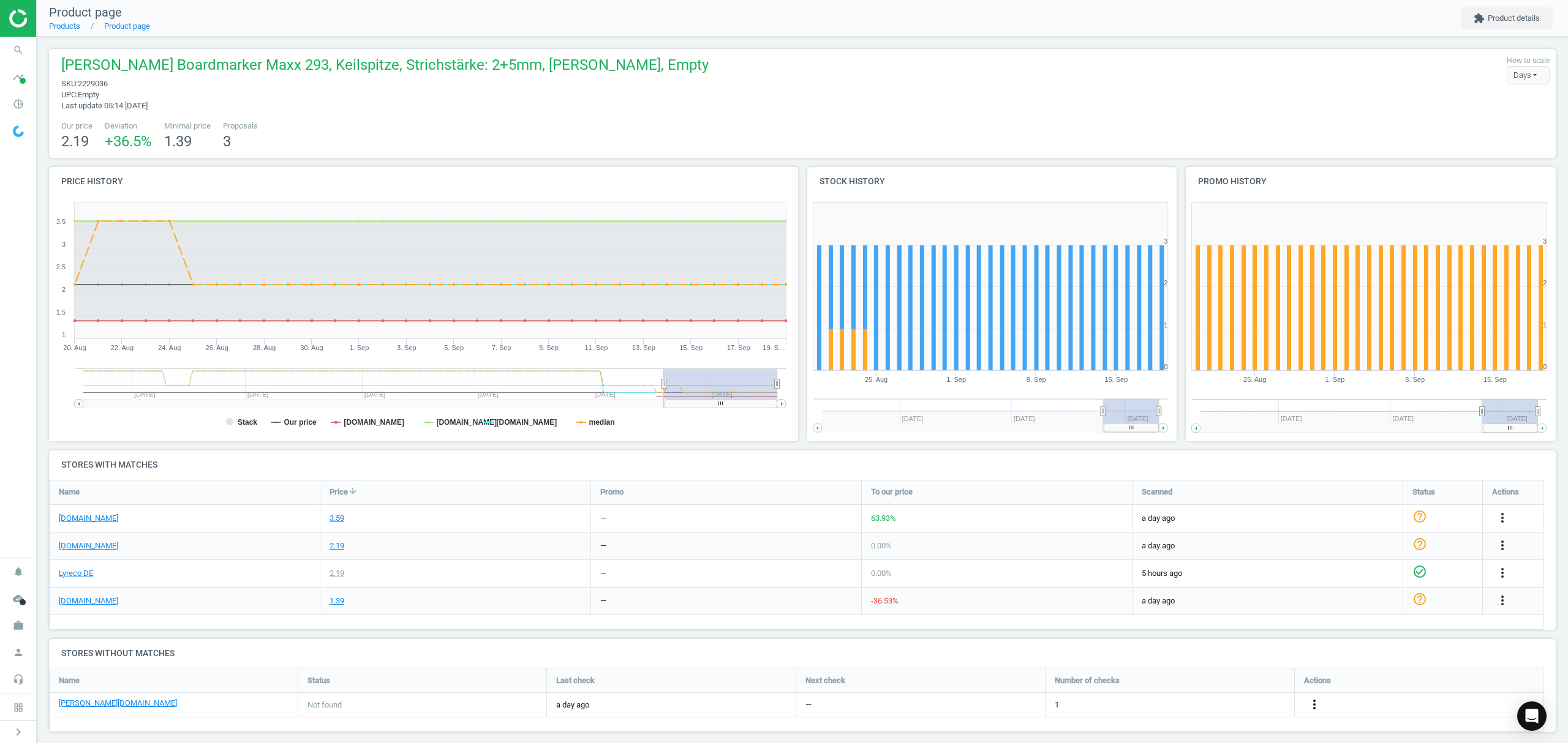
click at [1318, 701] on icon "more_vert" at bounding box center [1314, 705] width 15 height 15
click at [1175, 686] on link "Report error in other" at bounding box center [1219, 686] width 168 height 19
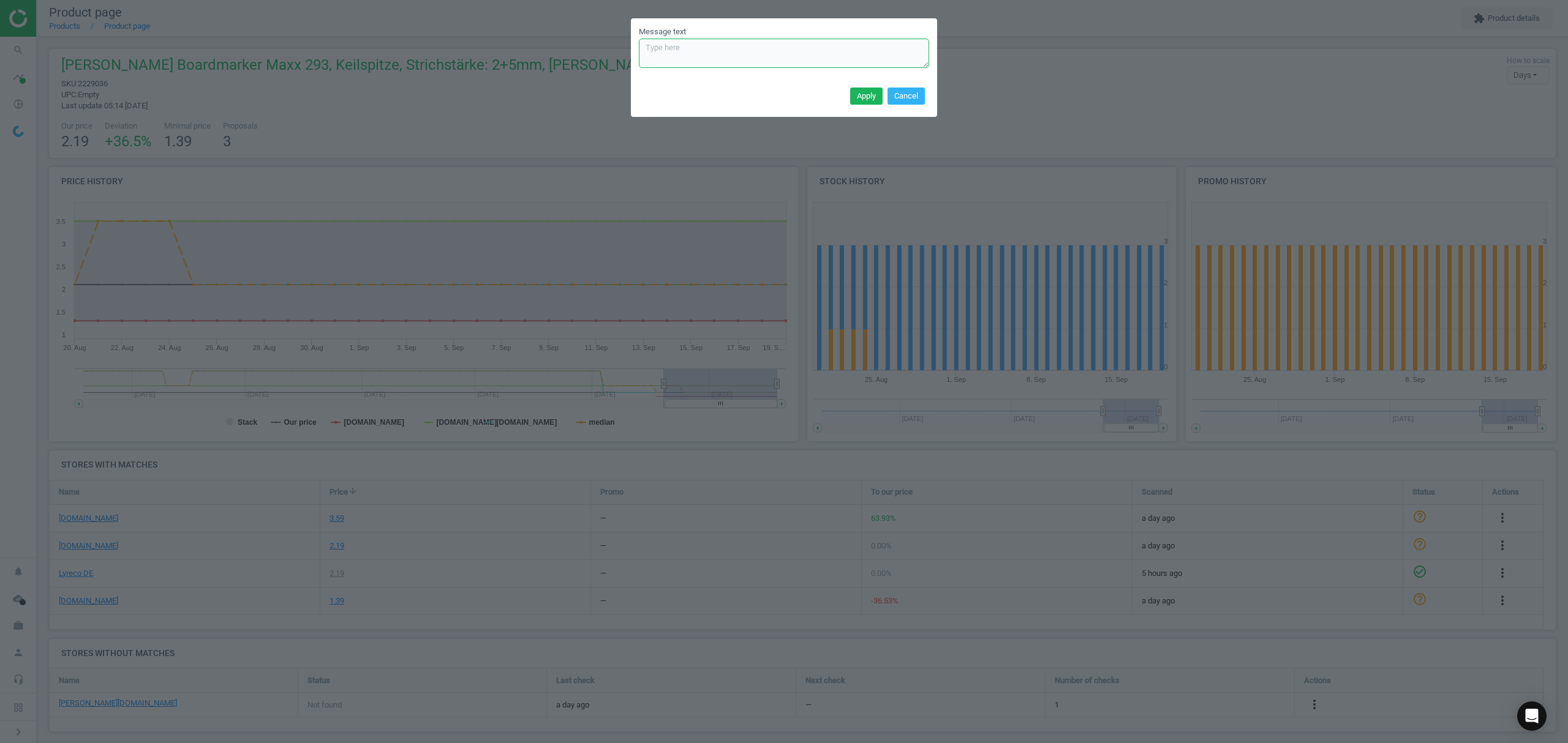
click at [726, 55] on textarea "Message text" at bounding box center [784, 53] width 291 height 29
paste textarea "please take it from the blacklist and use [URL][DOMAIN_NAME][PERSON_NAME][PERSO…"
type textarea "please take it from the blacklist and use [URL][DOMAIN_NAME][PERSON_NAME][PERSO…"
click at [861, 94] on button "Apply" at bounding box center [866, 96] width 33 height 17
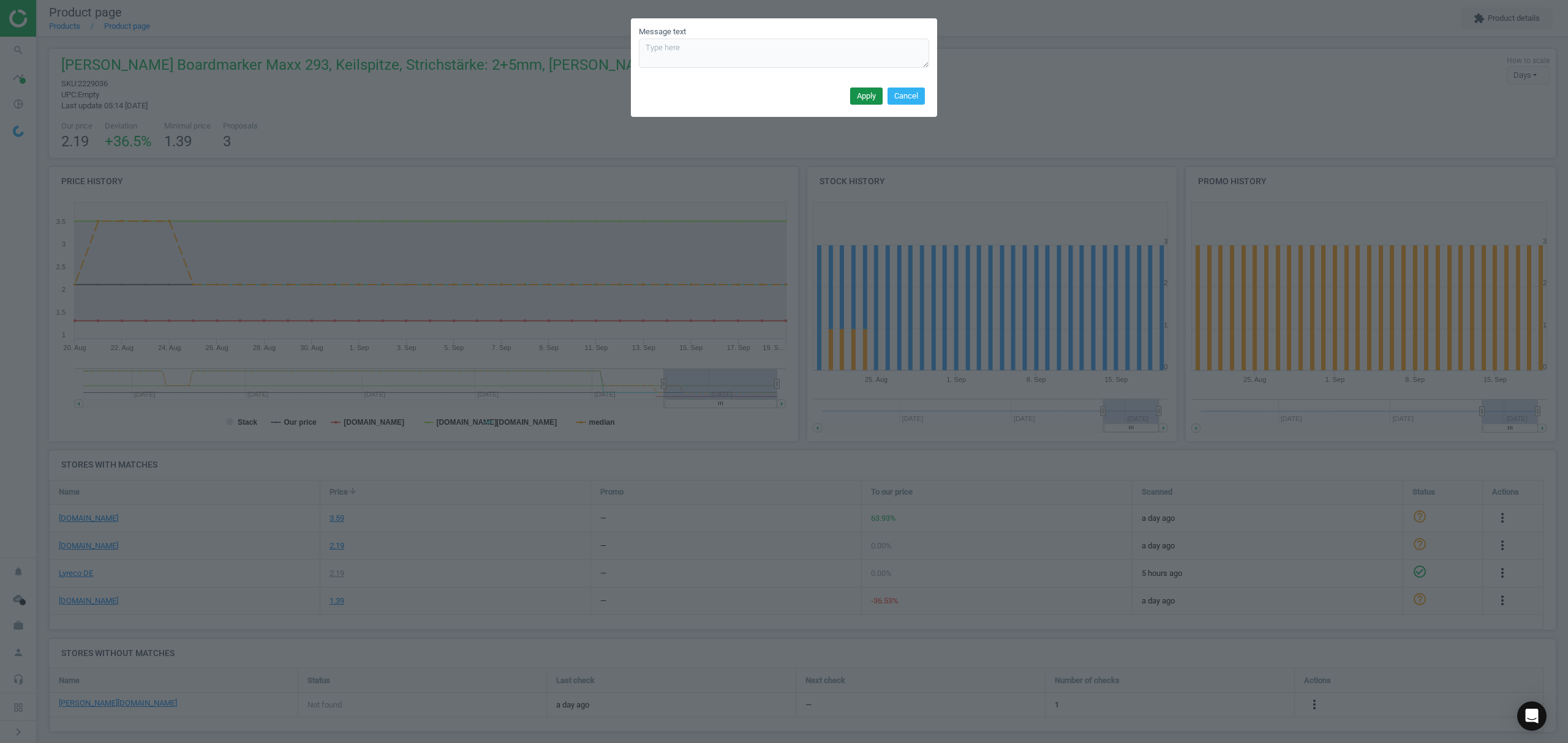
scroll to position [0, 0]
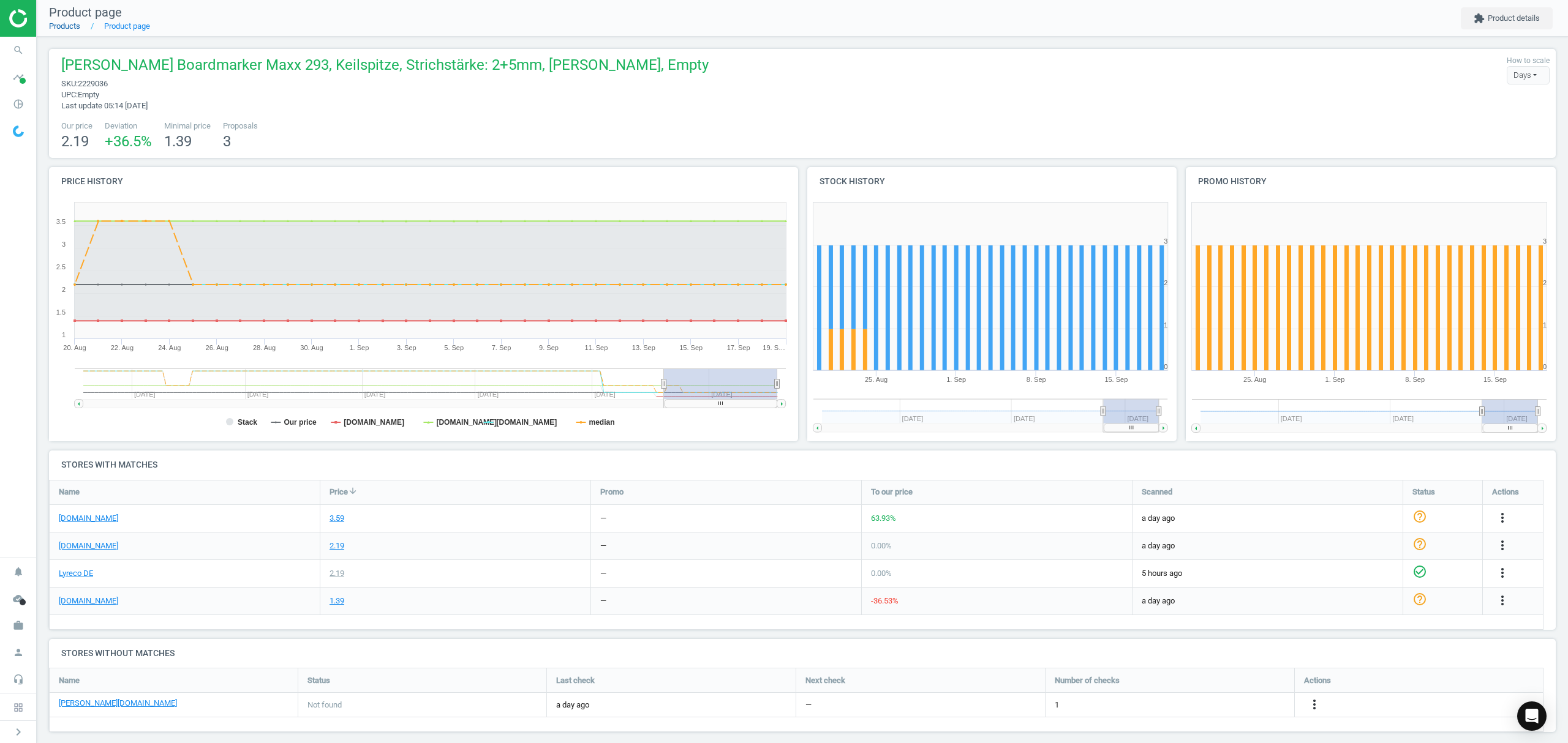
click at [60, 22] on link "Products" at bounding box center [64, 26] width 31 height 9
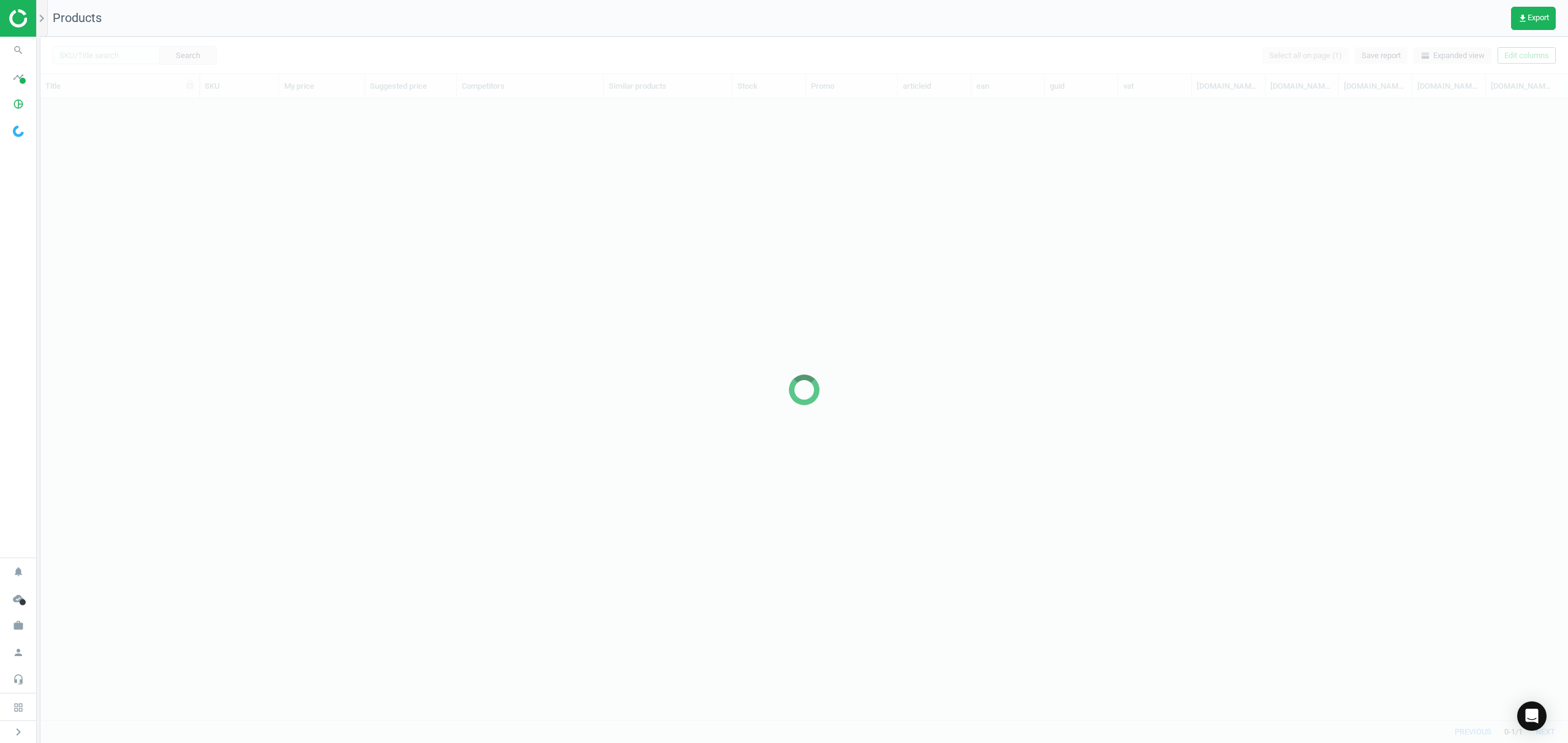
scroll to position [596, 1515]
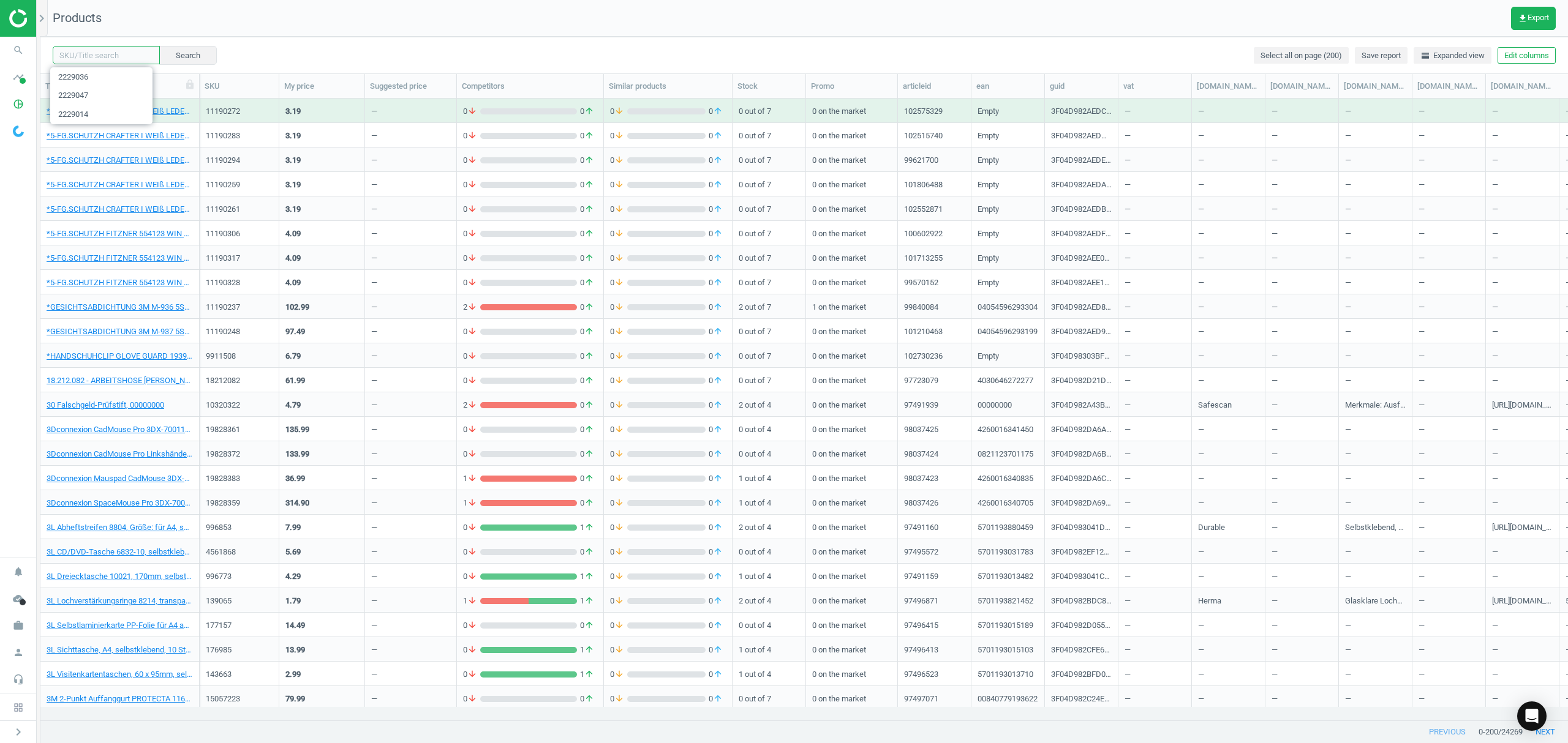
click at [101, 52] on input "text" at bounding box center [106, 55] width 107 height 18
paste input "2229446"
type input "2229446"
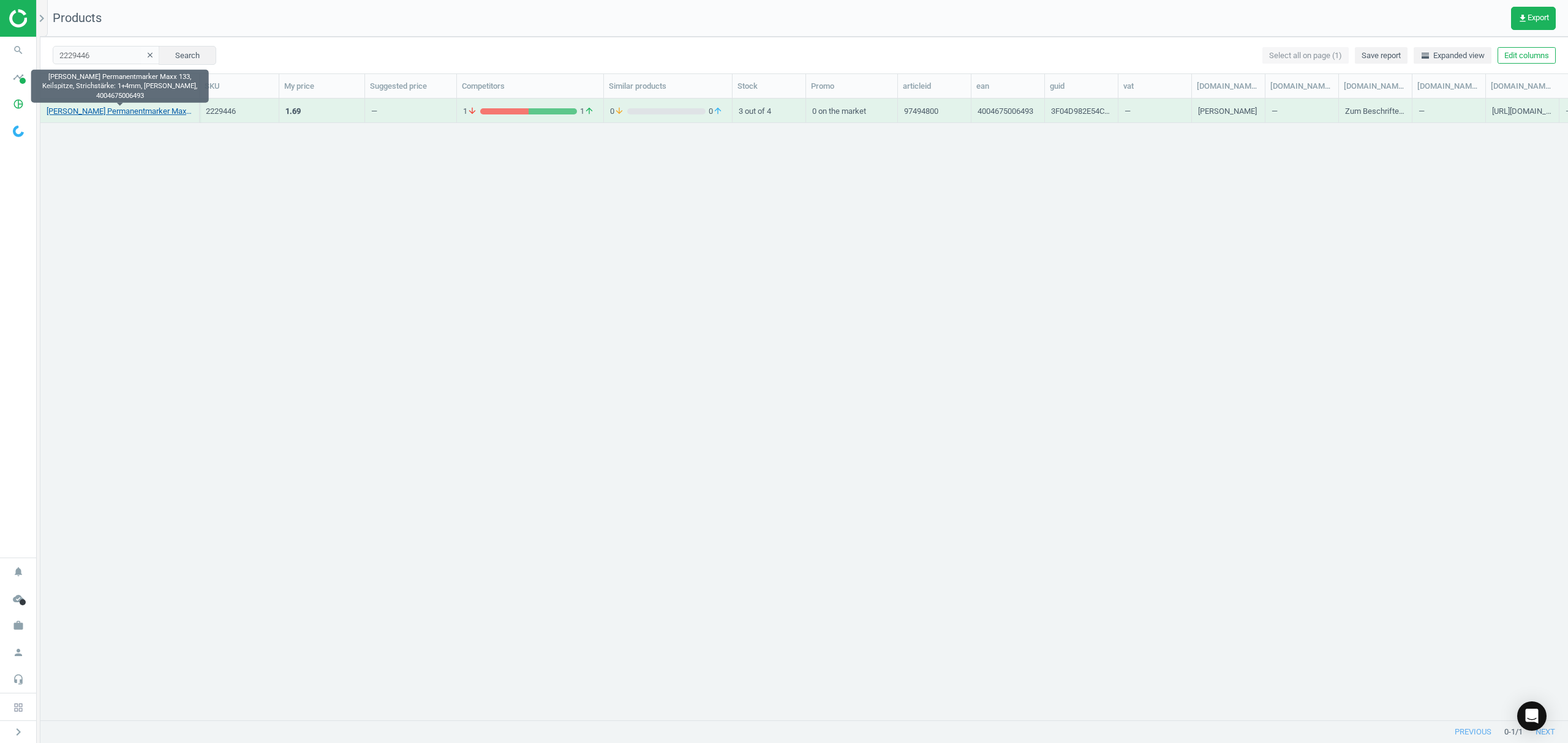
click at [75, 107] on link "[PERSON_NAME] Permanentmarker Maxx 133, Keilspitze, Strichstärke: 1+4mm, [PERSO…" at bounding box center [119, 111] width 147 height 11
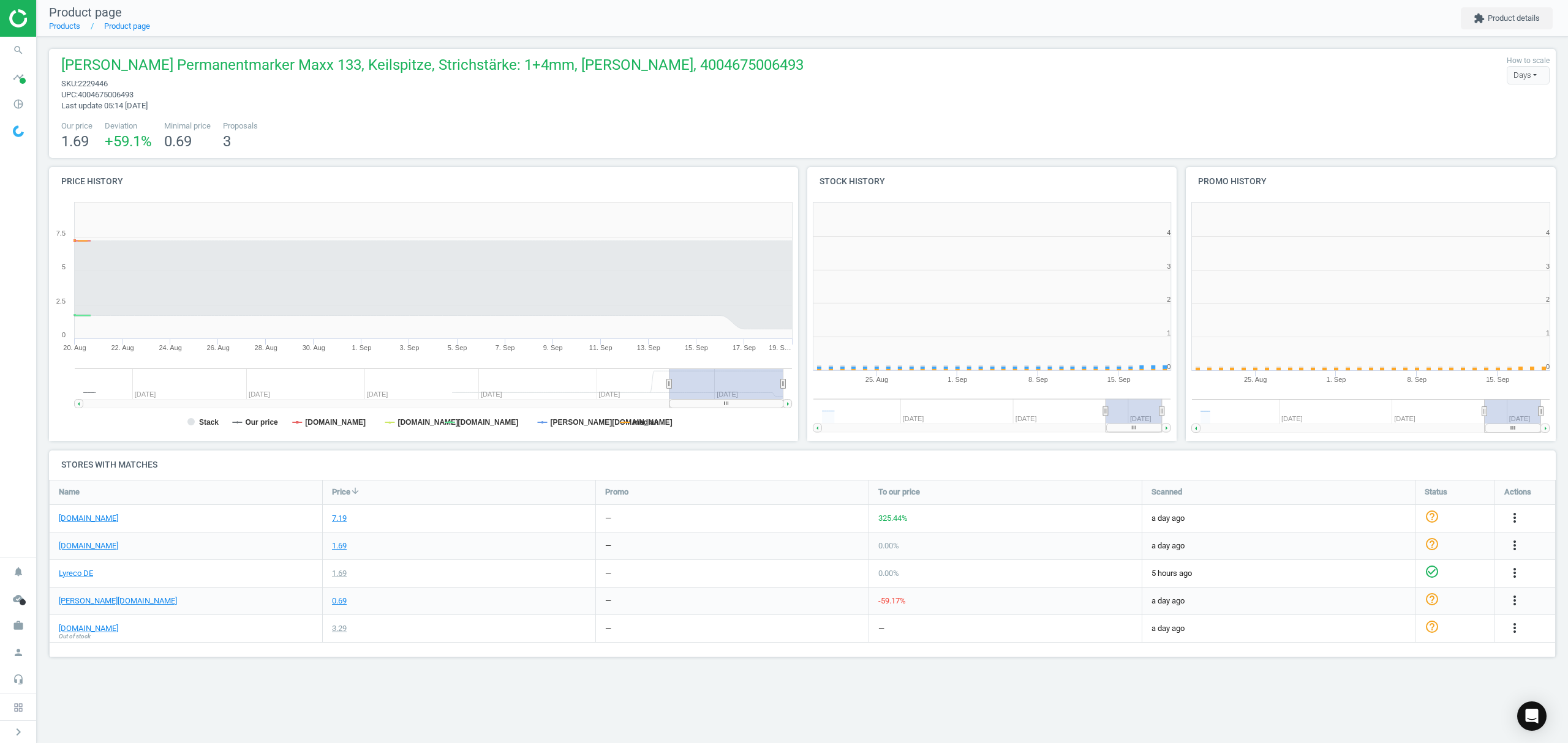
scroll to position [270, 394]
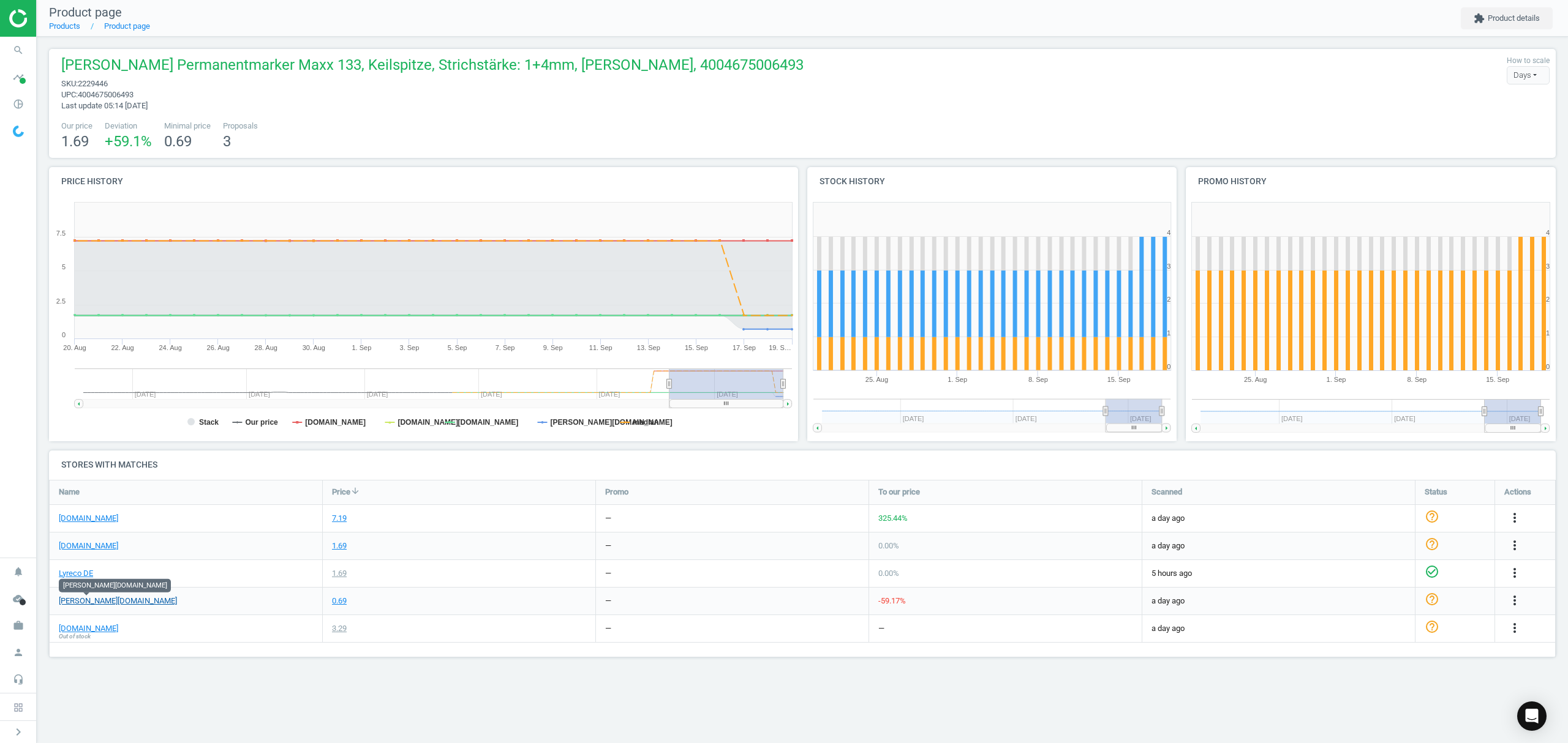
click at [97, 600] on link "[PERSON_NAME][DOMAIN_NAME]" at bounding box center [117, 601] width 118 height 11
click at [69, 27] on link "Products" at bounding box center [64, 26] width 31 height 9
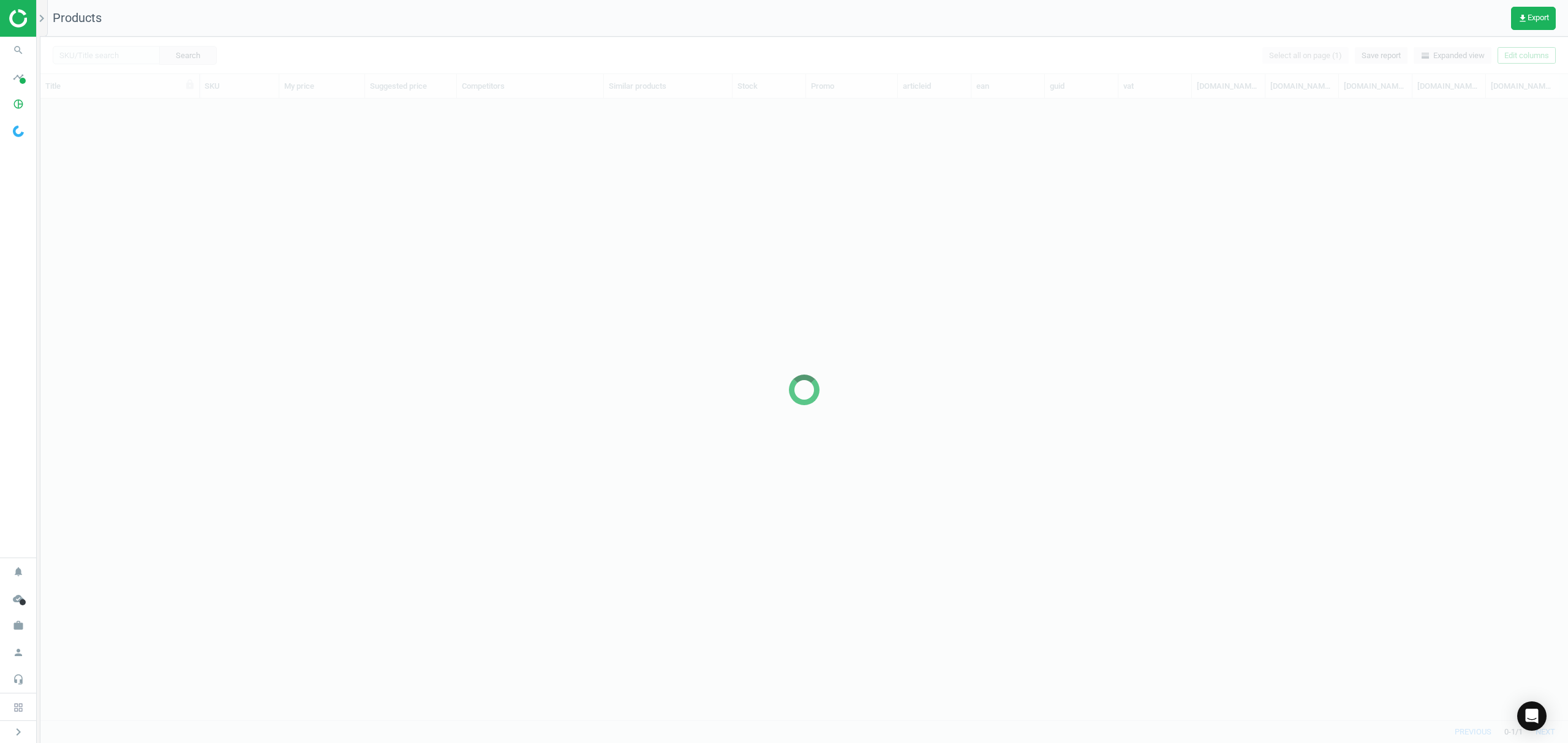
scroll to position [596, 1515]
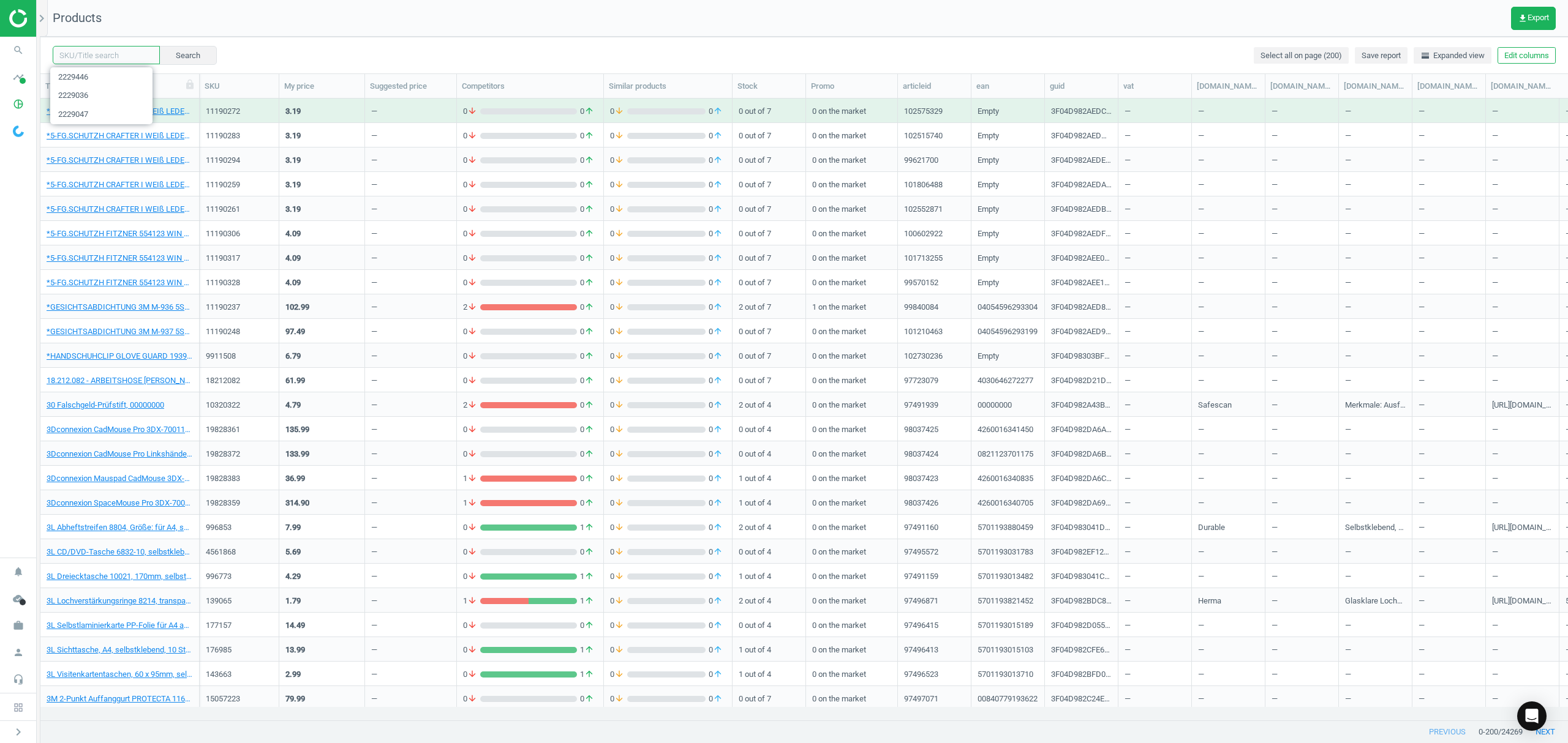
click at [111, 53] on input "text" at bounding box center [106, 55] width 107 height 18
paste input "2229457"
type input "2229457"
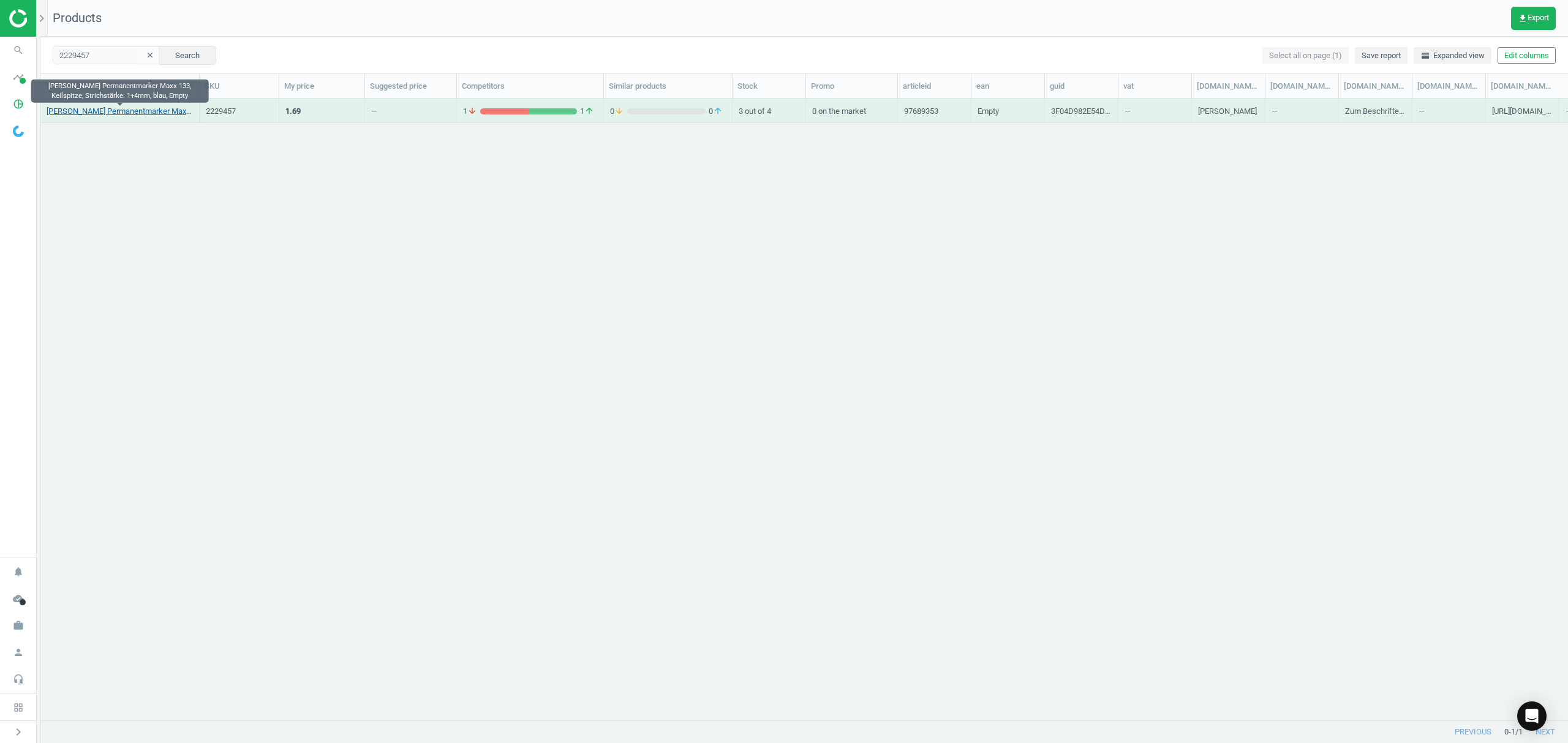
click at [143, 114] on link "[PERSON_NAME] Permanentmarker Maxx 133, Keilspitze, Strichstärke: 1+4mm, blau, …" at bounding box center [119, 111] width 147 height 11
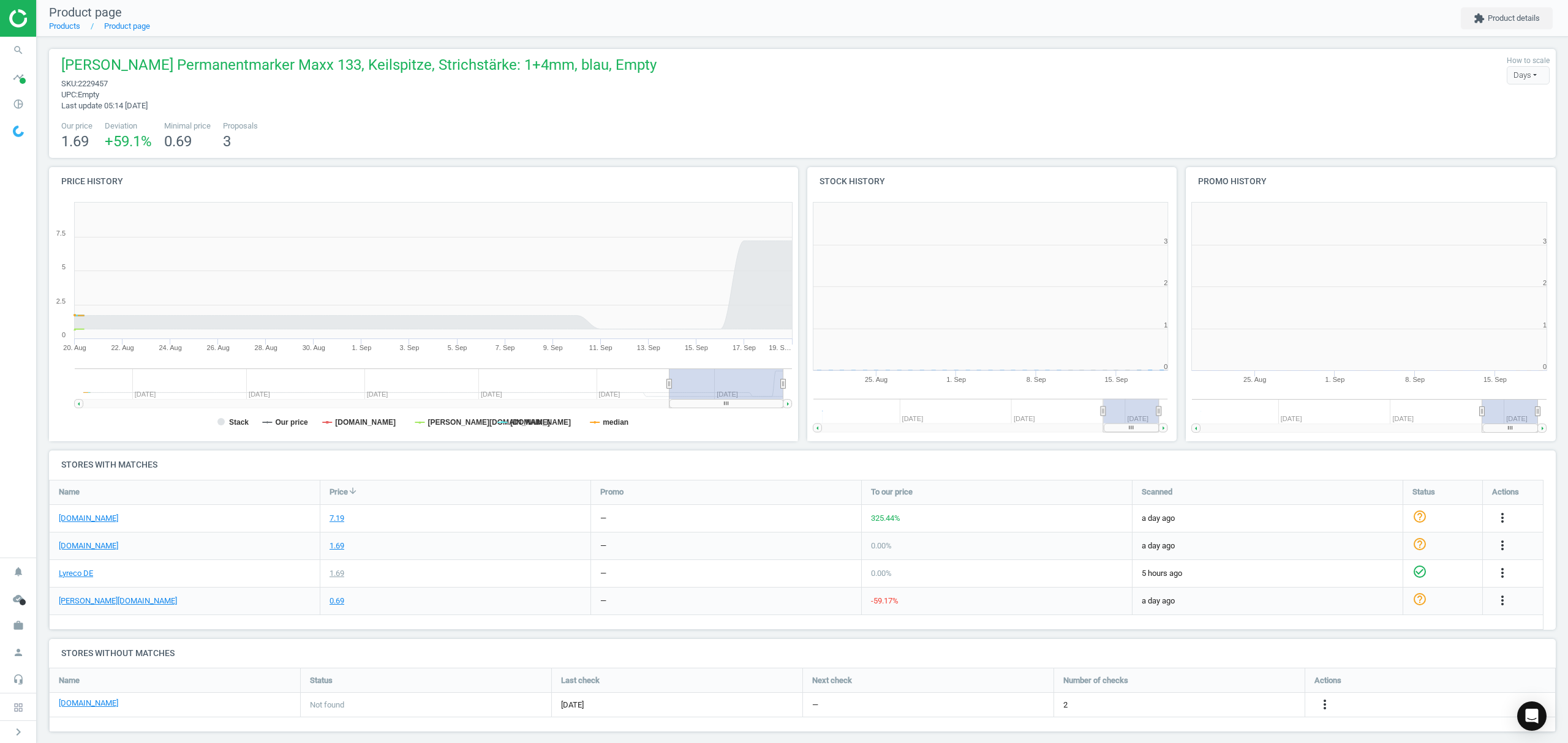
scroll to position [270, 392]
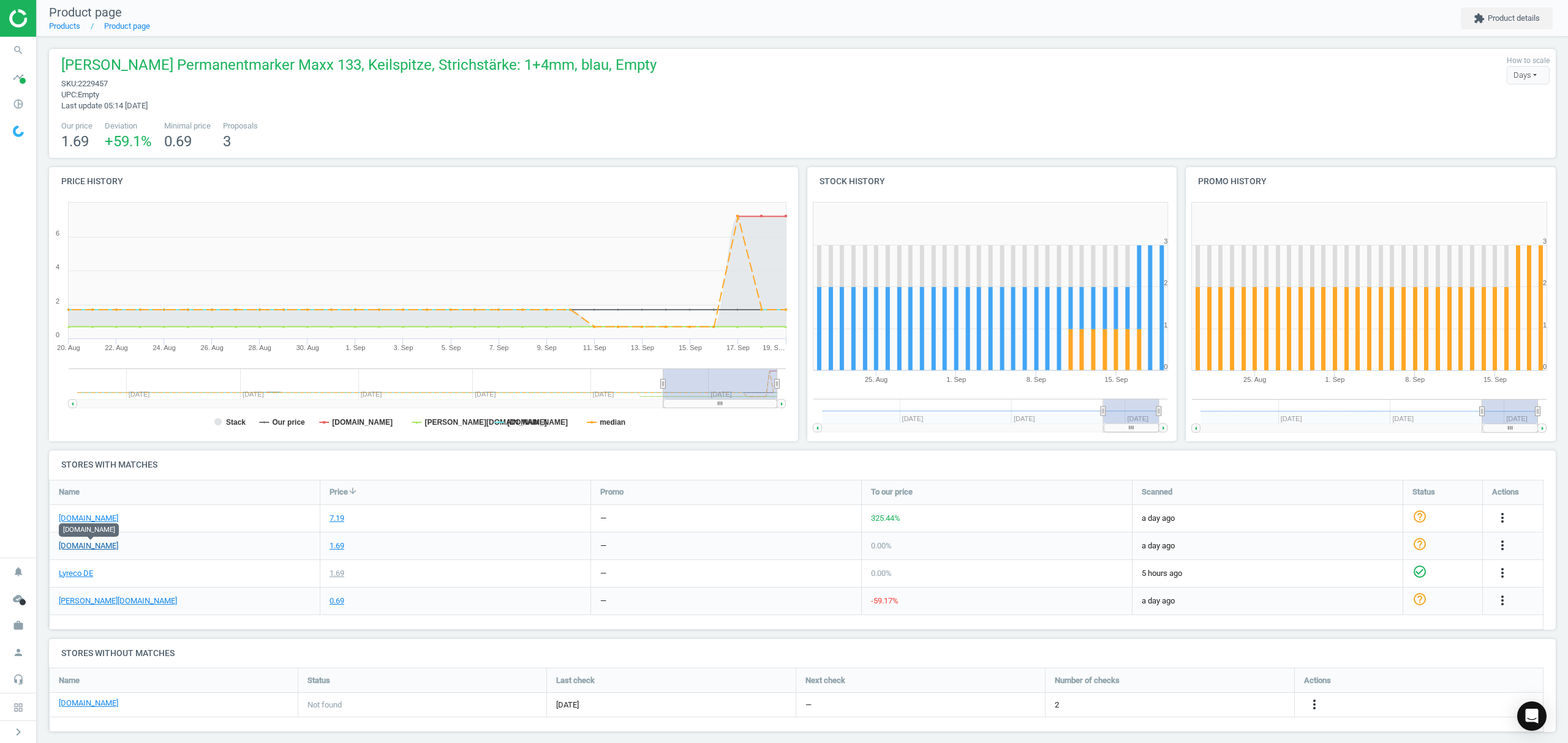
click at [103, 548] on link "[DOMAIN_NAME]" at bounding box center [88, 546] width 59 height 11
click at [63, 23] on link "Products" at bounding box center [64, 26] width 31 height 9
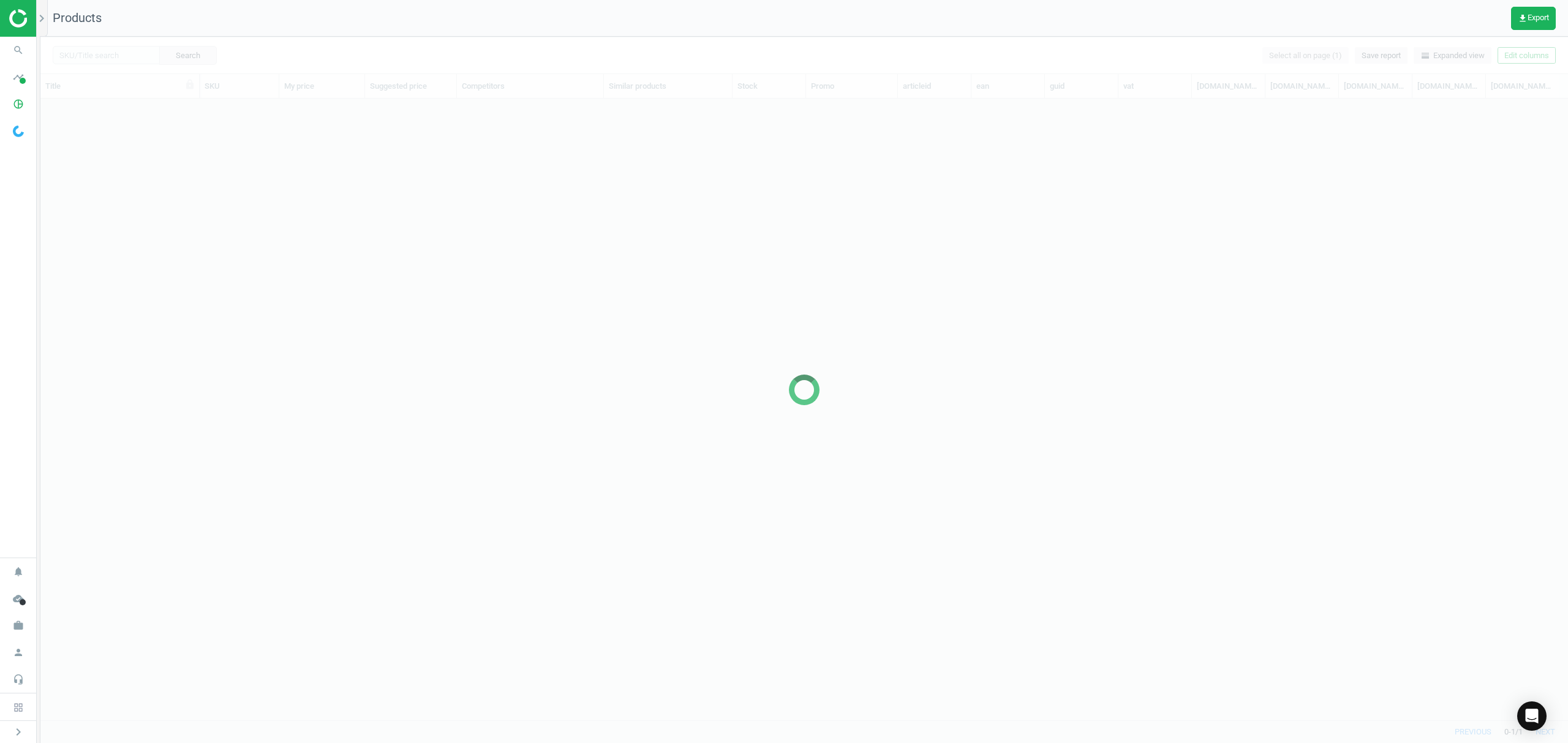
scroll to position [596, 1515]
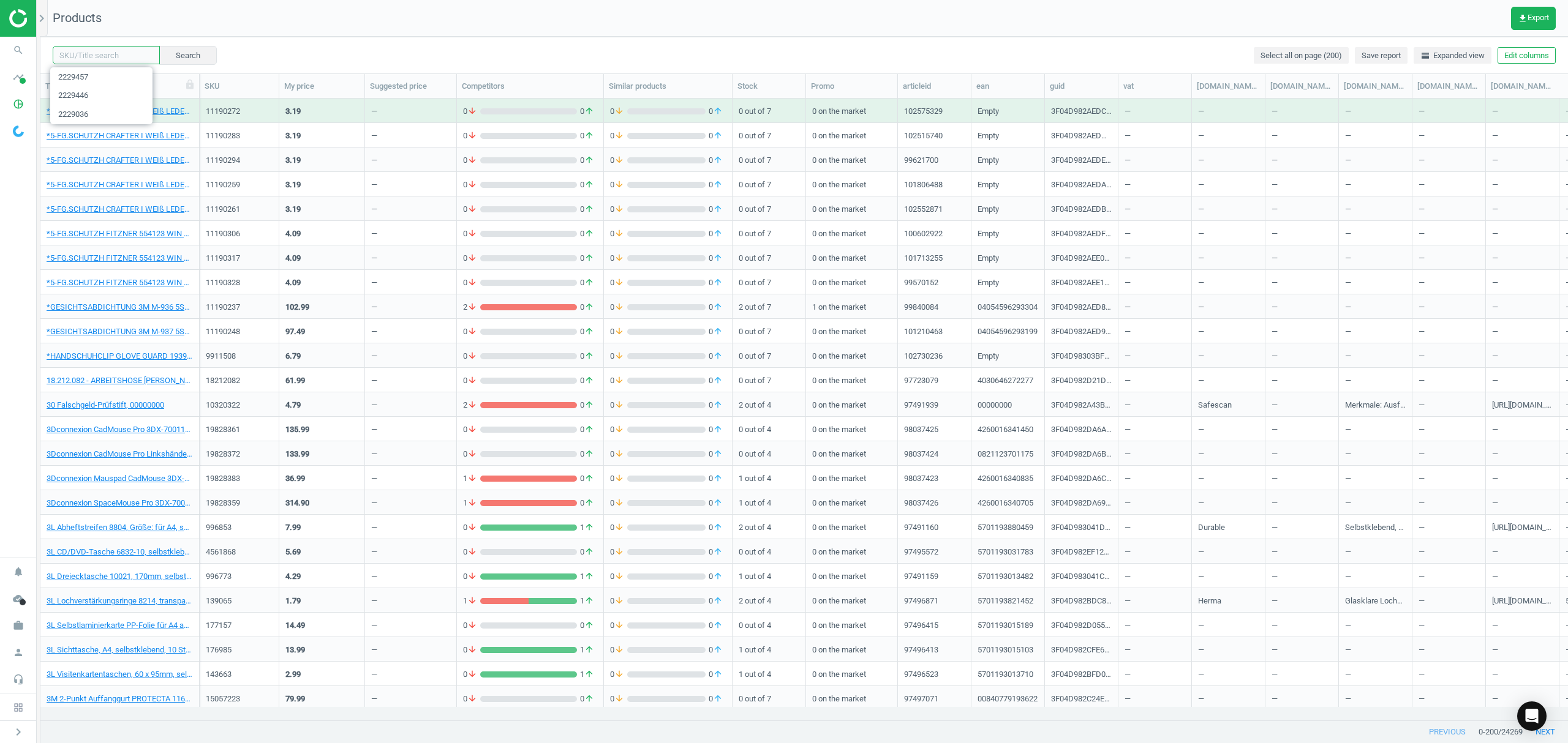
click at [96, 55] on input "text" at bounding box center [106, 55] width 107 height 18
paste input "2229435"
type input "2229435"
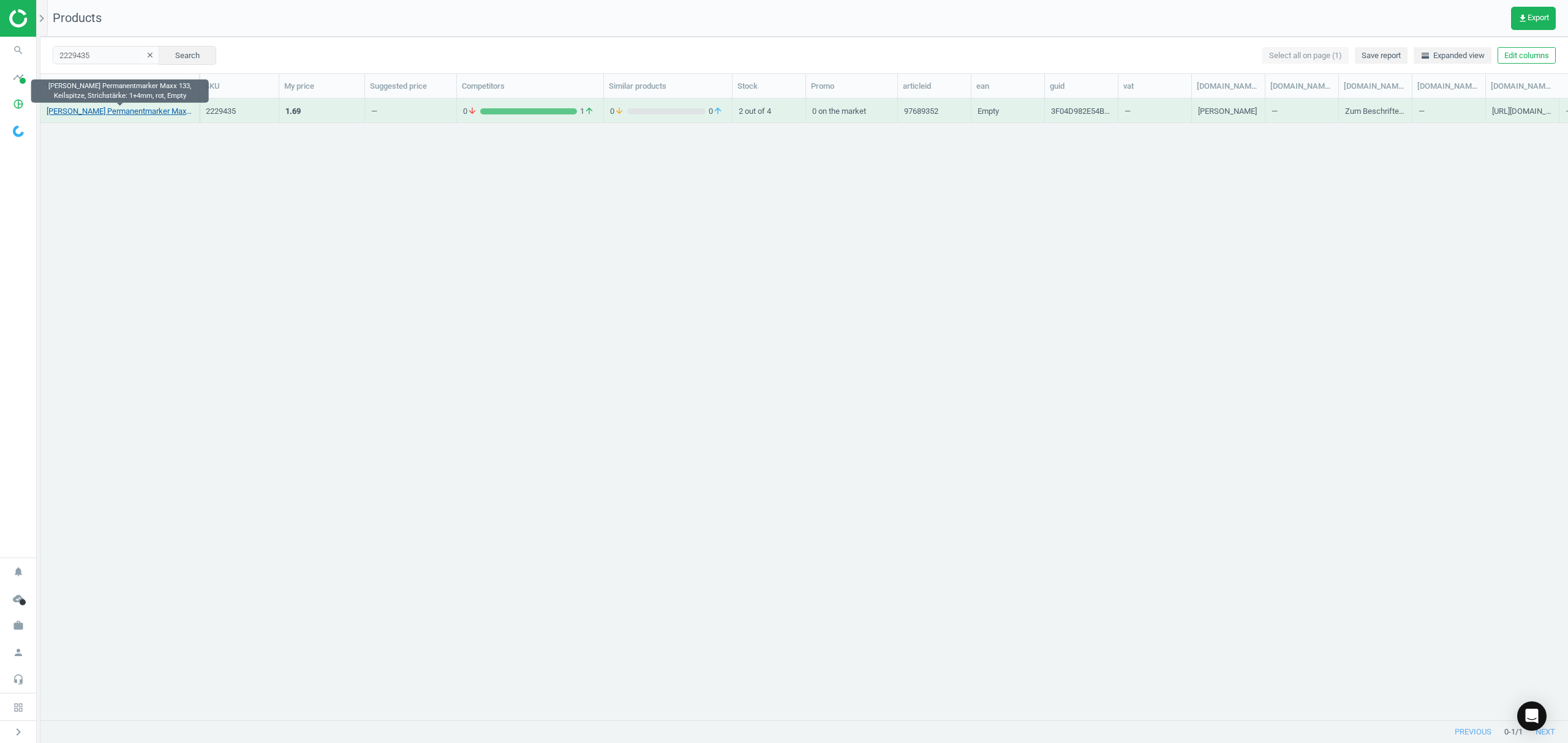
click at [135, 115] on link "[PERSON_NAME] Permanentmarker Maxx 133, Keilspitze, Strichstärke: 1+4mm, rot, E…" at bounding box center [119, 111] width 147 height 11
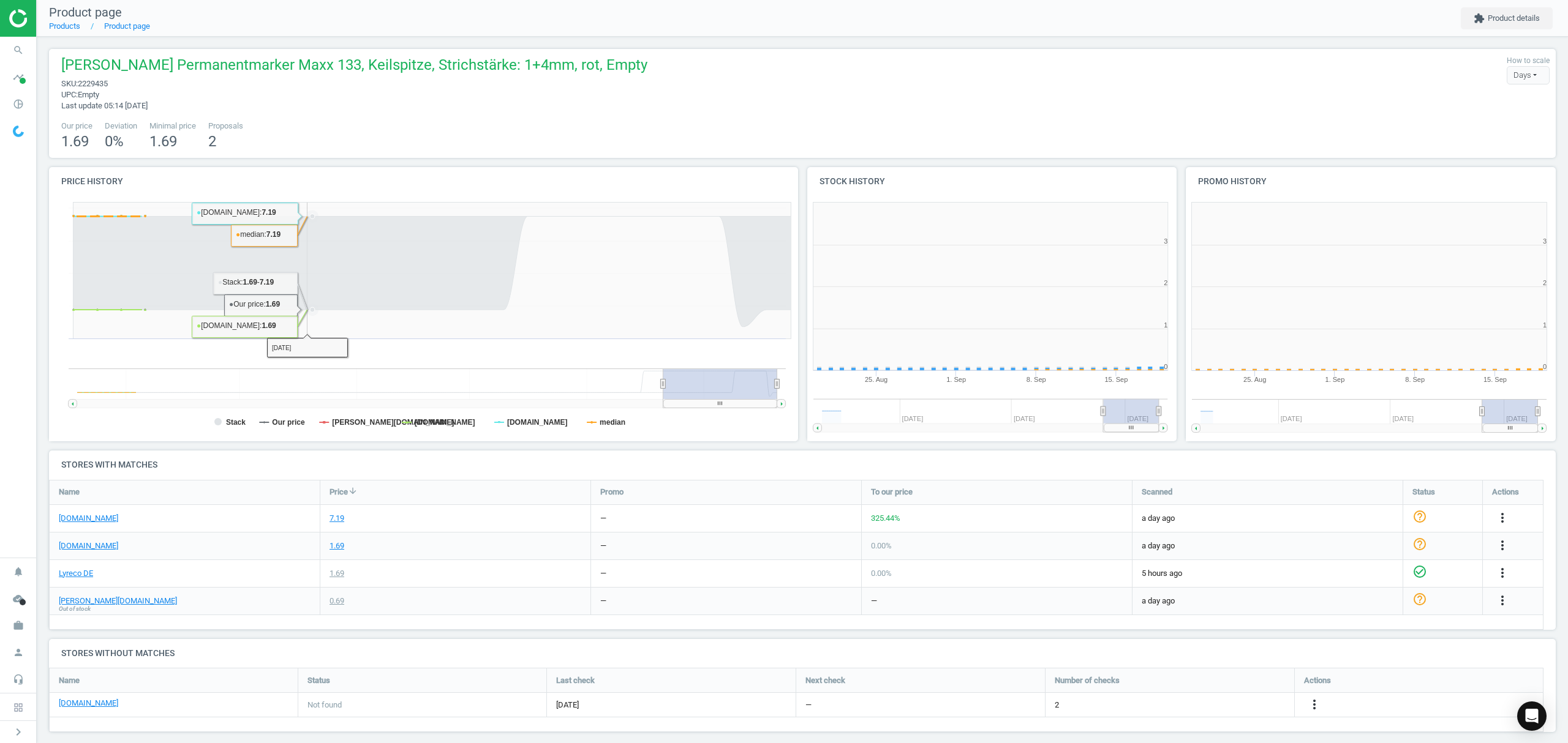
scroll to position [270, 392]
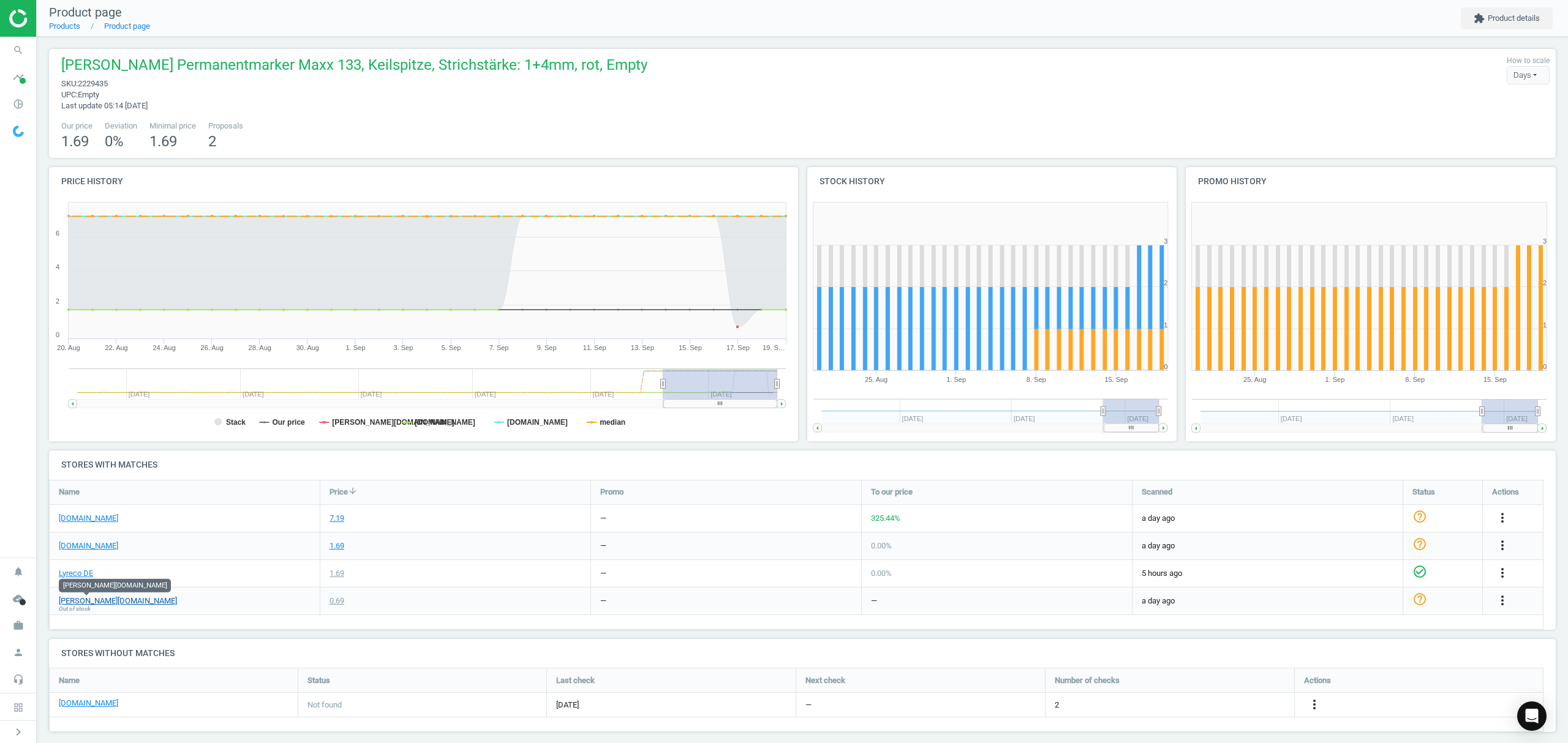
click at [87, 600] on link "[PERSON_NAME][DOMAIN_NAME]" at bounding box center [117, 601] width 118 height 11
click at [1502, 599] on icon "more_vert" at bounding box center [1502, 600] width 15 height 15
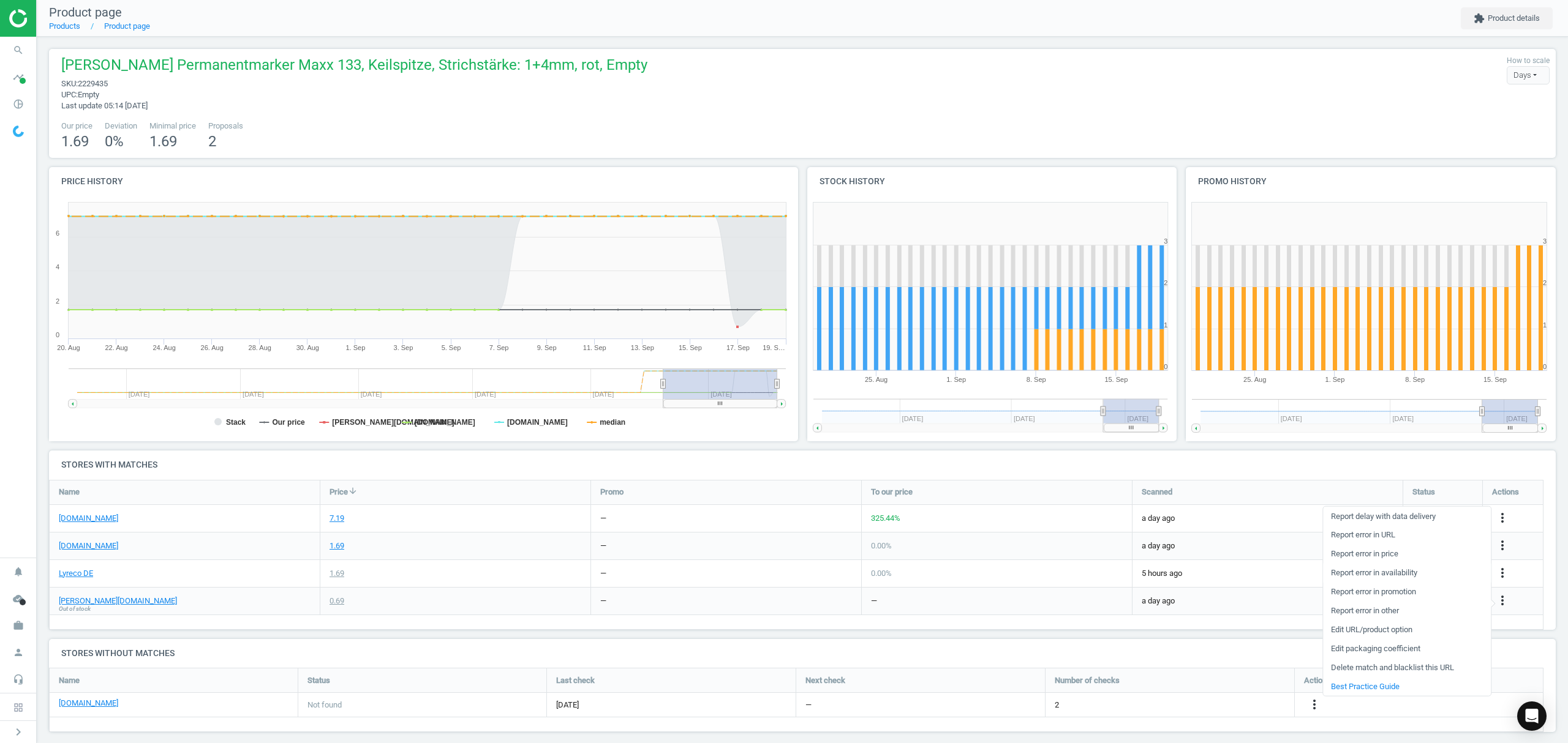
click at [1375, 572] on link "Report error in availability" at bounding box center [1407, 572] width 168 height 19
